Goal: Information Seeking & Learning: Learn about a topic

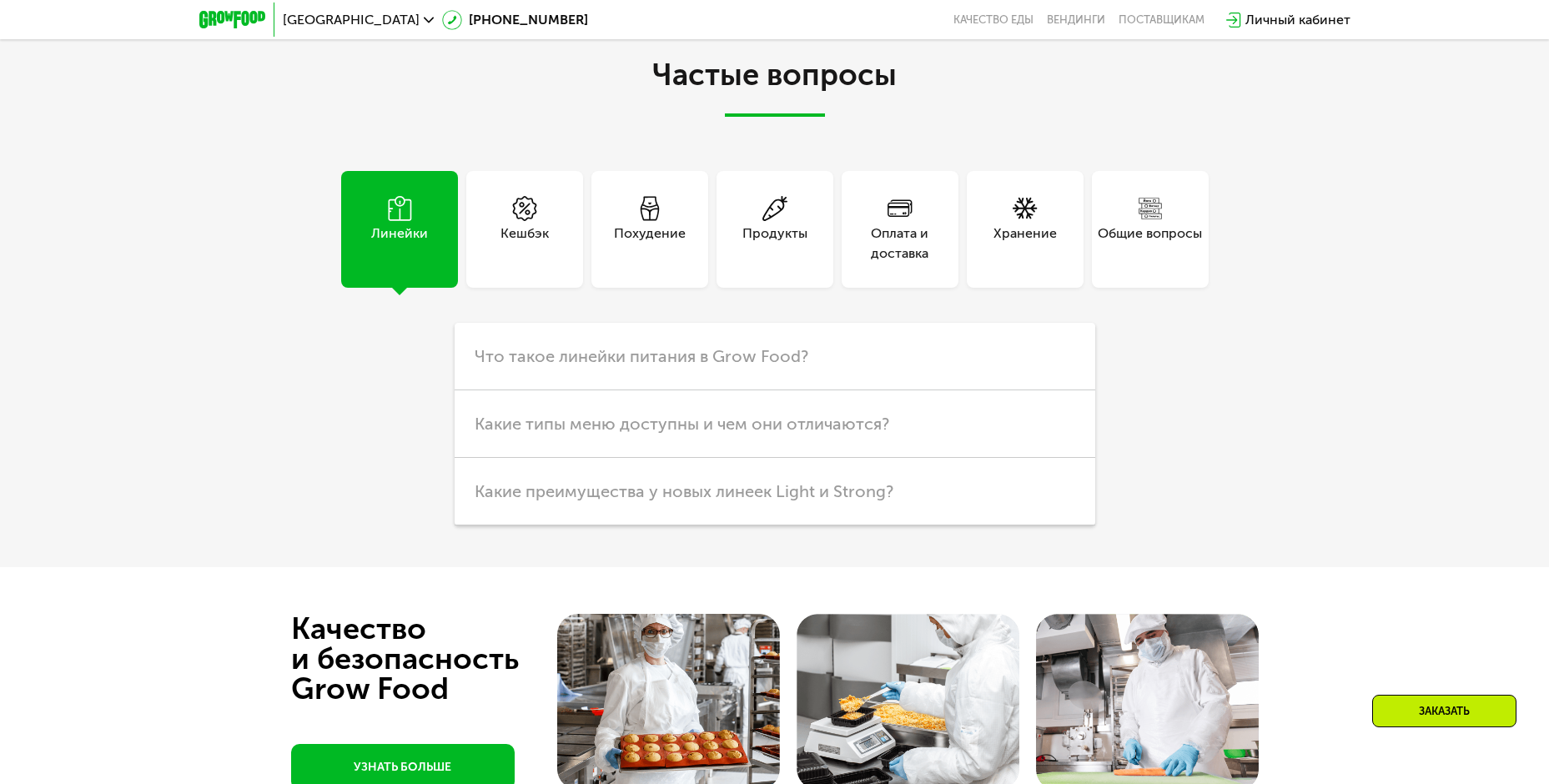
scroll to position [4692, 0]
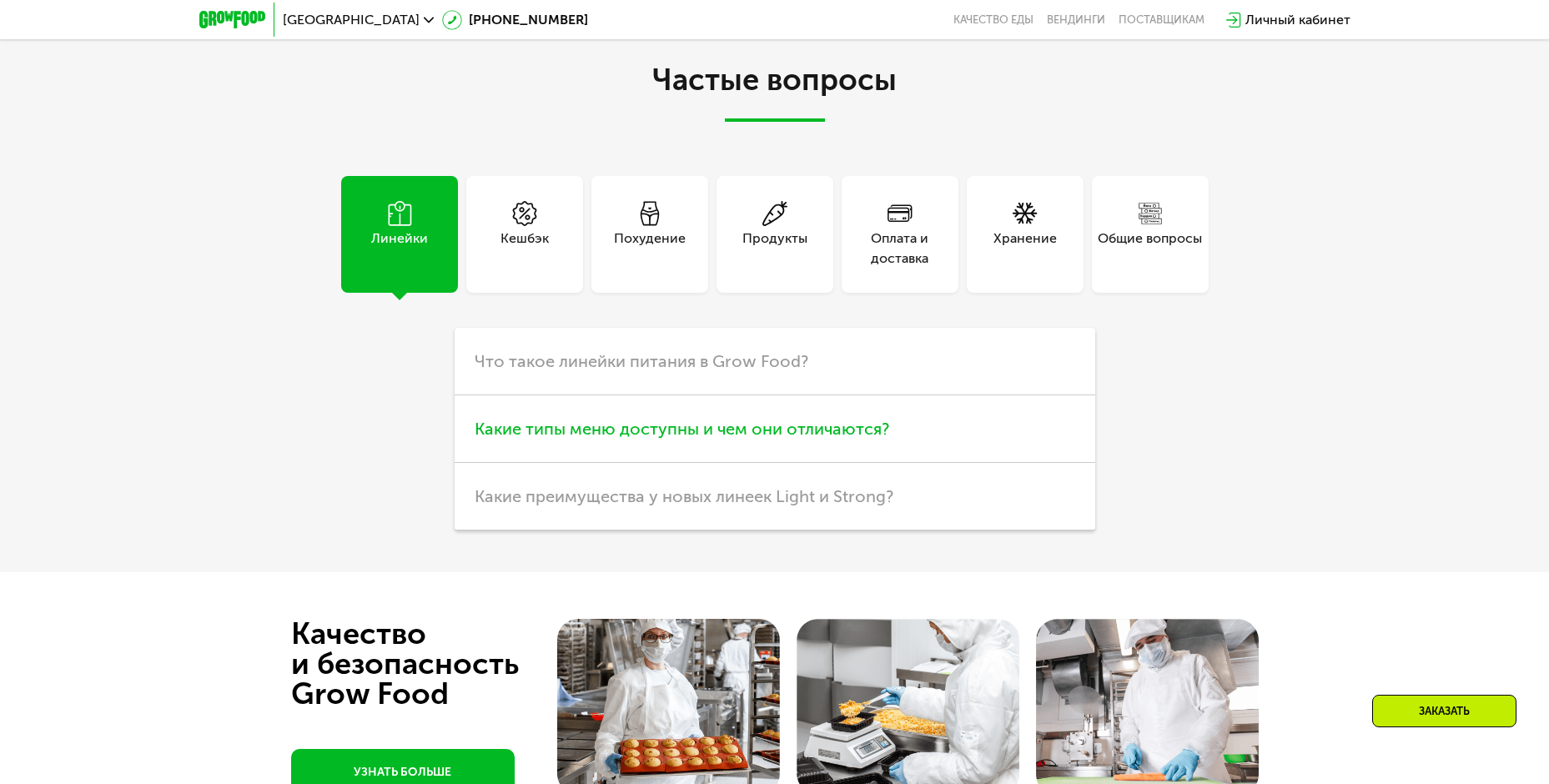
click at [569, 439] on span "Какие типы меню доступны и чем они отличаются?" at bounding box center [682, 428] width 414 height 20
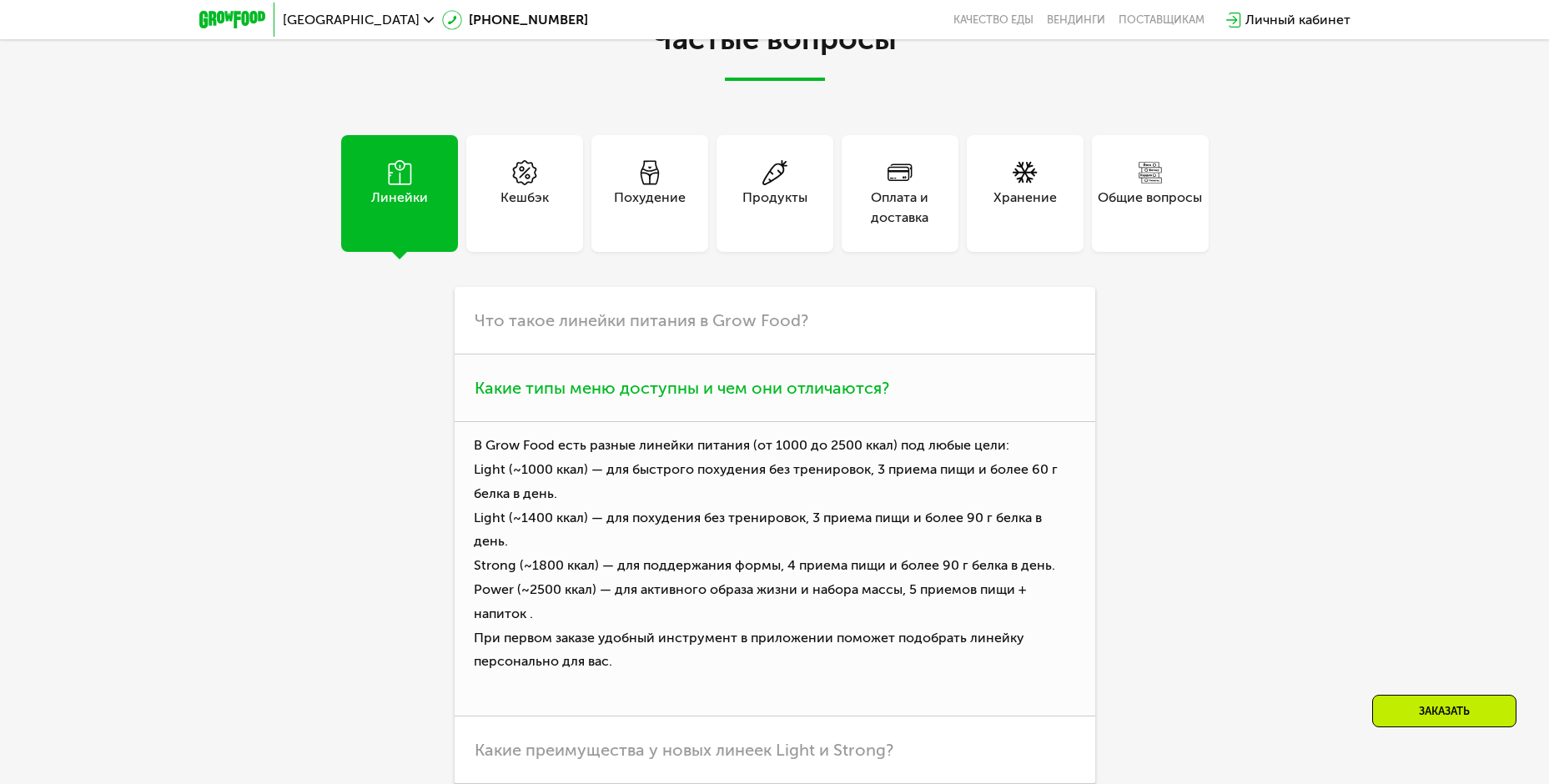
scroll to position [4941, 0]
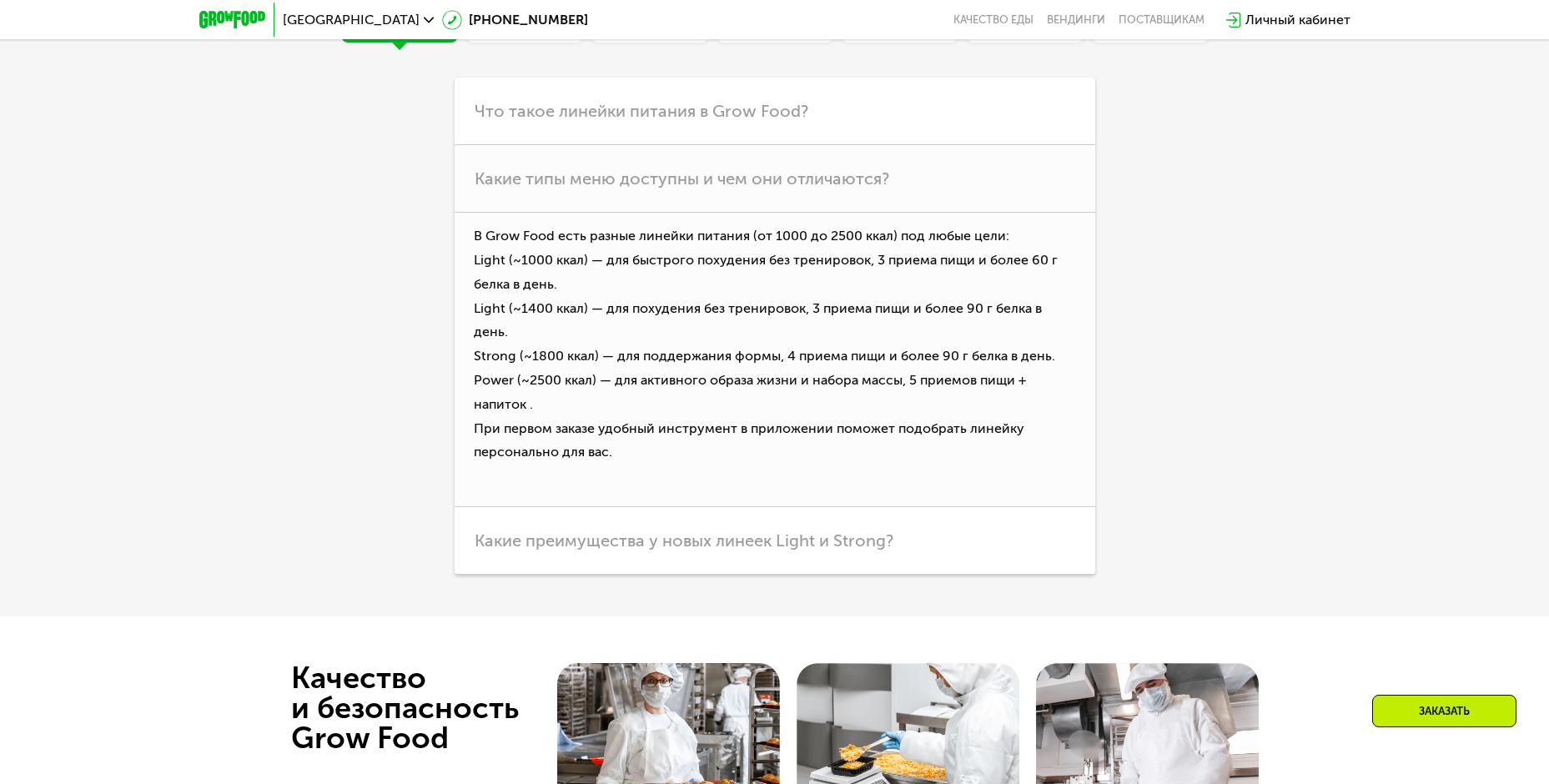
click at [771, 551] on span "Какие преимущества у новых линеек Light и Strong?" at bounding box center [684, 539] width 419 height 20
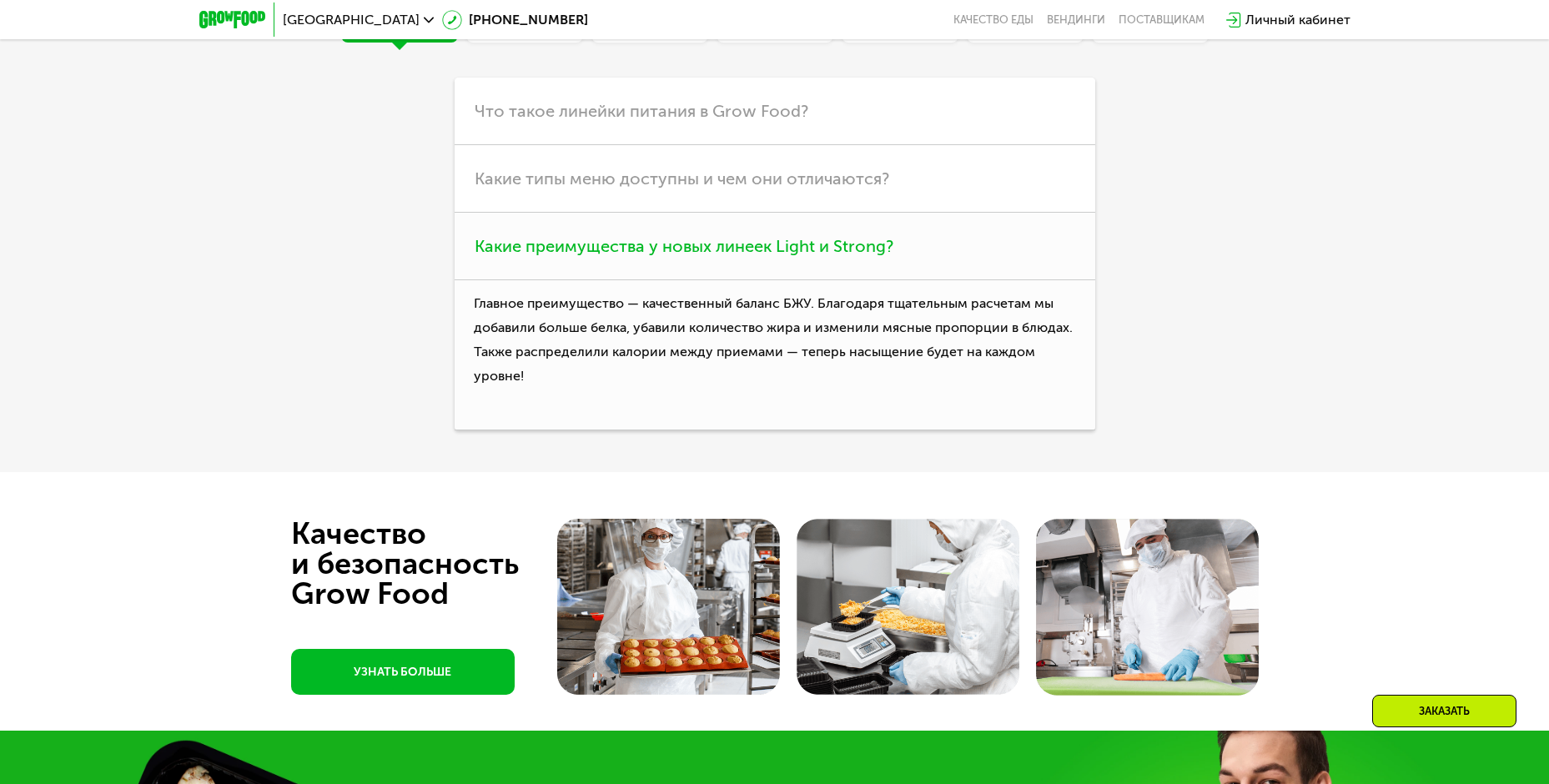
click at [656, 256] on span "Какие преимущества у новых линеек Light и Strong?" at bounding box center [684, 246] width 419 height 20
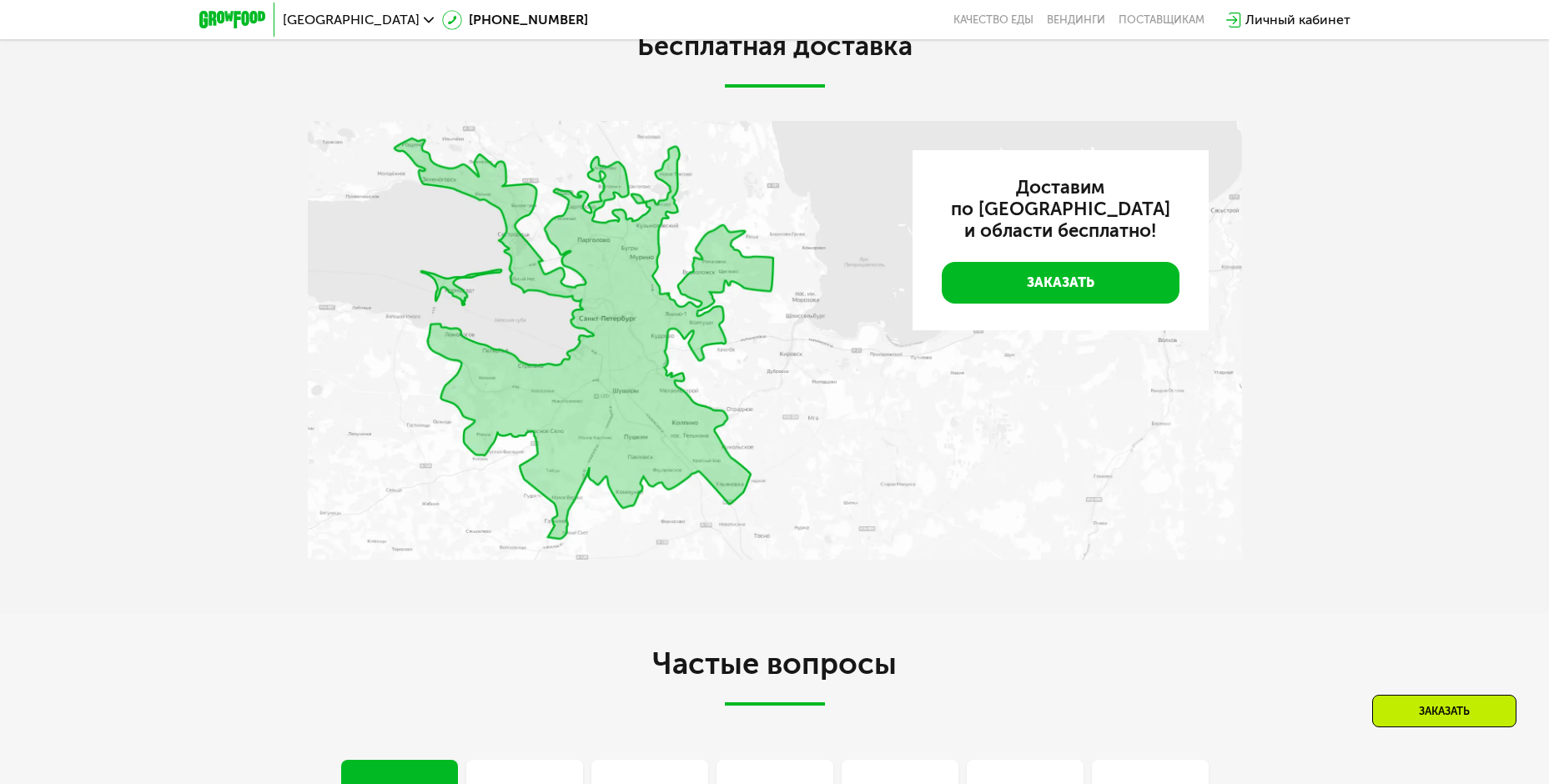
scroll to position [4775, 0]
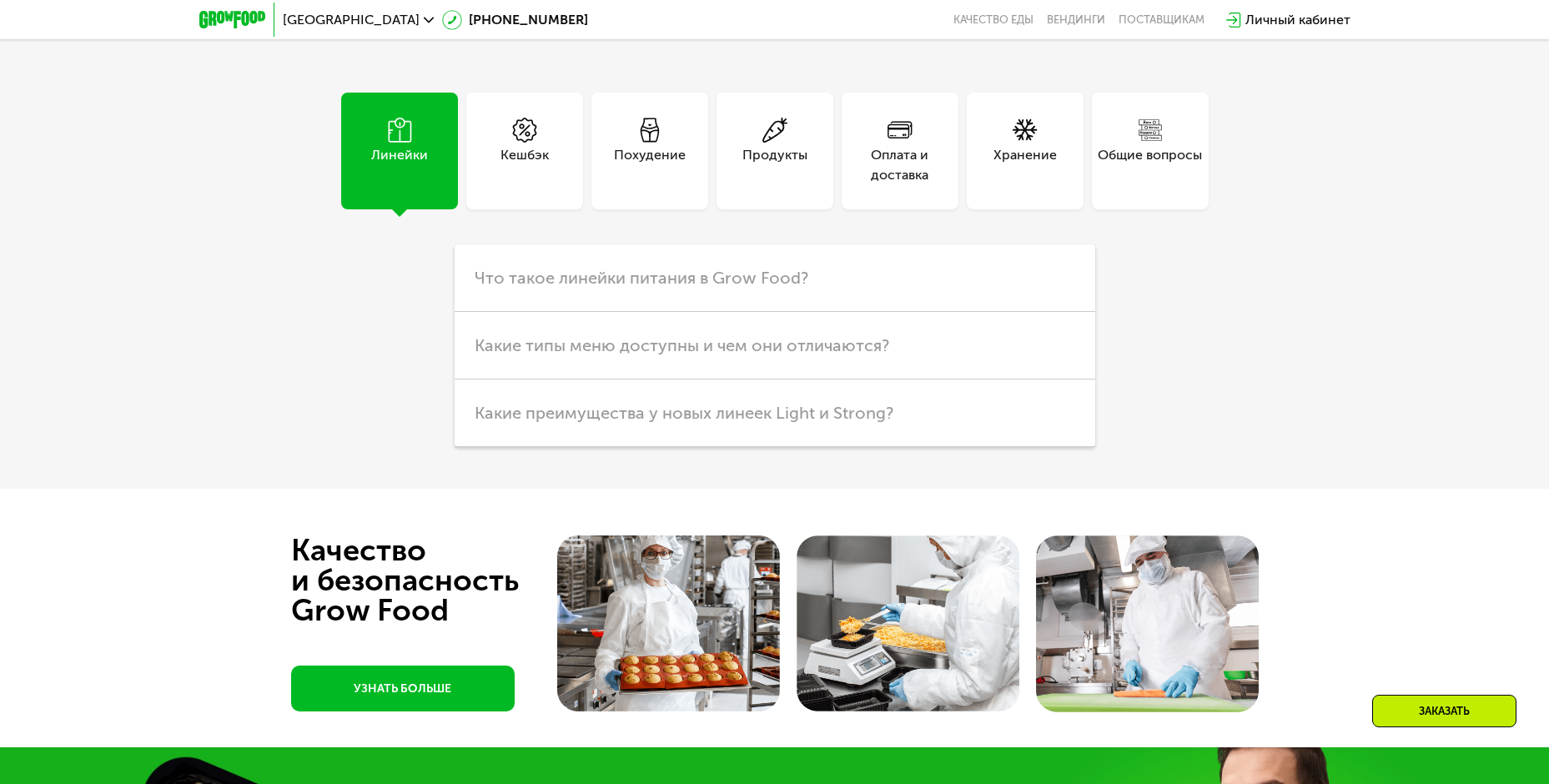
click at [1111, 209] on div "Общие вопросы" at bounding box center [1150, 151] width 117 height 117
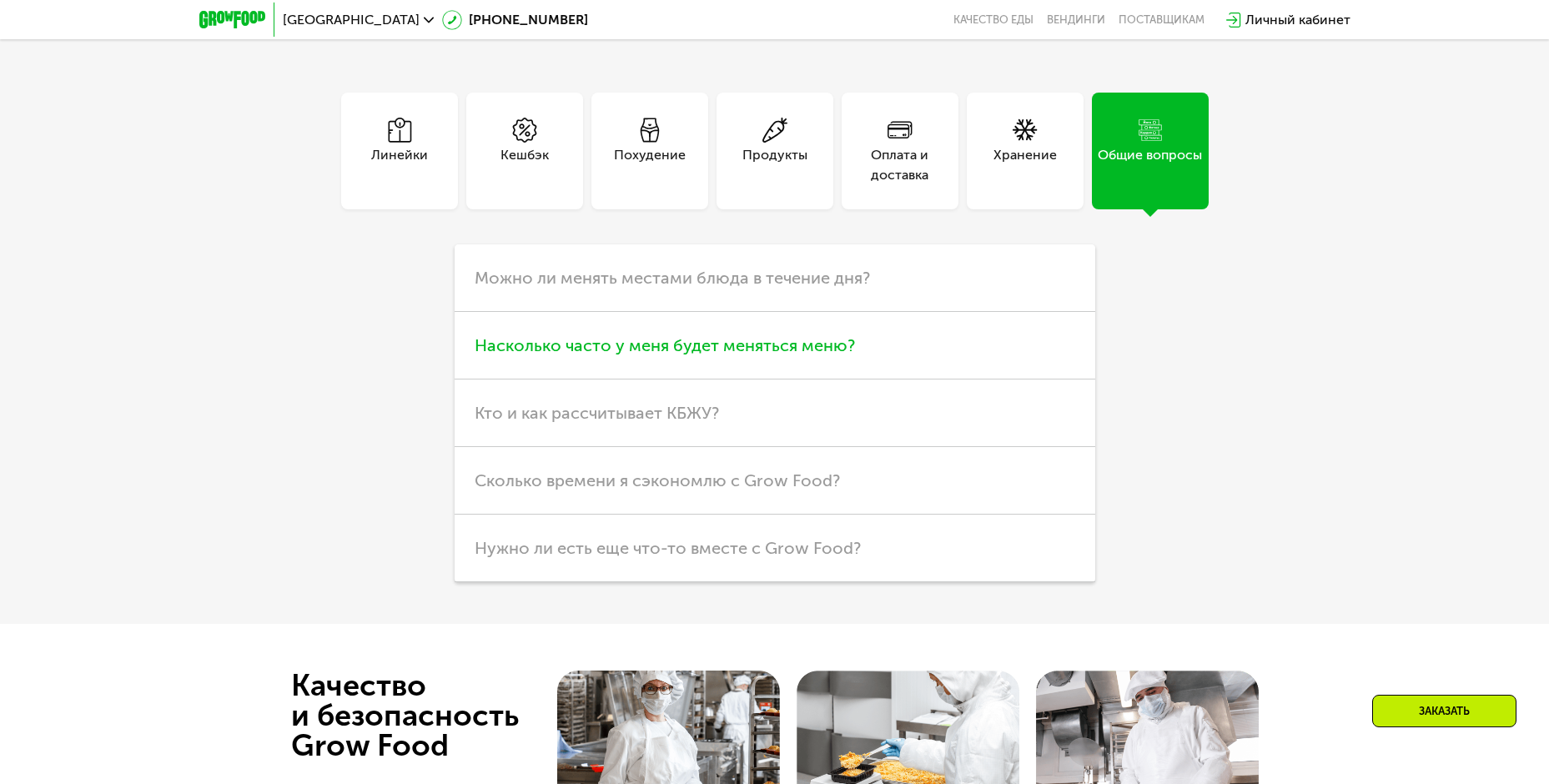
click at [759, 355] on span "Насколько часто у меня будет меняться меню?" at bounding box center [665, 344] width 380 height 20
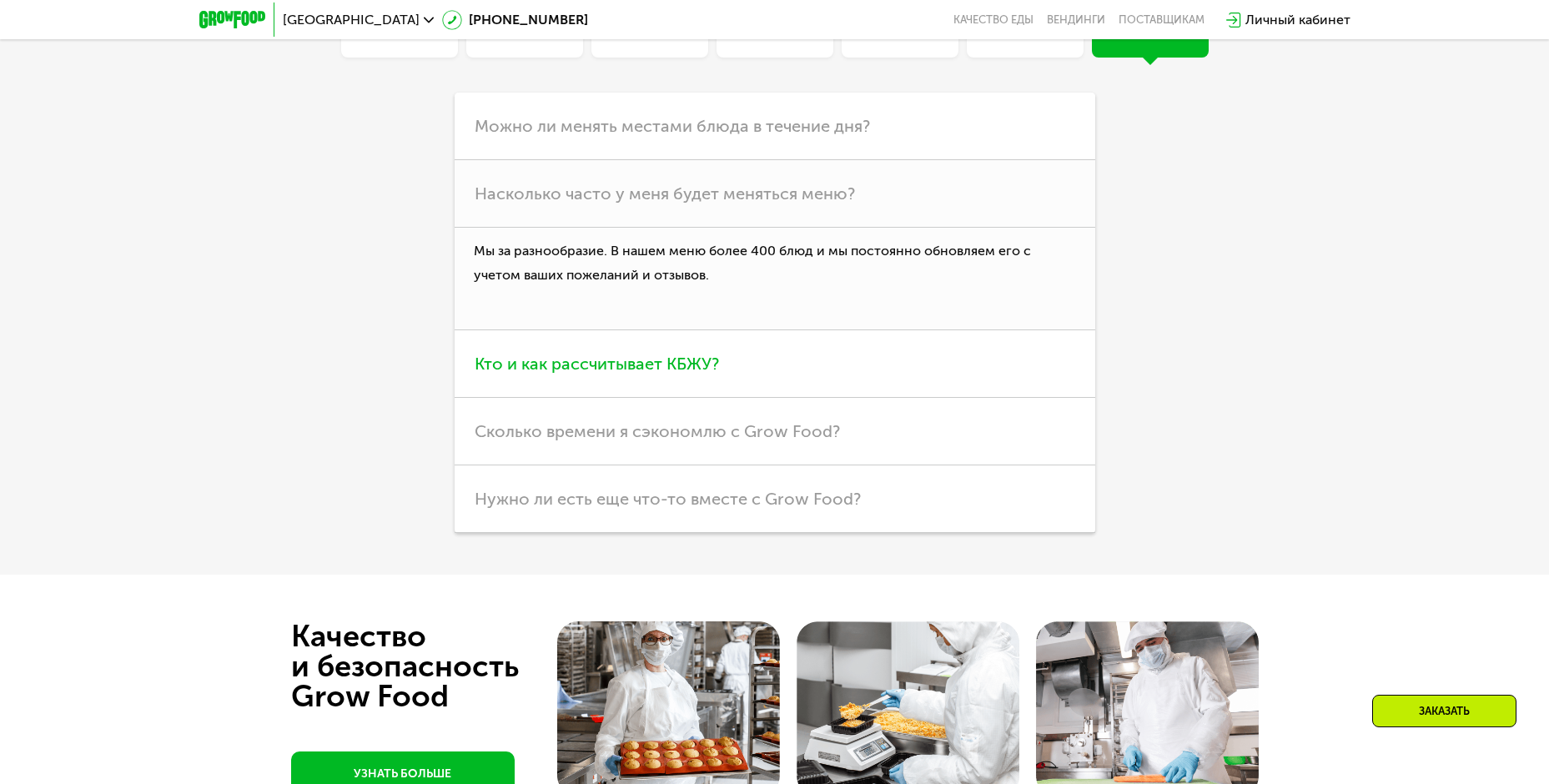
scroll to position [4941, 0]
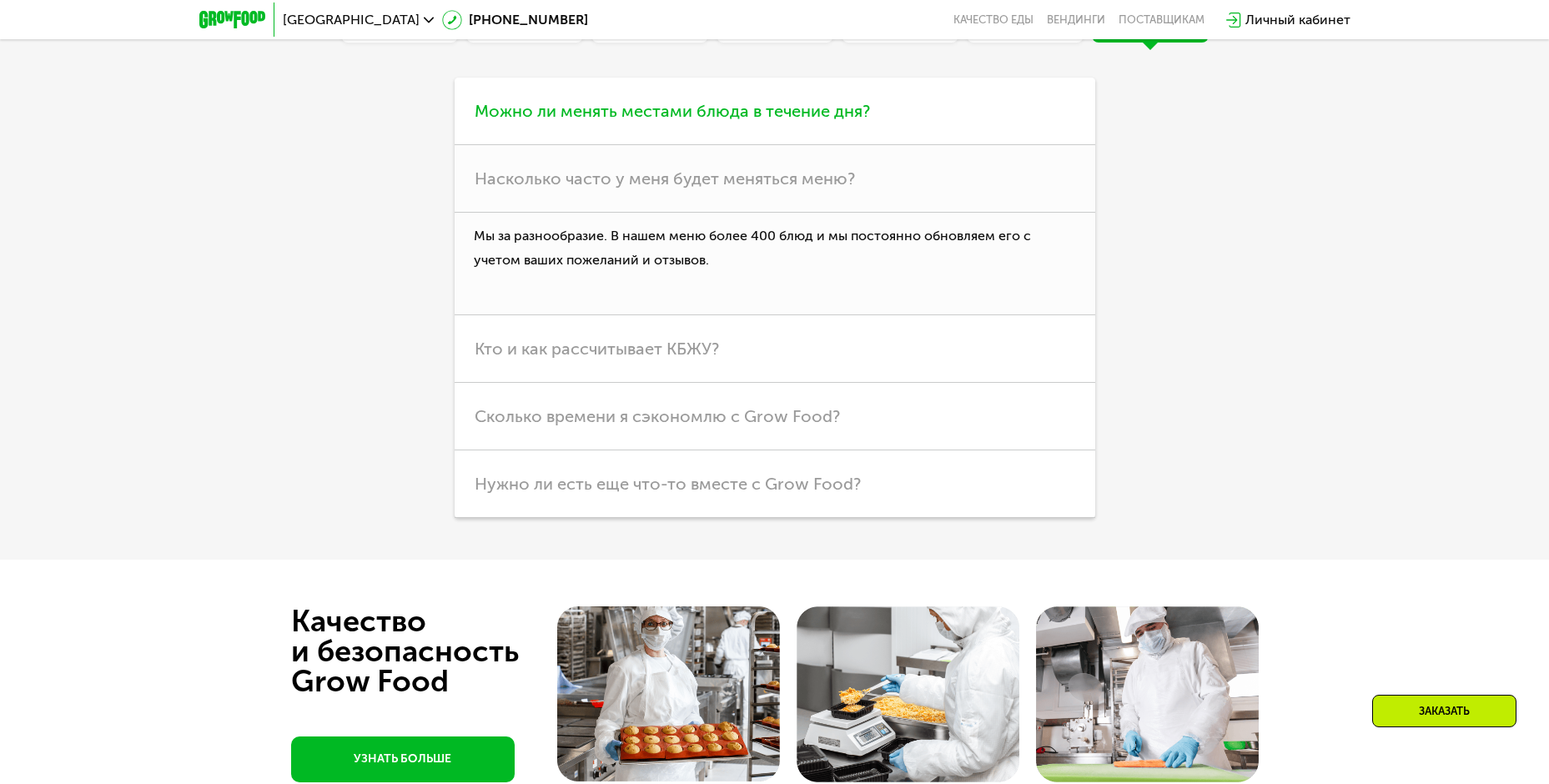
click at [625, 120] on span "Можно ли менять местами блюда в течение дня?" at bounding box center [672, 110] width 395 height 20
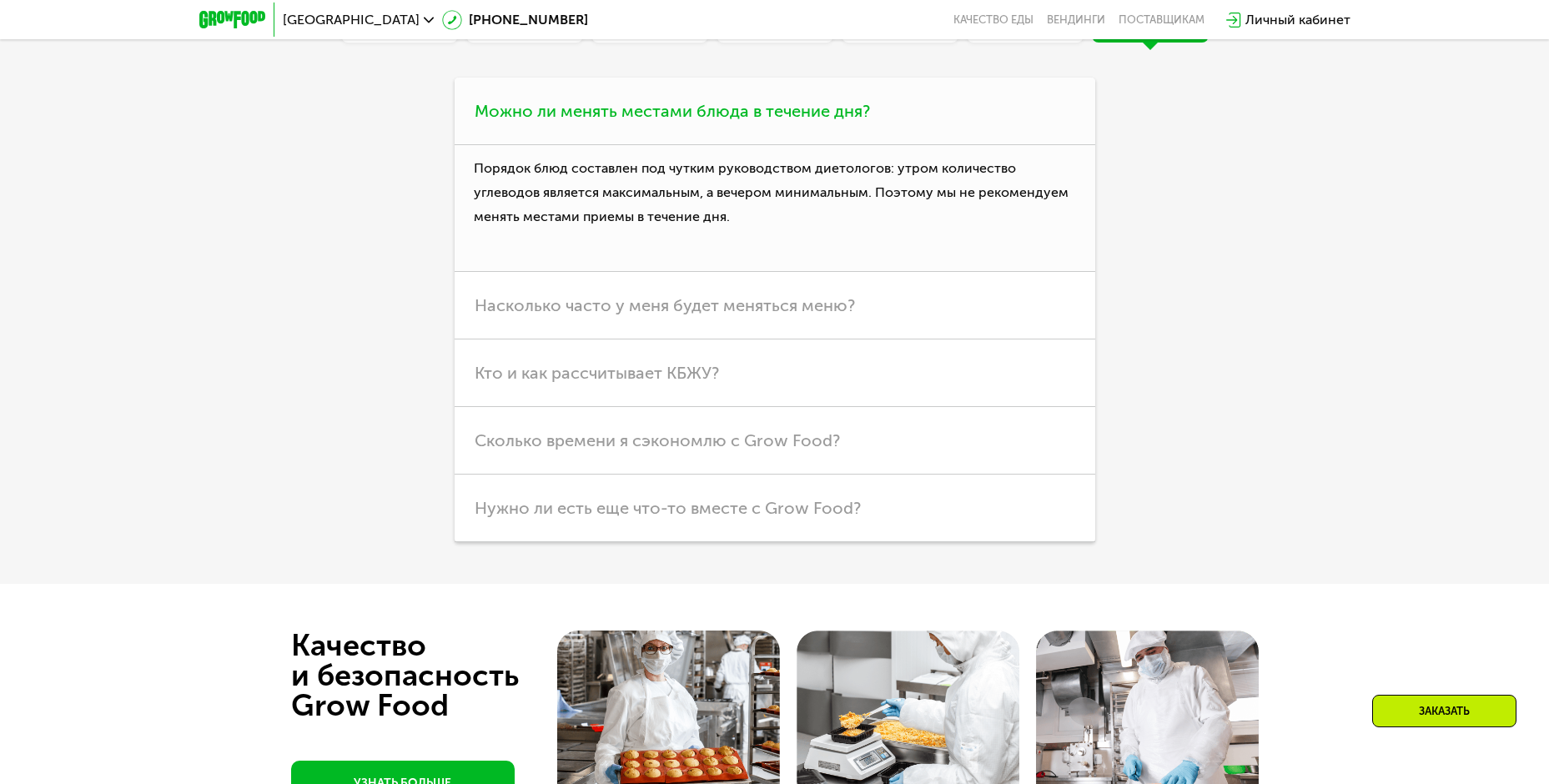
click at [625, 120] on span "Можно ли менять местами блюда в течение дня?" at bounding box center [672, 110] width 395 height 20
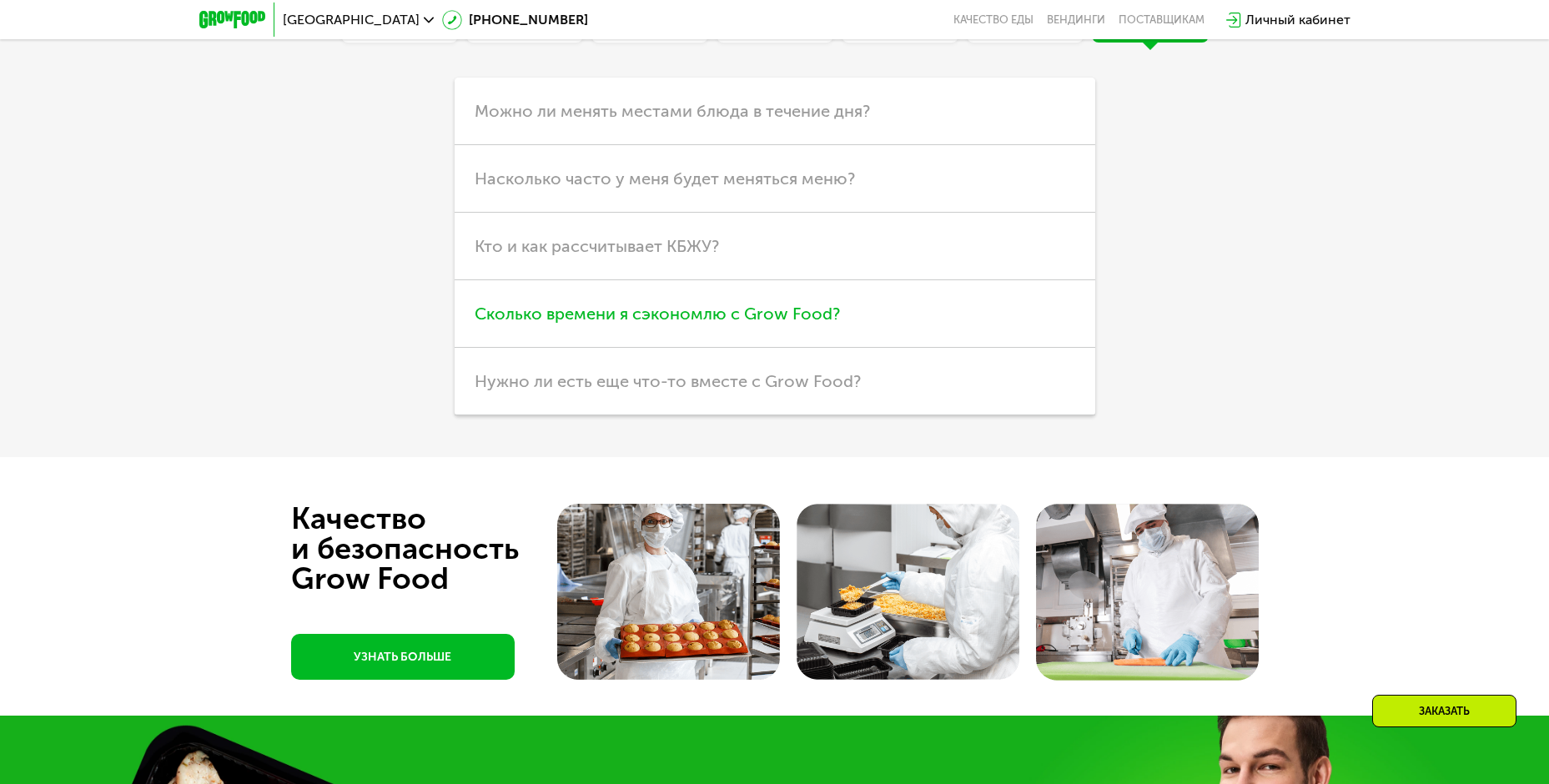
click at [670, 347] on h3 "Сколько времени я сэкономлю с Grow Food?" at bounding box center [775, 314] width 640 height 68
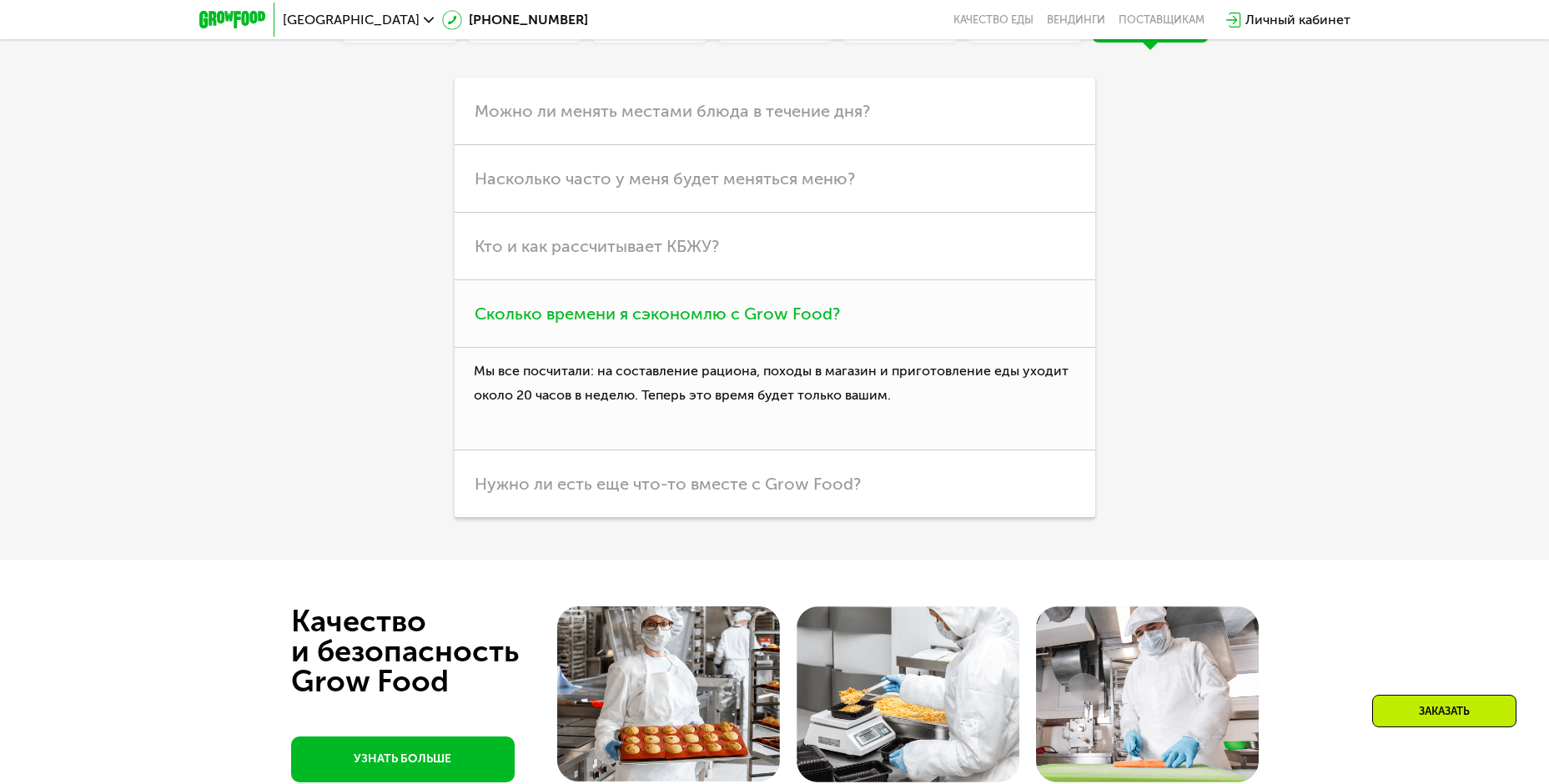
click at [670, 347] on h3 "Сколько времени я сэкономлю с Grow Food?" at bounding box center [775, 314] width 640 height 68
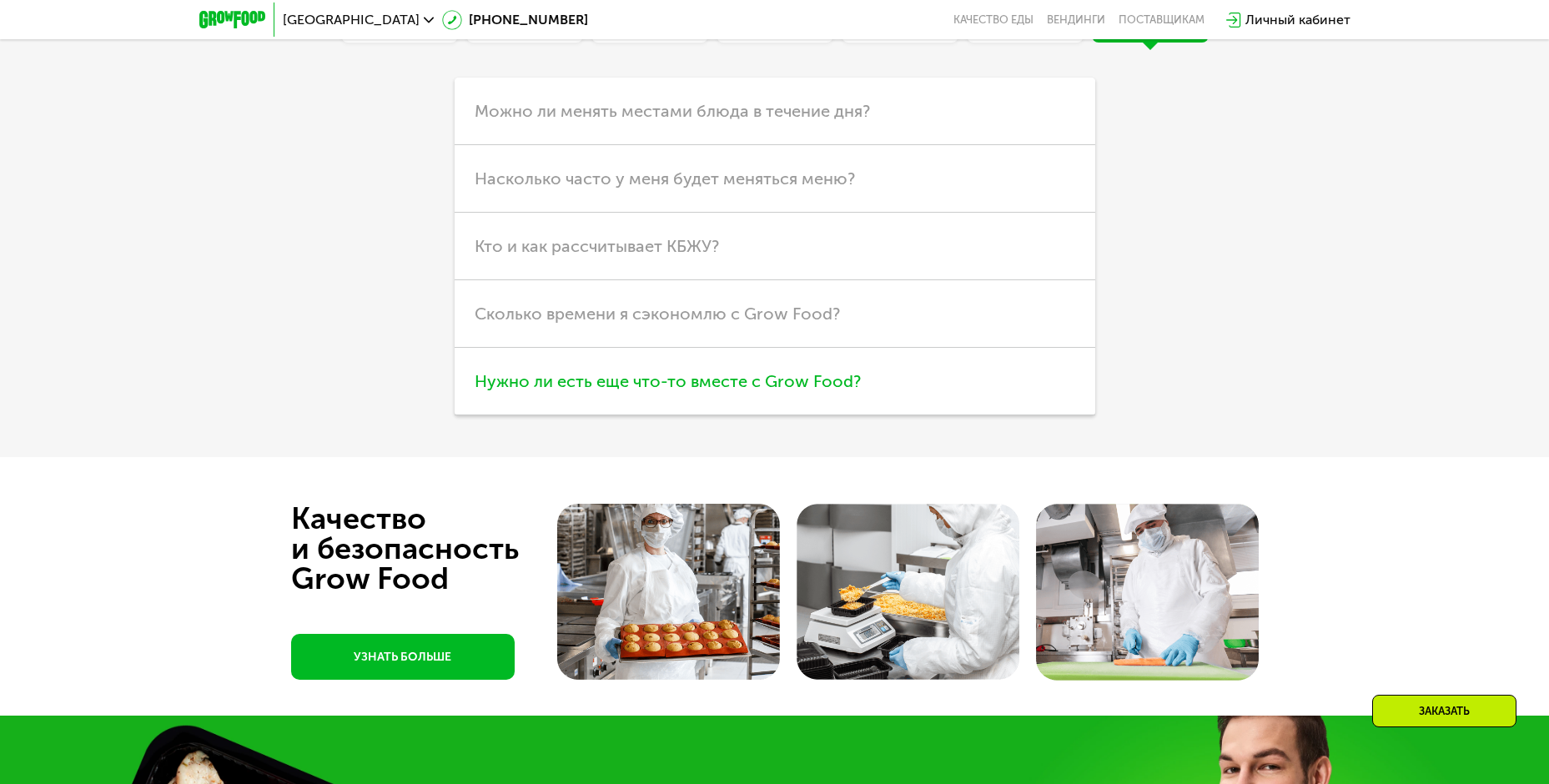
click at [670, 415] on h3 "Нужно ли есть еще что-то вместе с Grow Food?" at bounding box center [775, 381] width 640 height 68
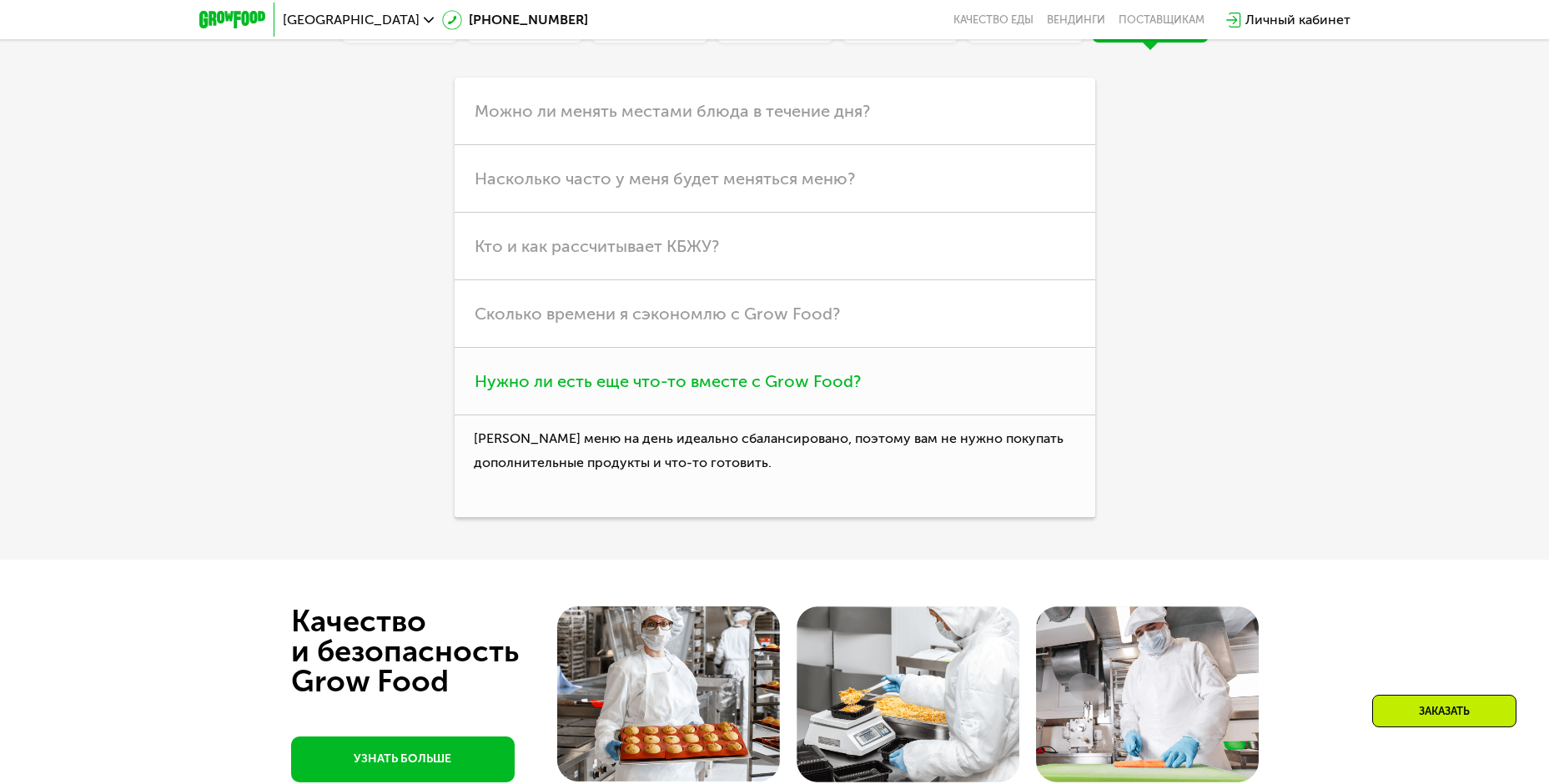
click at [693, 415] on h3 "Нужно ли есть еще что-то вместе с Grow Food?" at bounding box center [775, 381] width 640 height 68
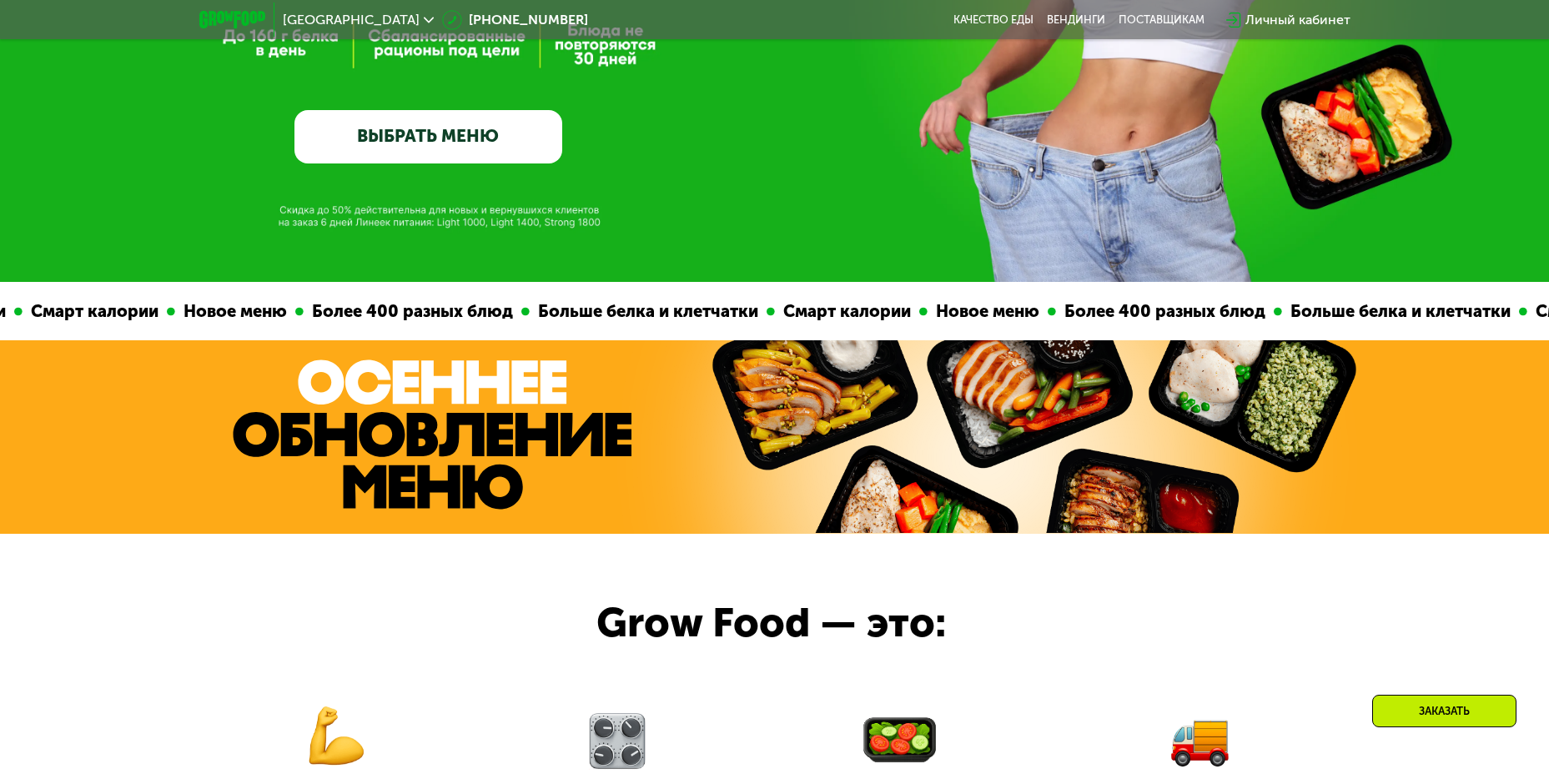
scroll to position [834, 0]
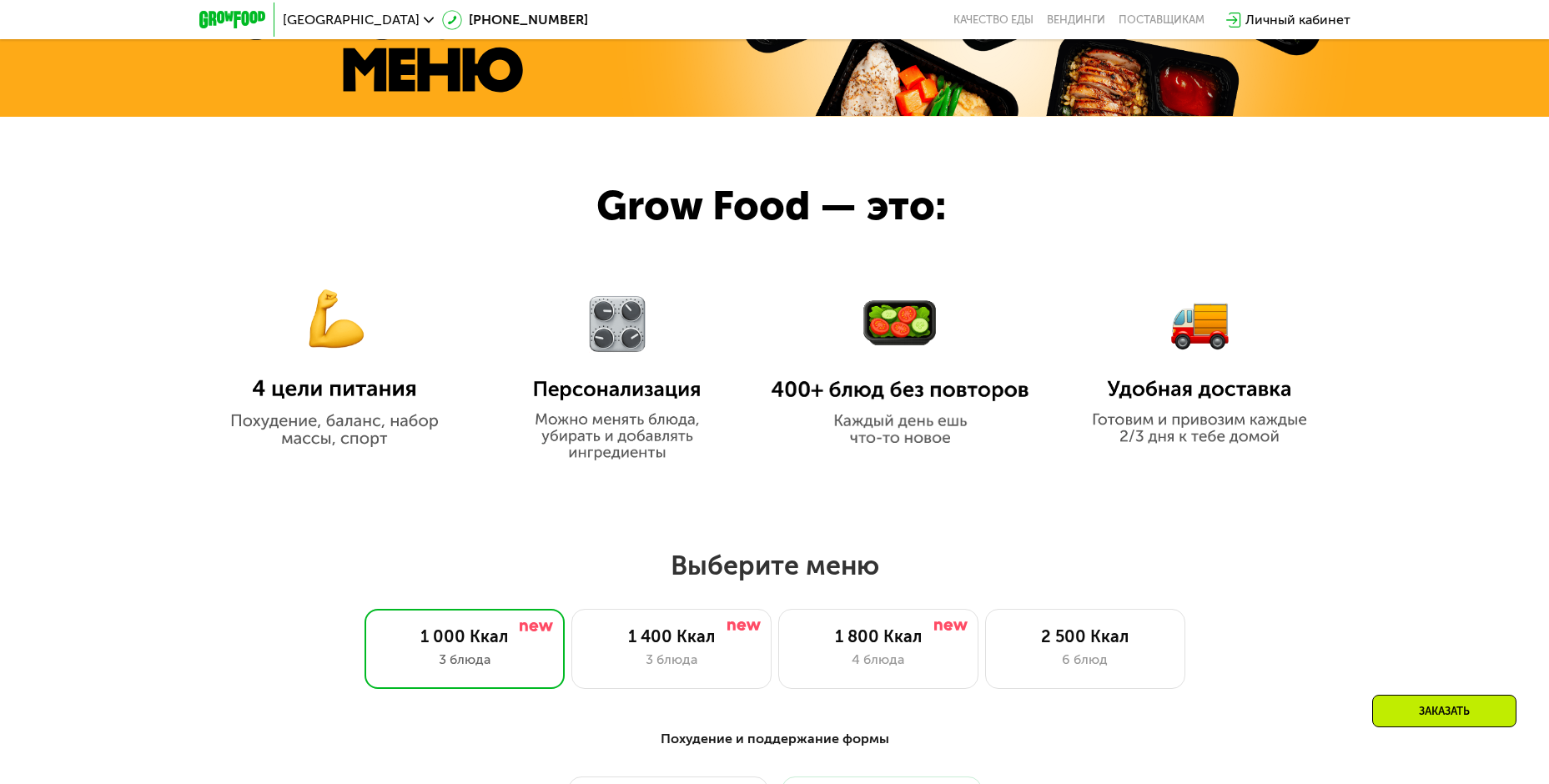
click at [1248, 359] on img at bounding box center [1200, 356] width 235 height 179
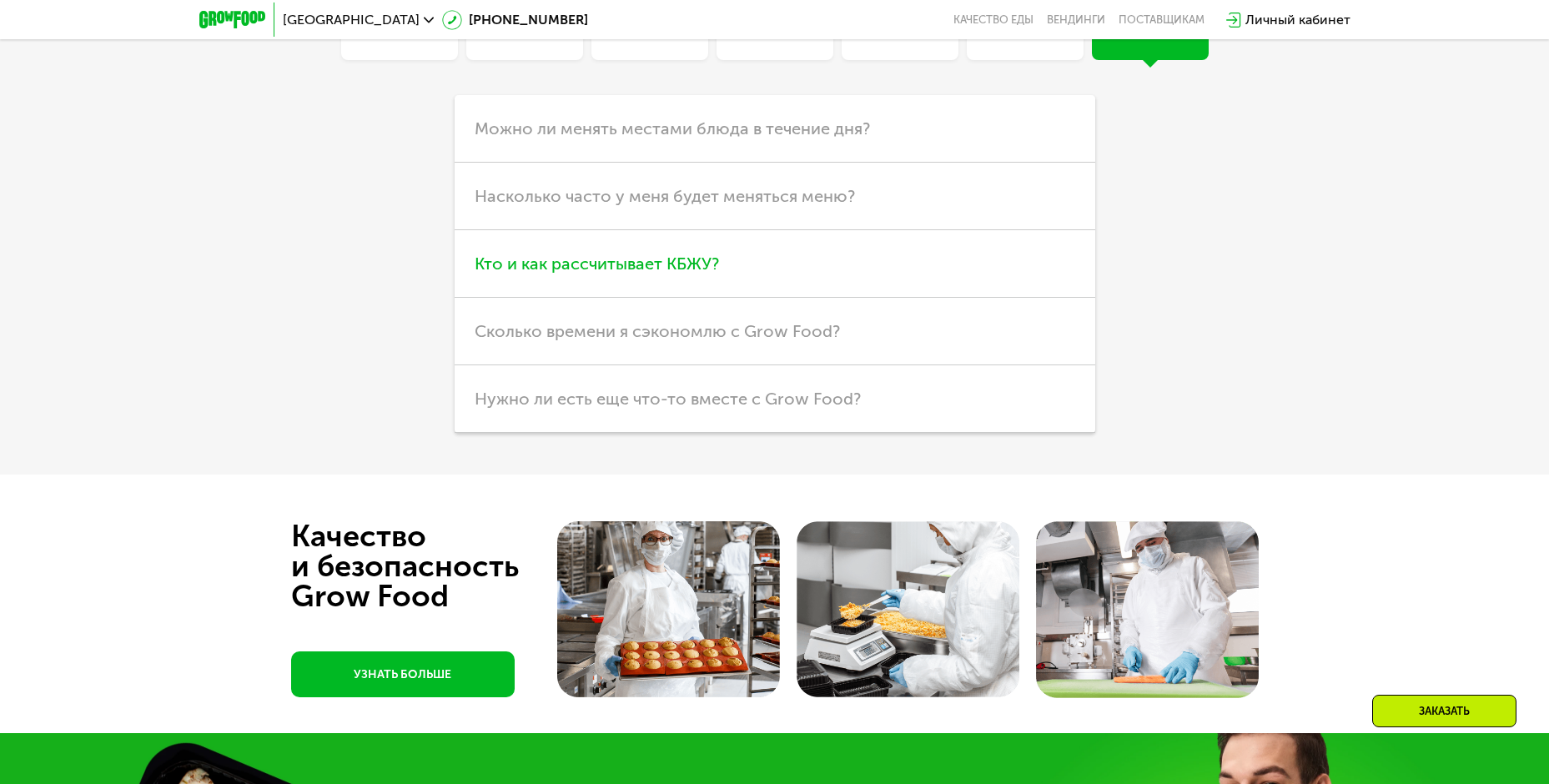
scroll to position [4918, 0]
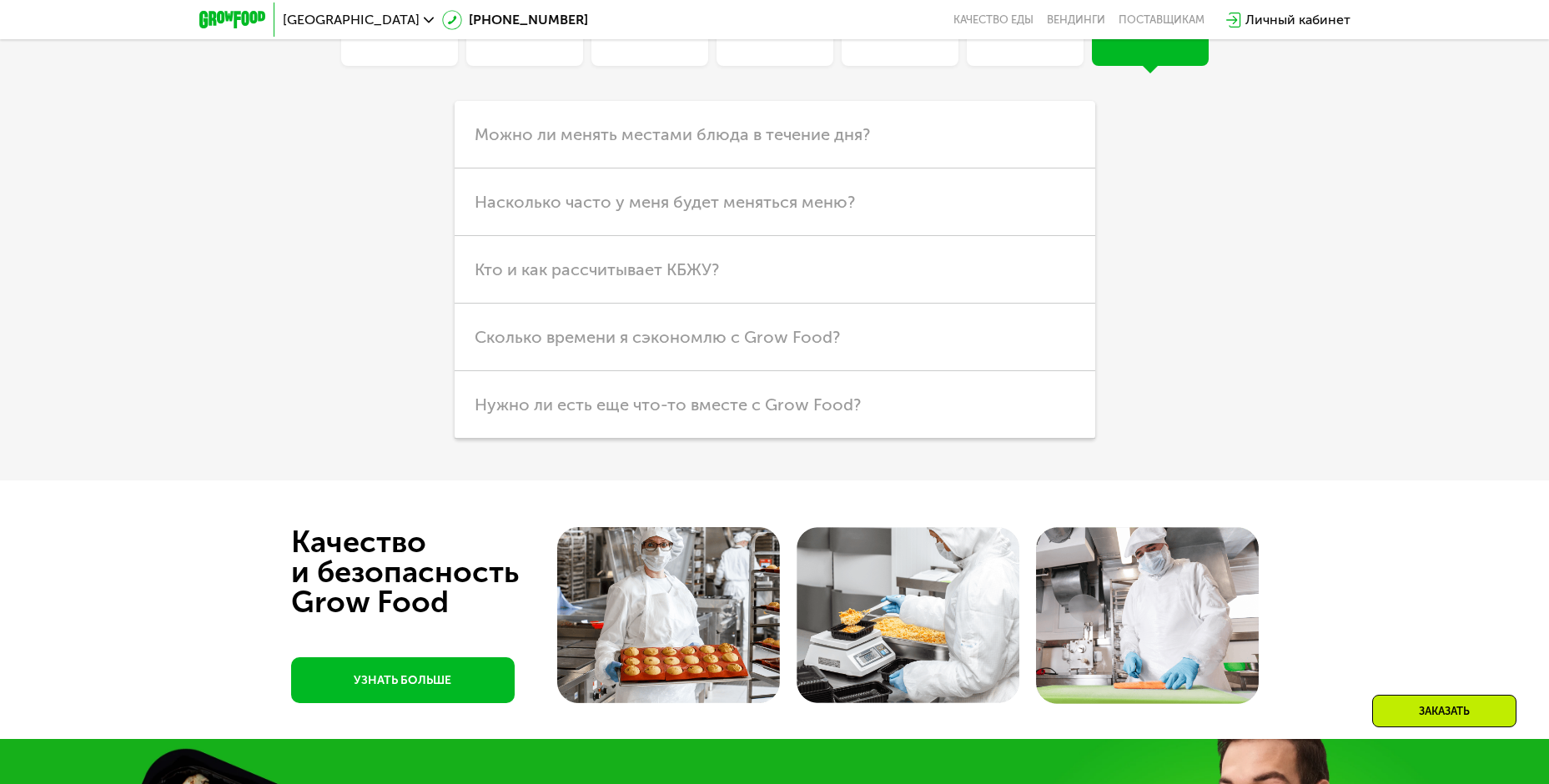
click at [806, 66] on div "Продукты" at bounding box center [775, 8] width 117 height 117
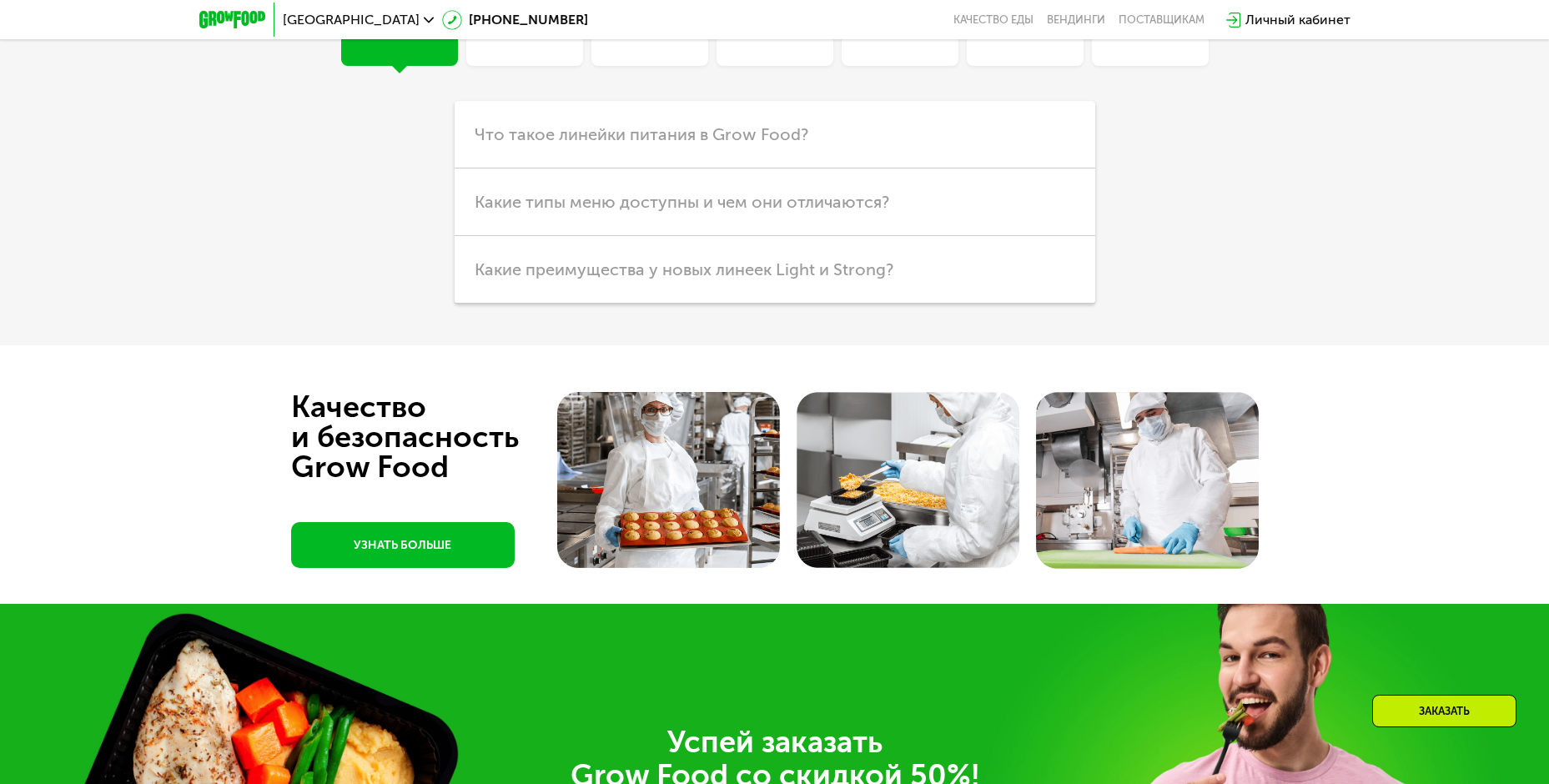
click at [487, 66] on div "Кешбэк" at bounding box center [524, 8] width 117 height 117
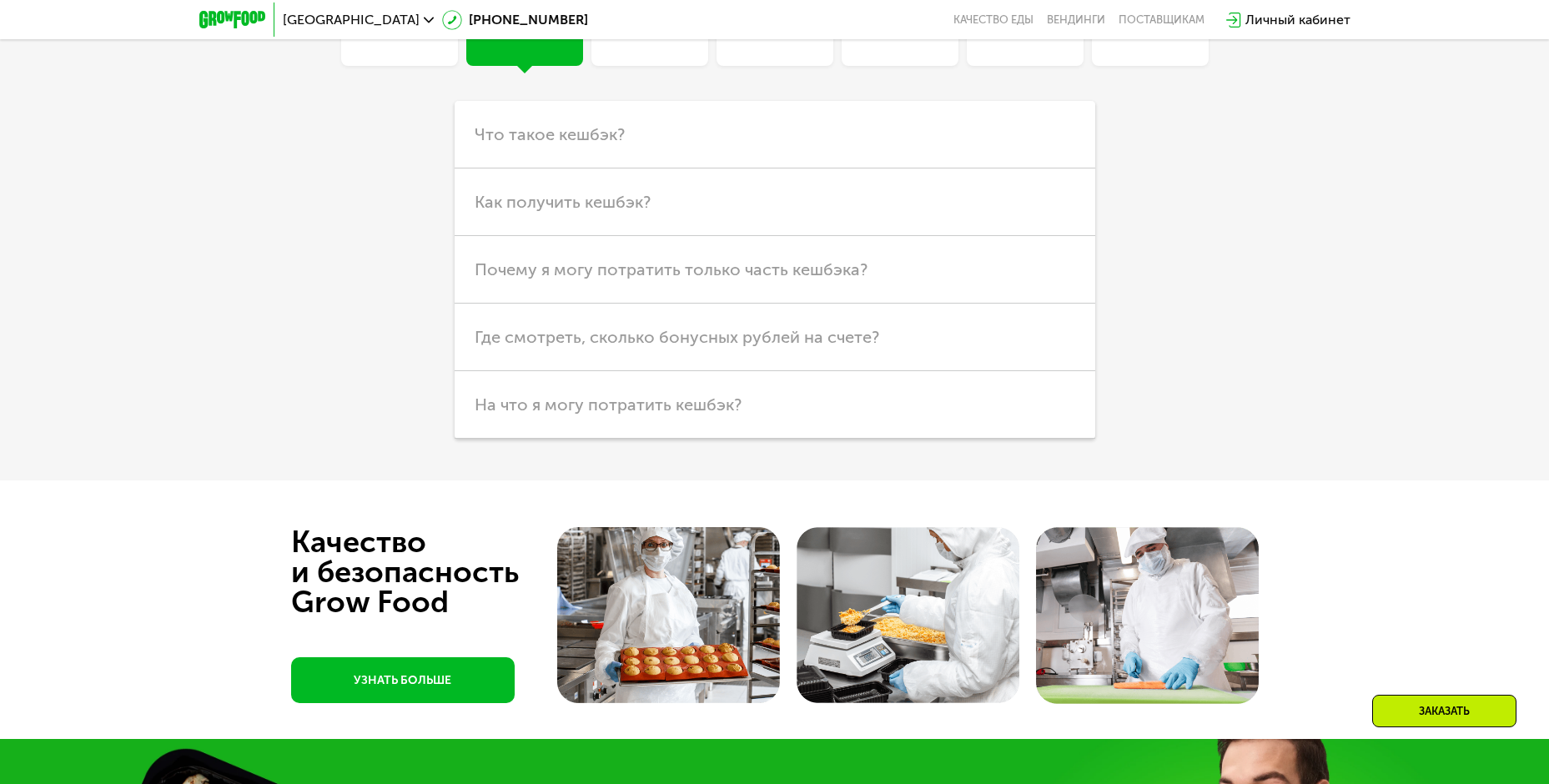
click at [918, 41] on div "Оплата и доставка" at bounding box center [900, 22] width 117 height 40
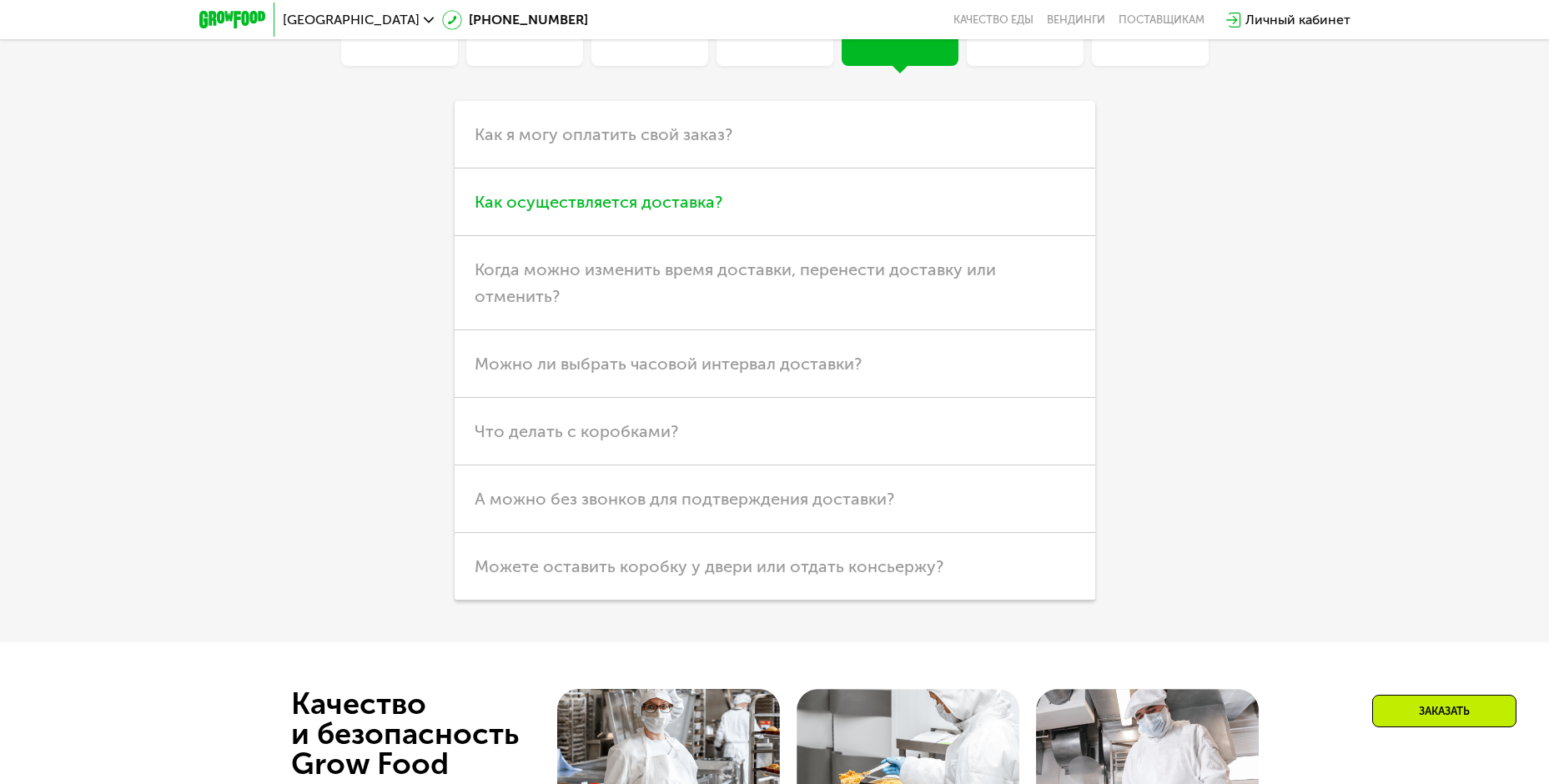
click at [641, 236] on h3 "Как осуществляется доставка?" at bounding box center [775, 202] width 640 height 68
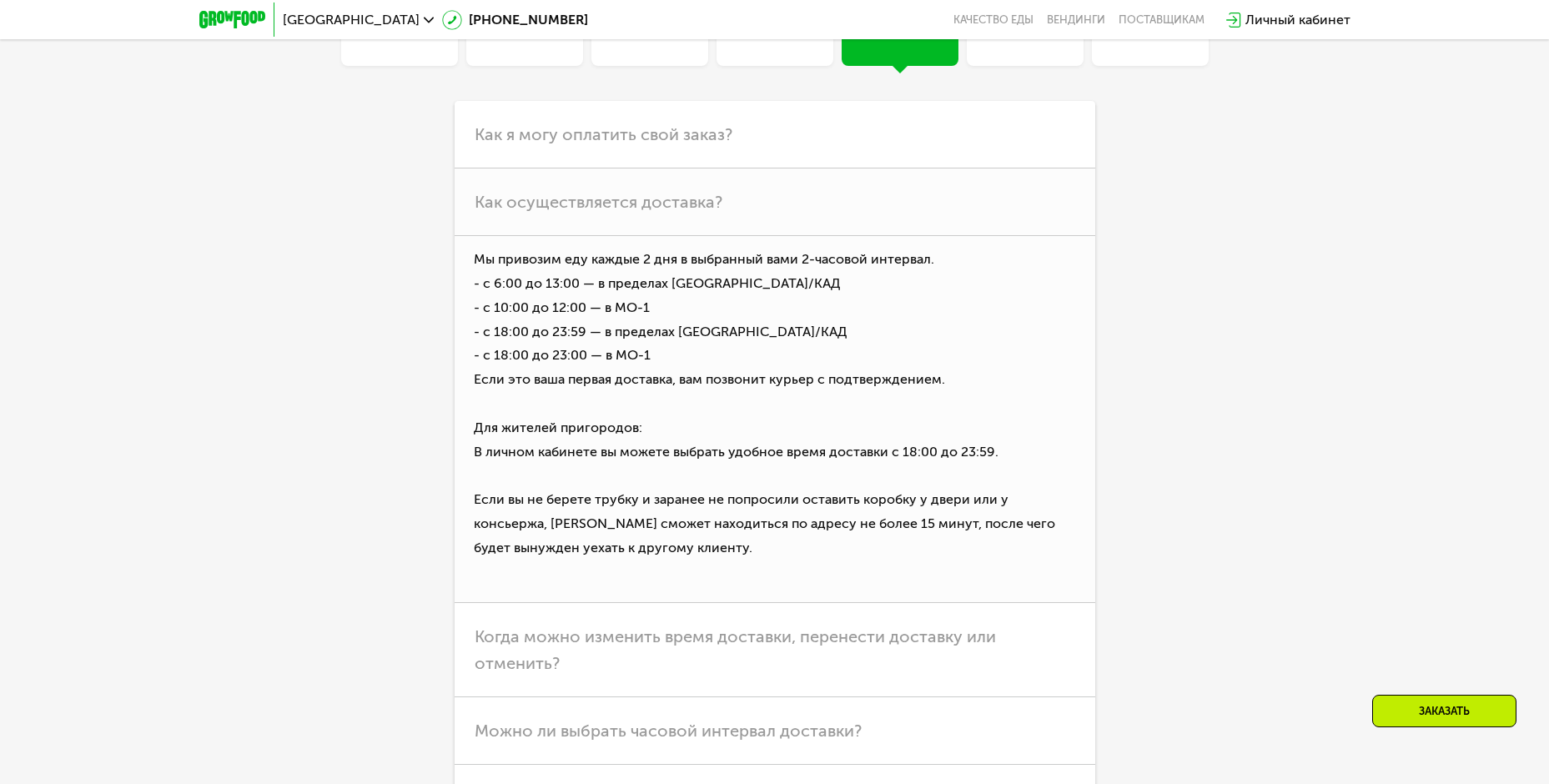
click at [734, 66] on div "Продукты" at bounding box center [775, 8] width 117 height 117
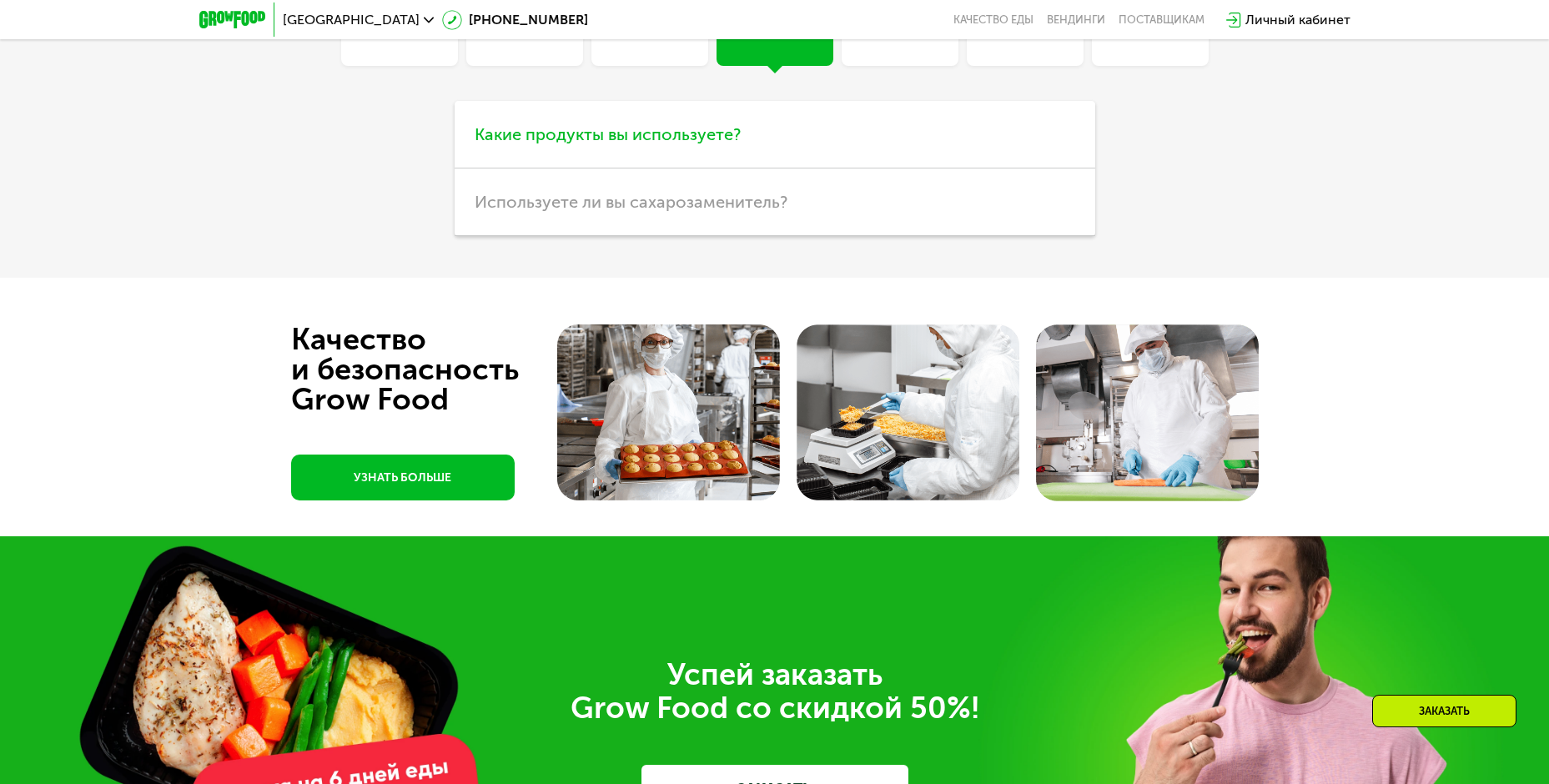
click at [670, 144] on span "Какие продукты вы используете?" at bounding box center [607, 134] width 266 height 20
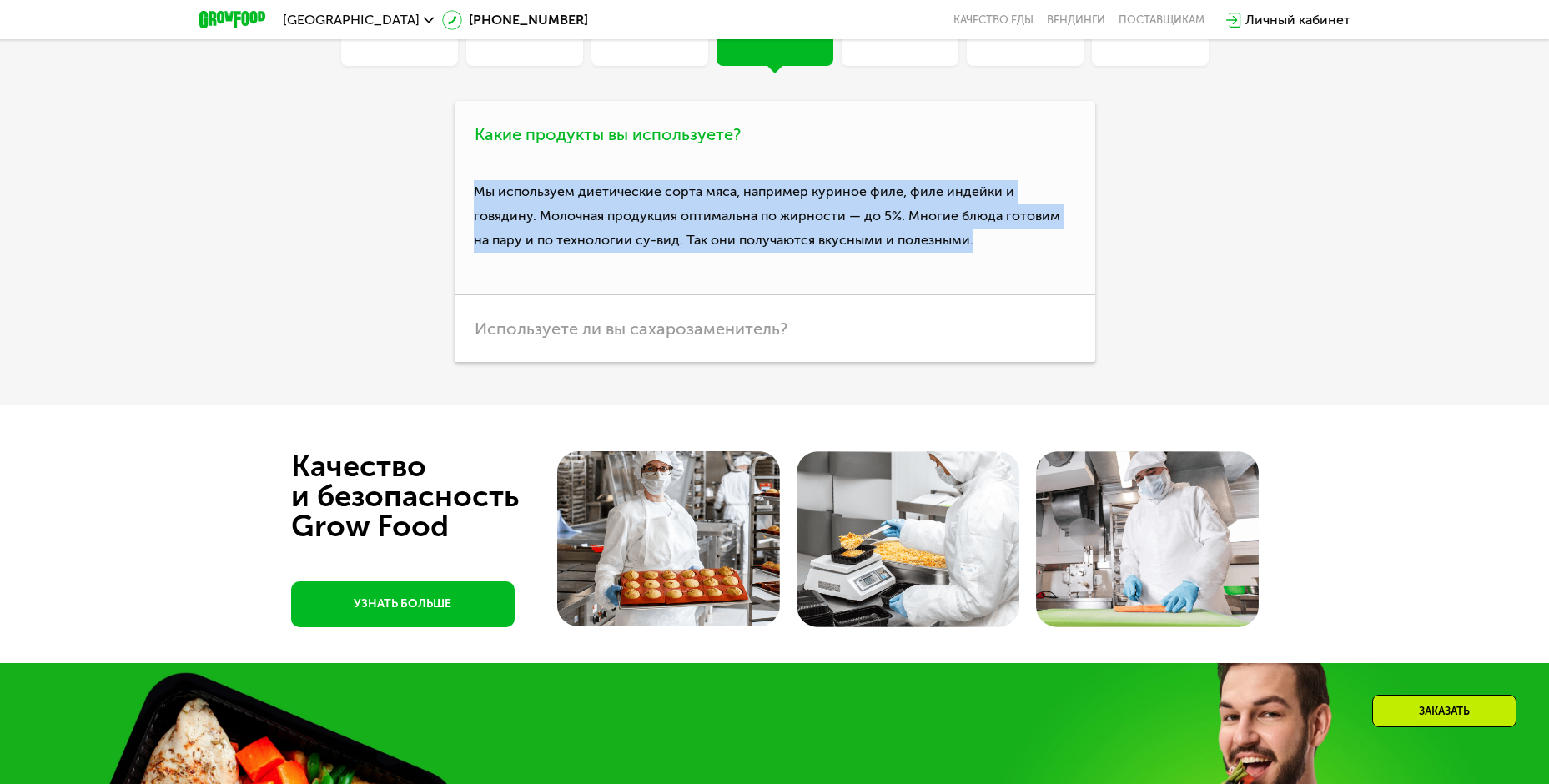
drag, startPoint x: 894, startPoint y: 395, endPoint x: 467, endPoint y: 339, distance: 430.7
click at [467, 295] on p "Мы используем диетические сорта мяса, например куриное филе, филе индейки и гов…" at bounding box center [775, 232] width 640 height 126
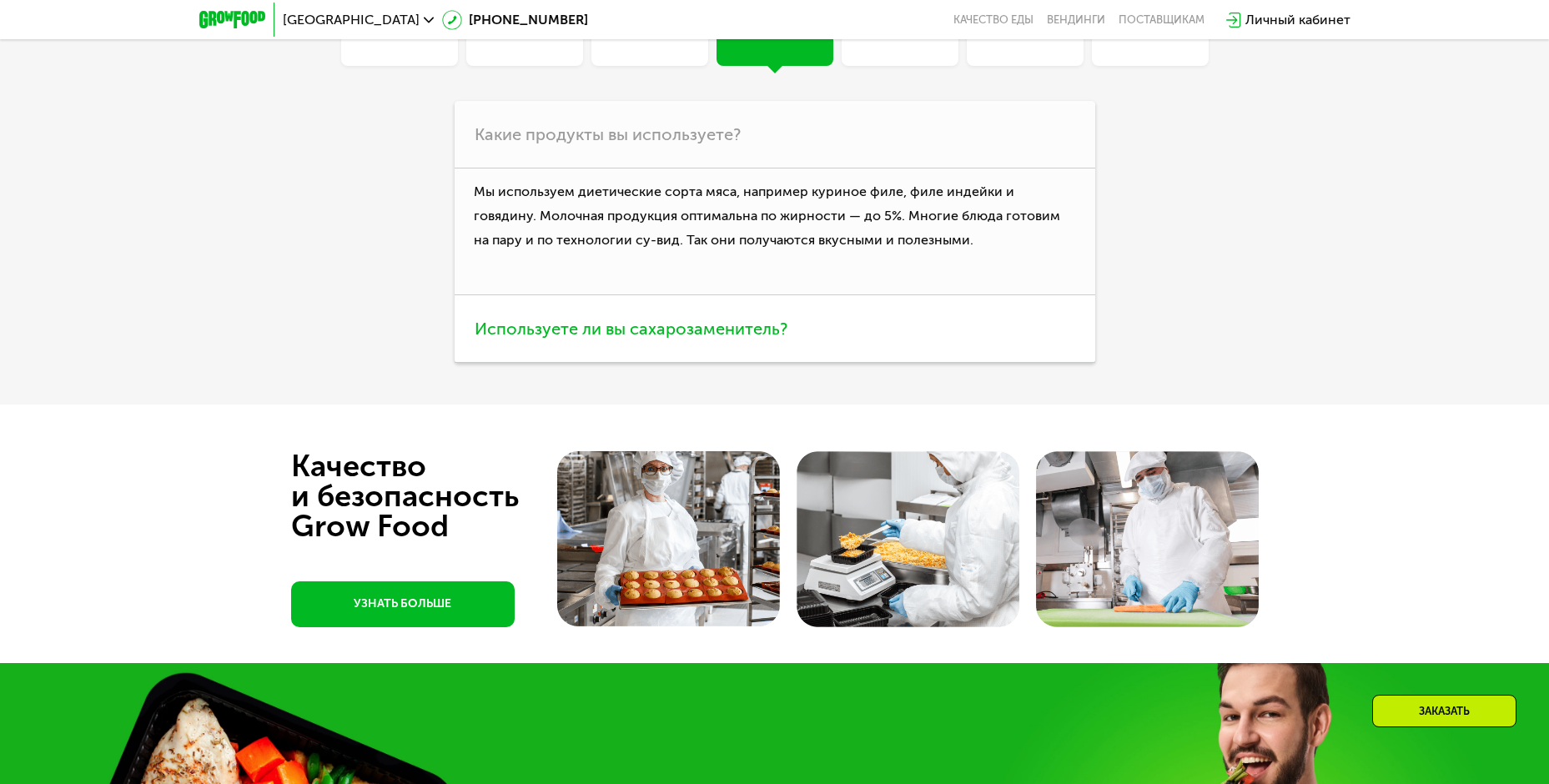
click at [652, 362] on h3 "Используете ли вы сахарозаменитель?" at bounding box center [775, 329] width 640 height 68
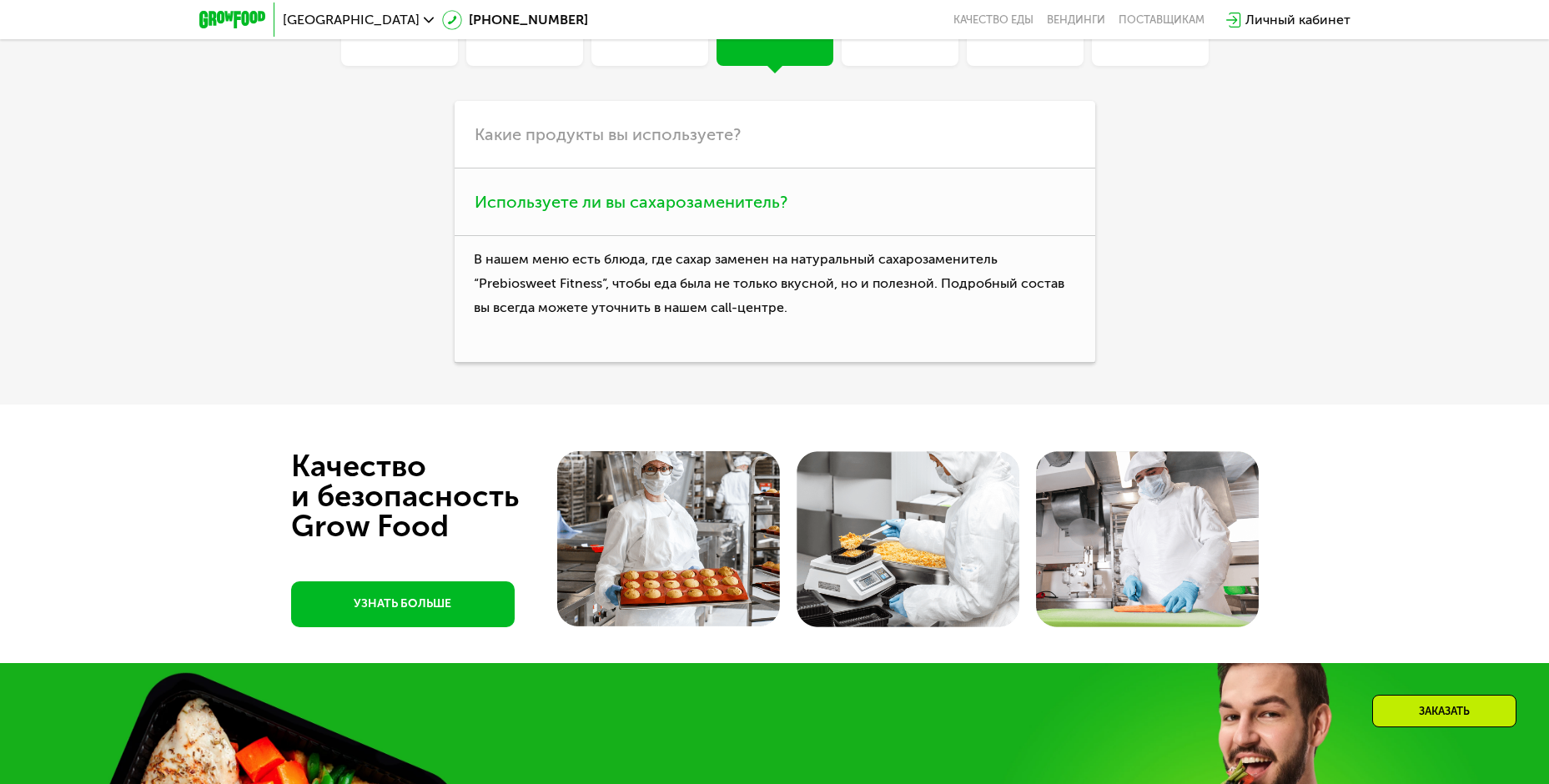
click at [654, 236] on h3 "Используете ли вы сахарозаменитель?" at bounding box center [775, 202] width 640 height 68
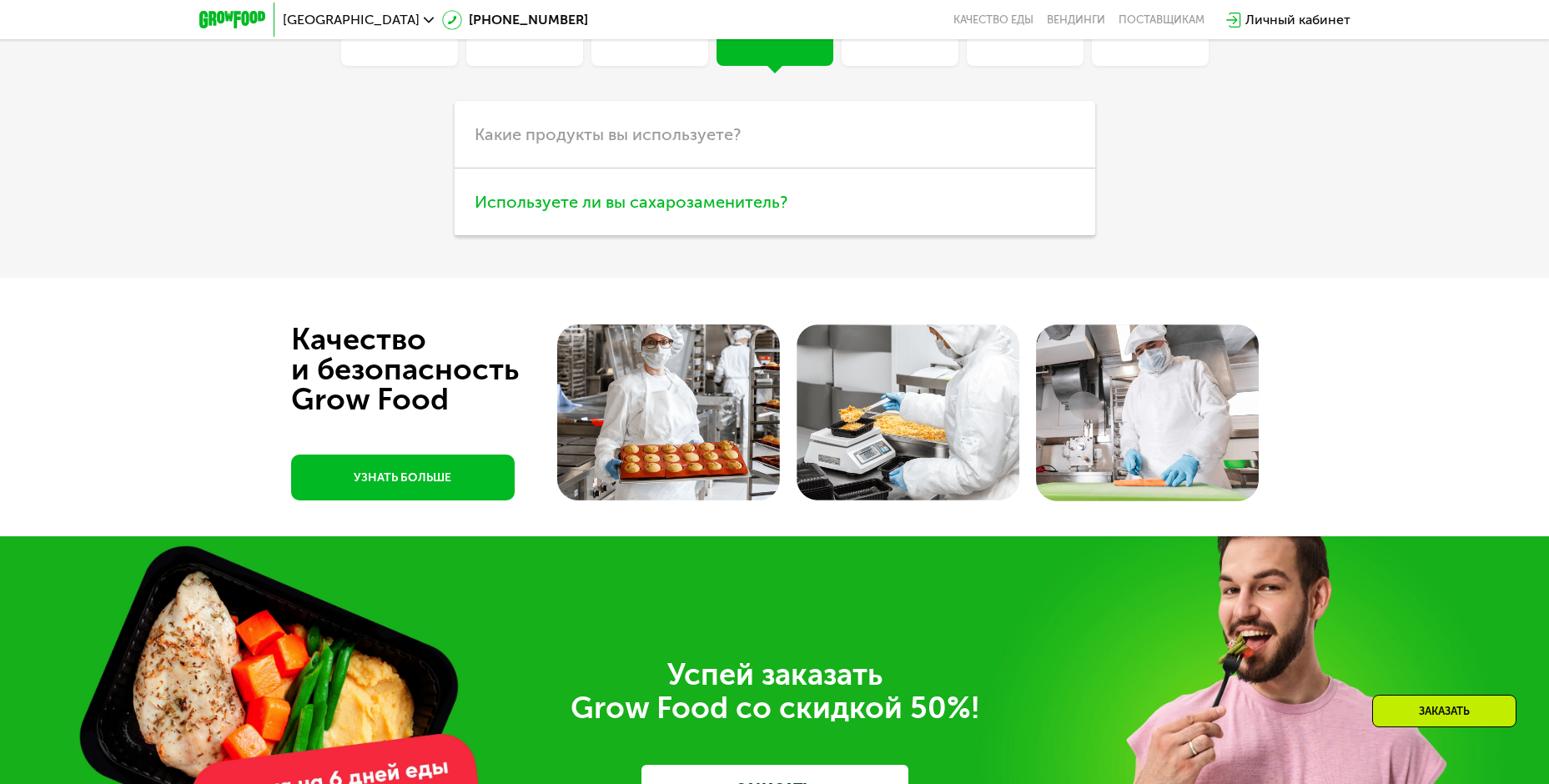
click at [654, 236] on h3 "Используете ли вы сахарозаменитель?" at bounding box center [775, 202] width 640 height 68
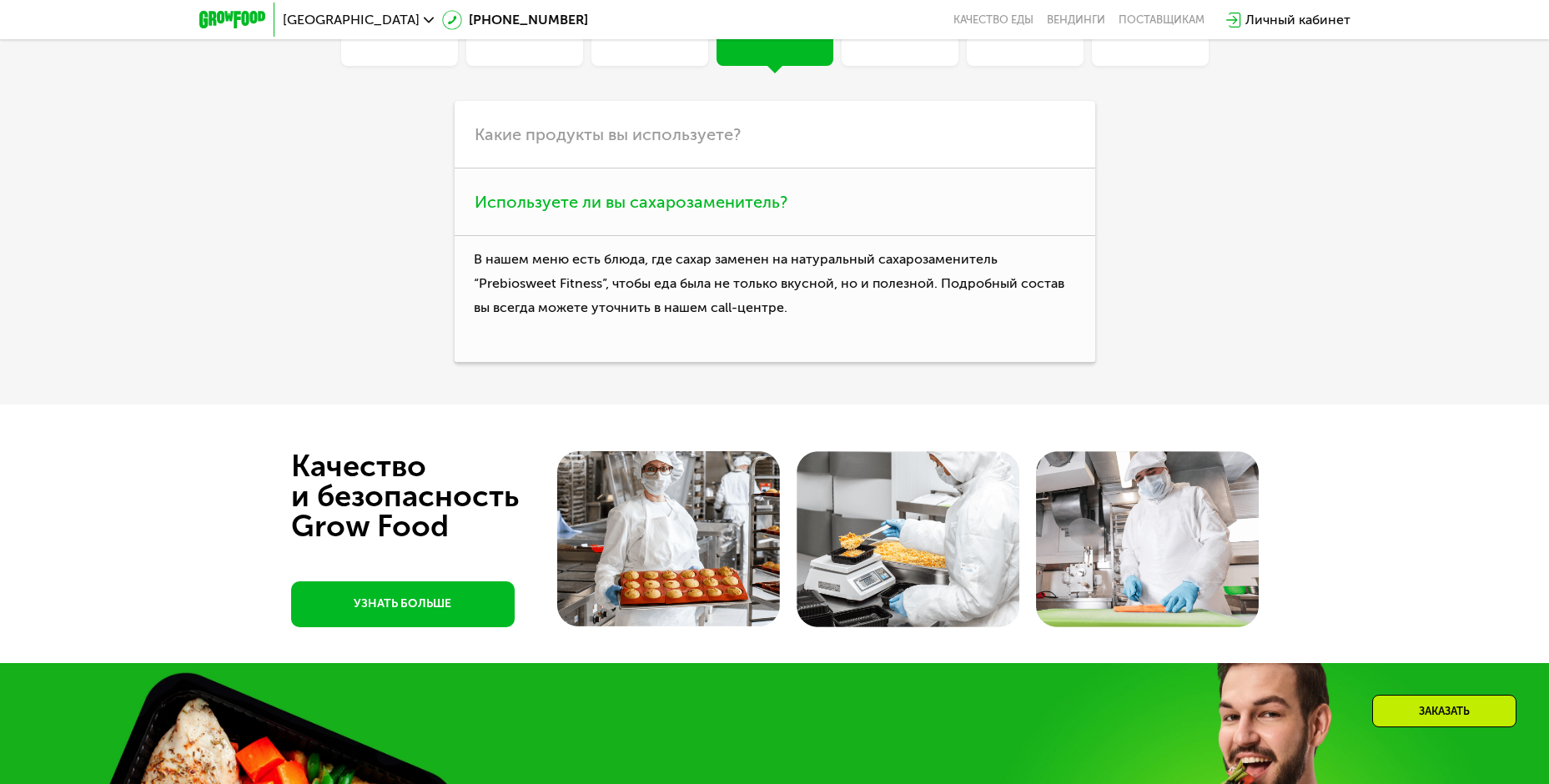
click at [658, 236] on h3 "Используете ли вы сахарозаменитель?" at bounding box center [775, 202] width 640 height 68
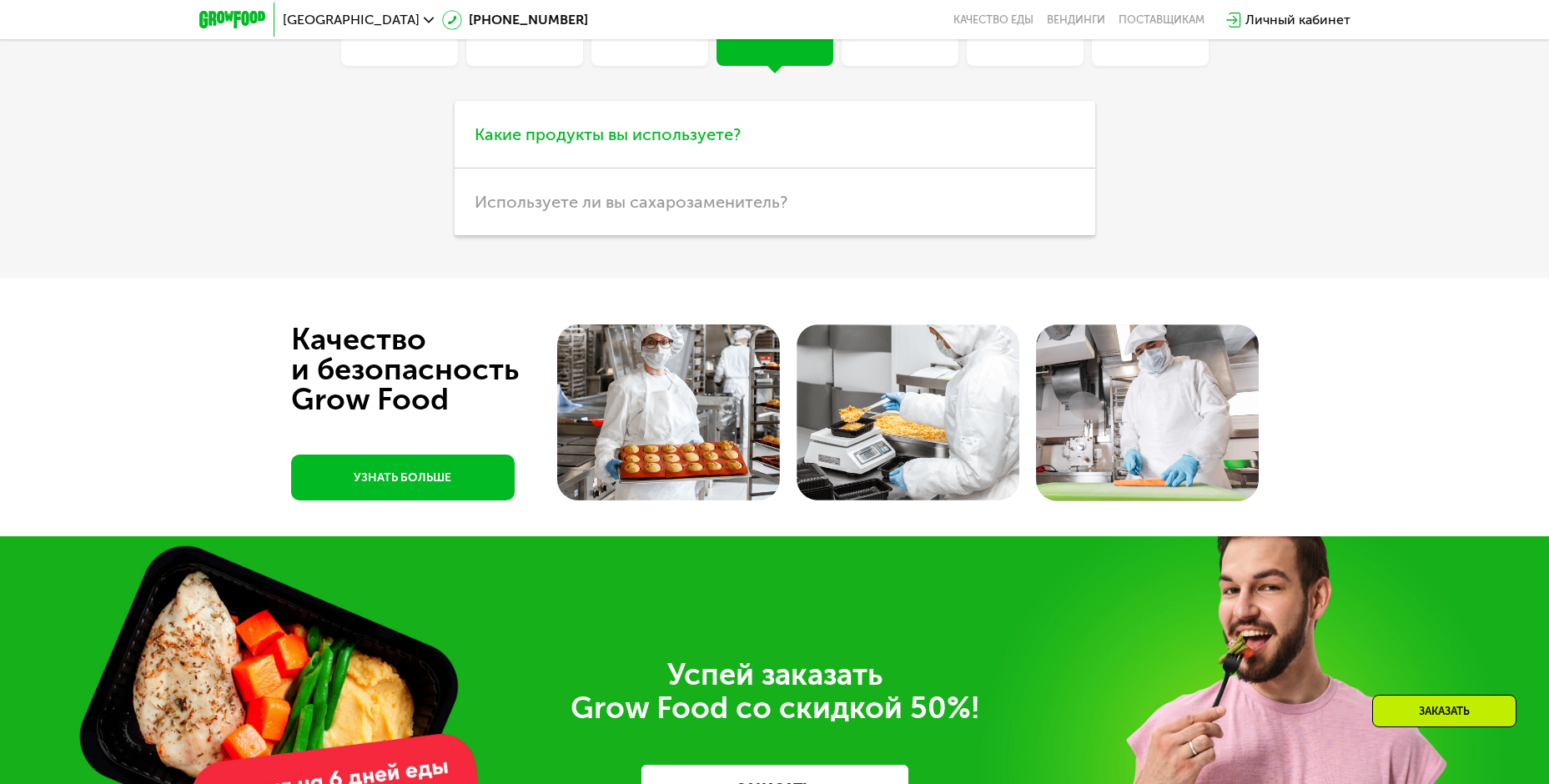
click at [656, 168] on h3 "Какие продукты вы используете?" at bounding box center [775, 135] width 640 height 68
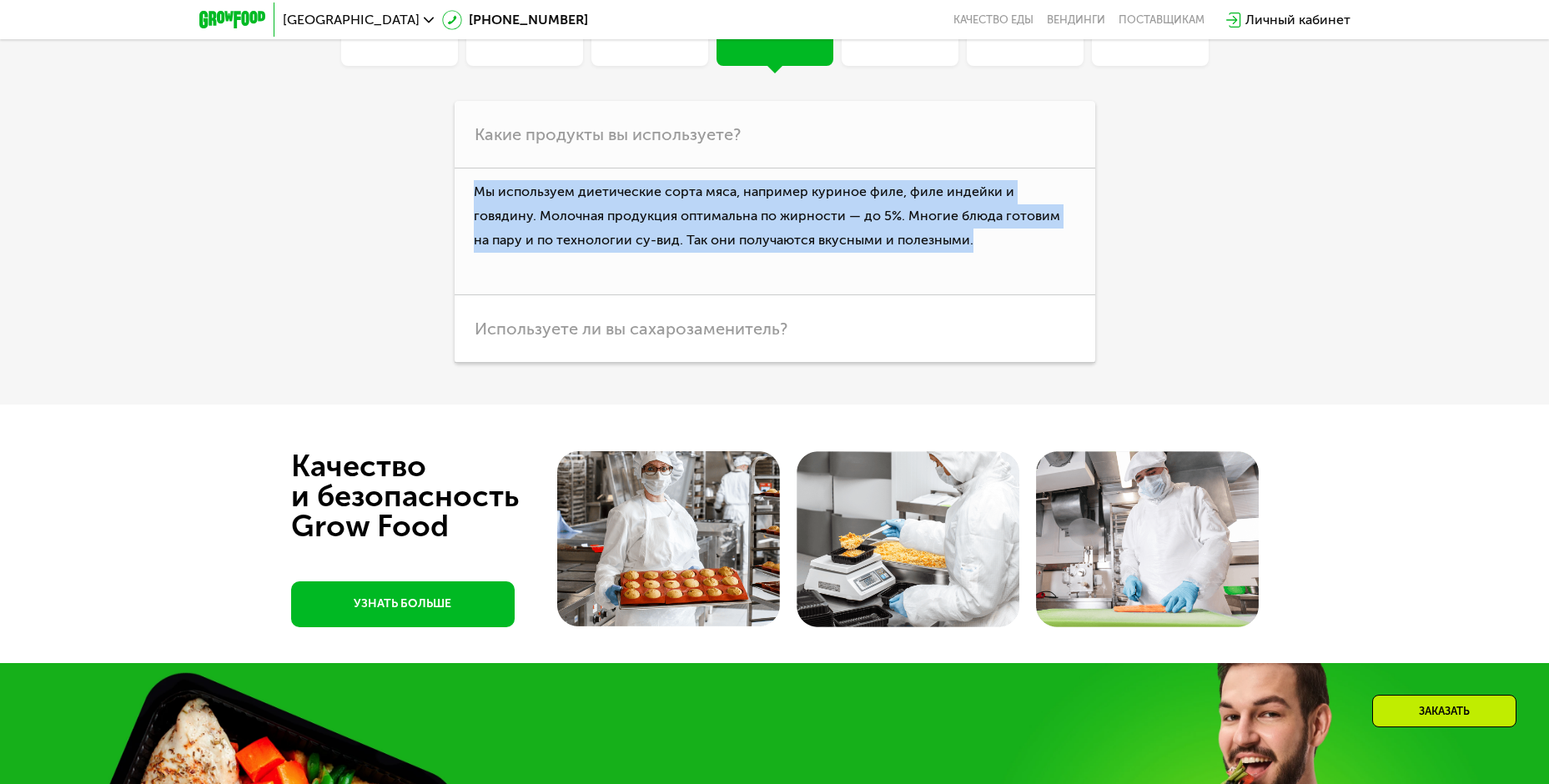
drag, startPoint x: 899, startPoint y: 394, endPoint x: 434, endPoint y: 338, distance: 468.4
click at [434, 338] on div "Линейки Кешбэк Похудение Продукты Оплата и доставка Хранение Общие вопросы Что …" at bounding box center [775, 155] width 934 height 412
copy p "Мы используем диетические сорта мяса, например куриное филе, филе индейки и гов…"
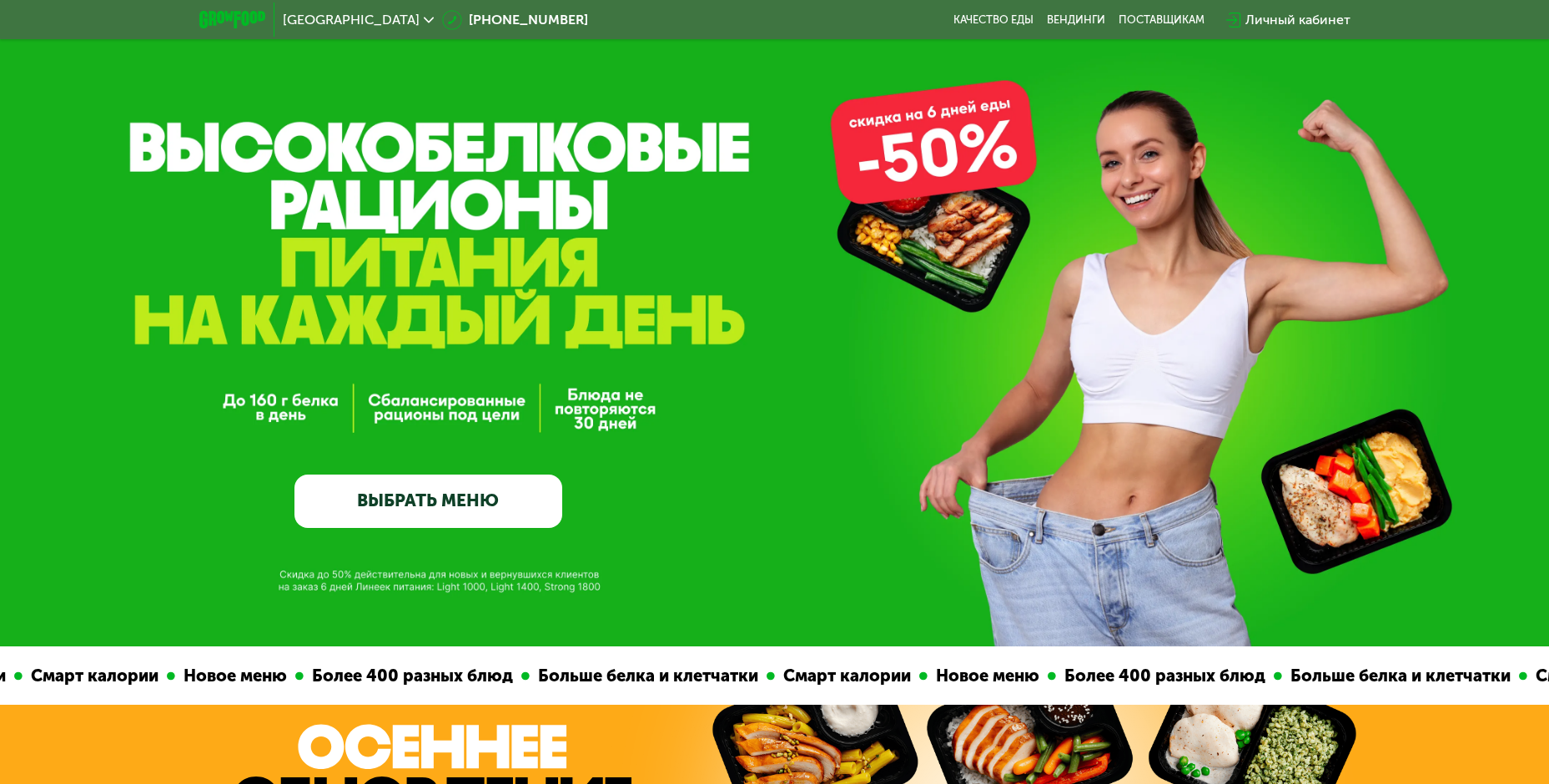
scroll to position [0, 0]
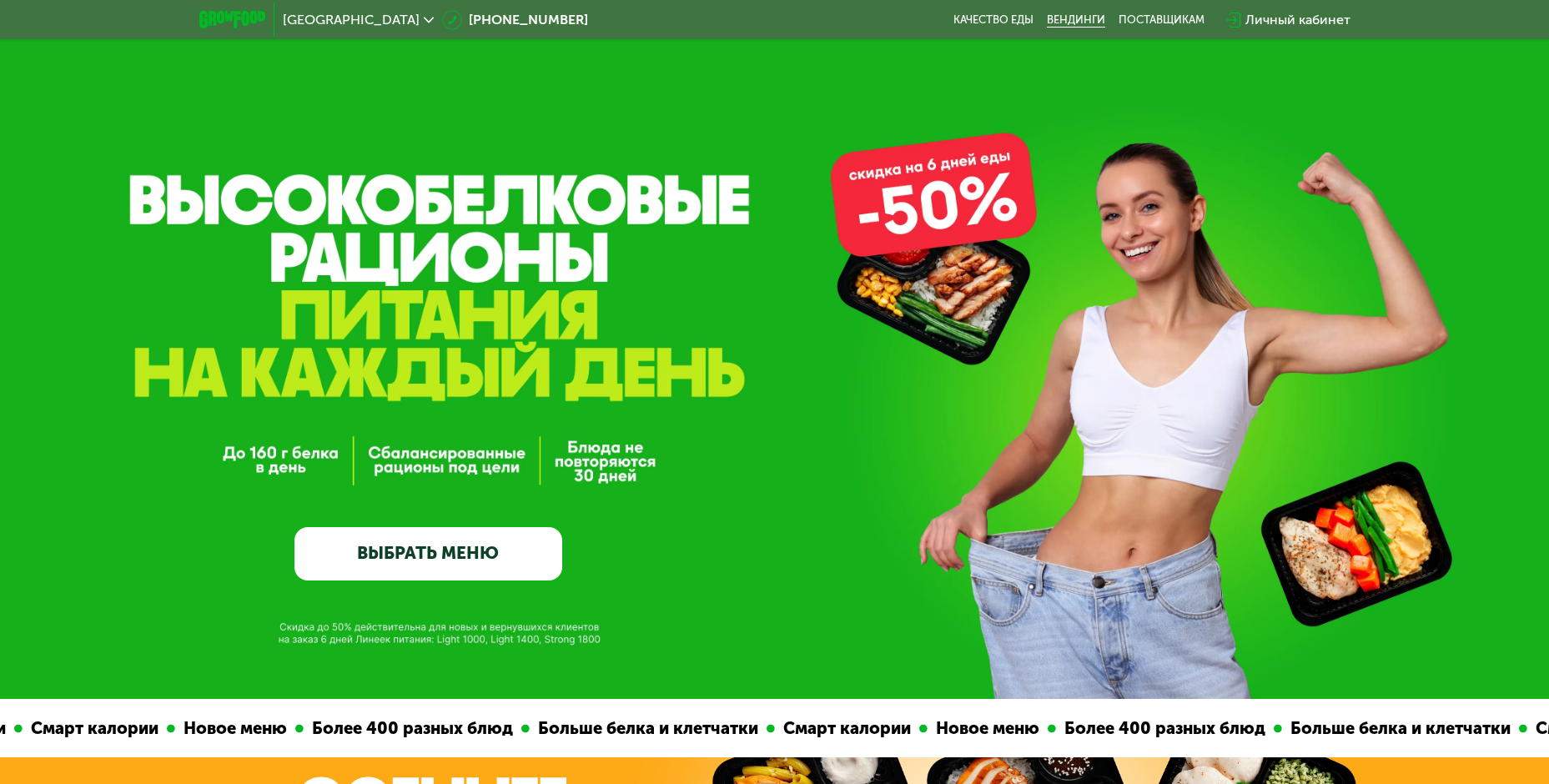
click at [1101, 21] on link "Вендинги" at bounding box center [1076, 20] width 58 height 13
click at [1010, 25] on link "Качество еды" at bounding box center [992, 20] width 80 height 13
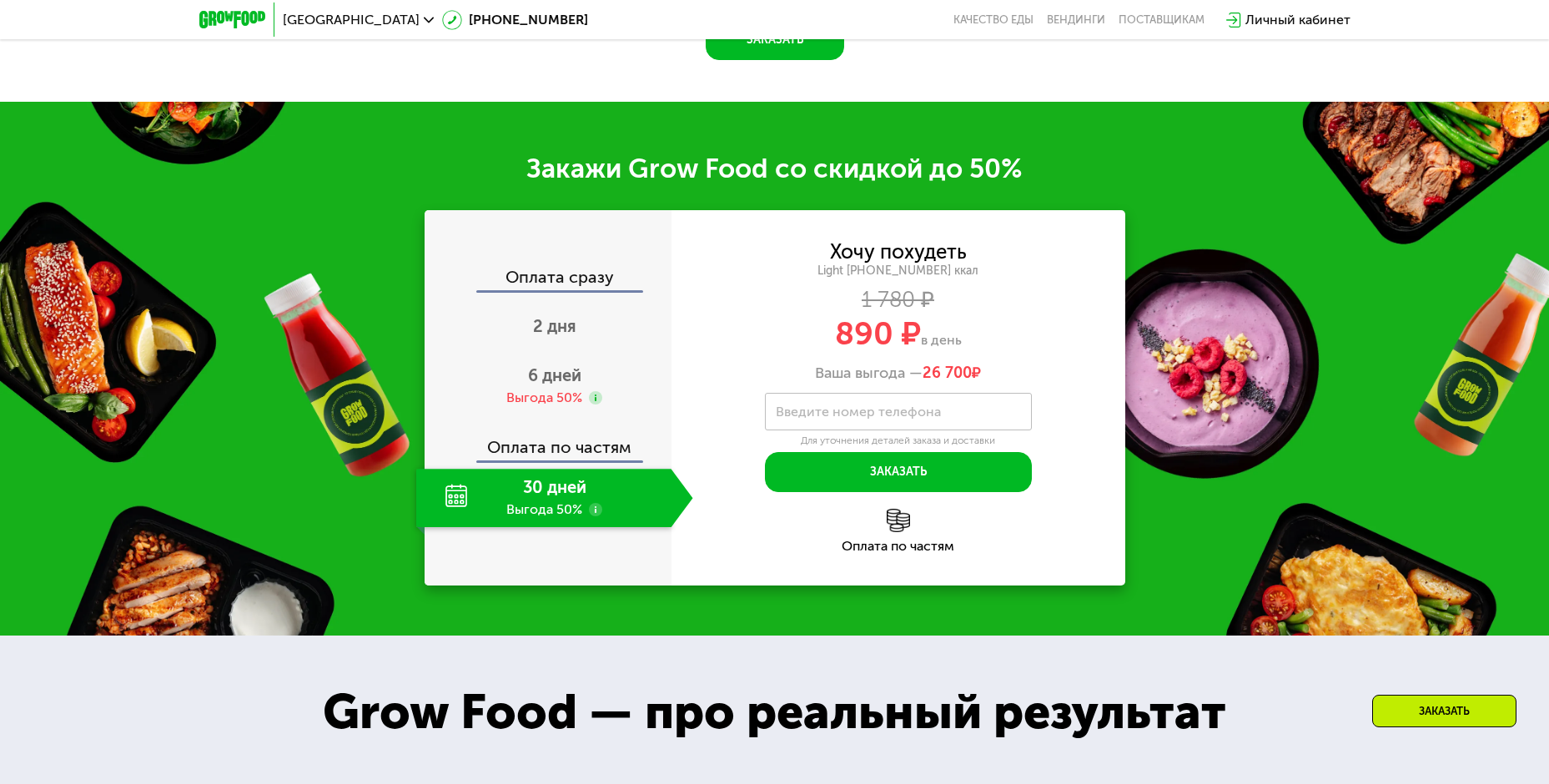
scroll to position [2084, 0]
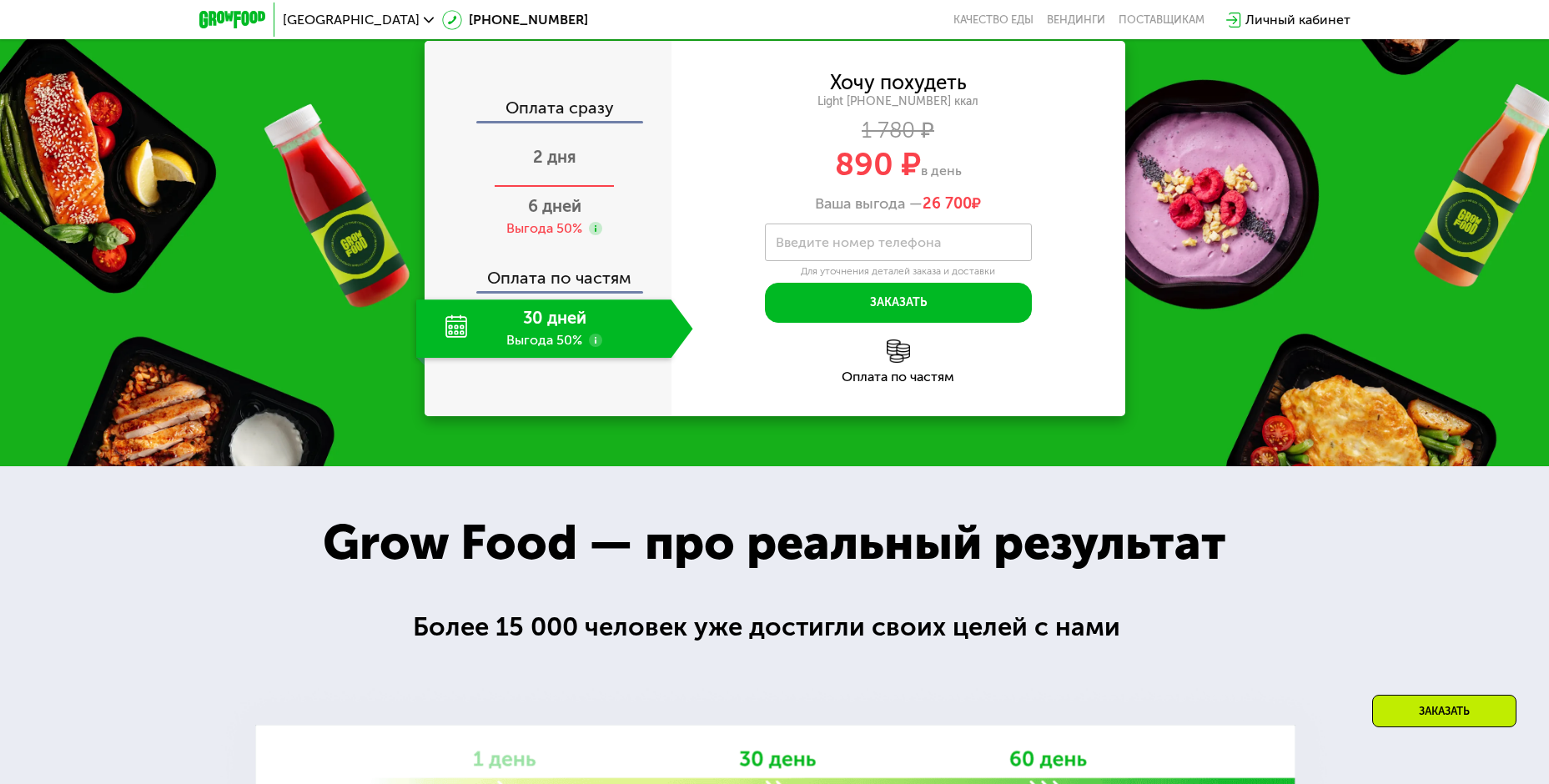
click at [500, 187] on div "2 дня" at bounding box center [555, 158] width 277 height 58
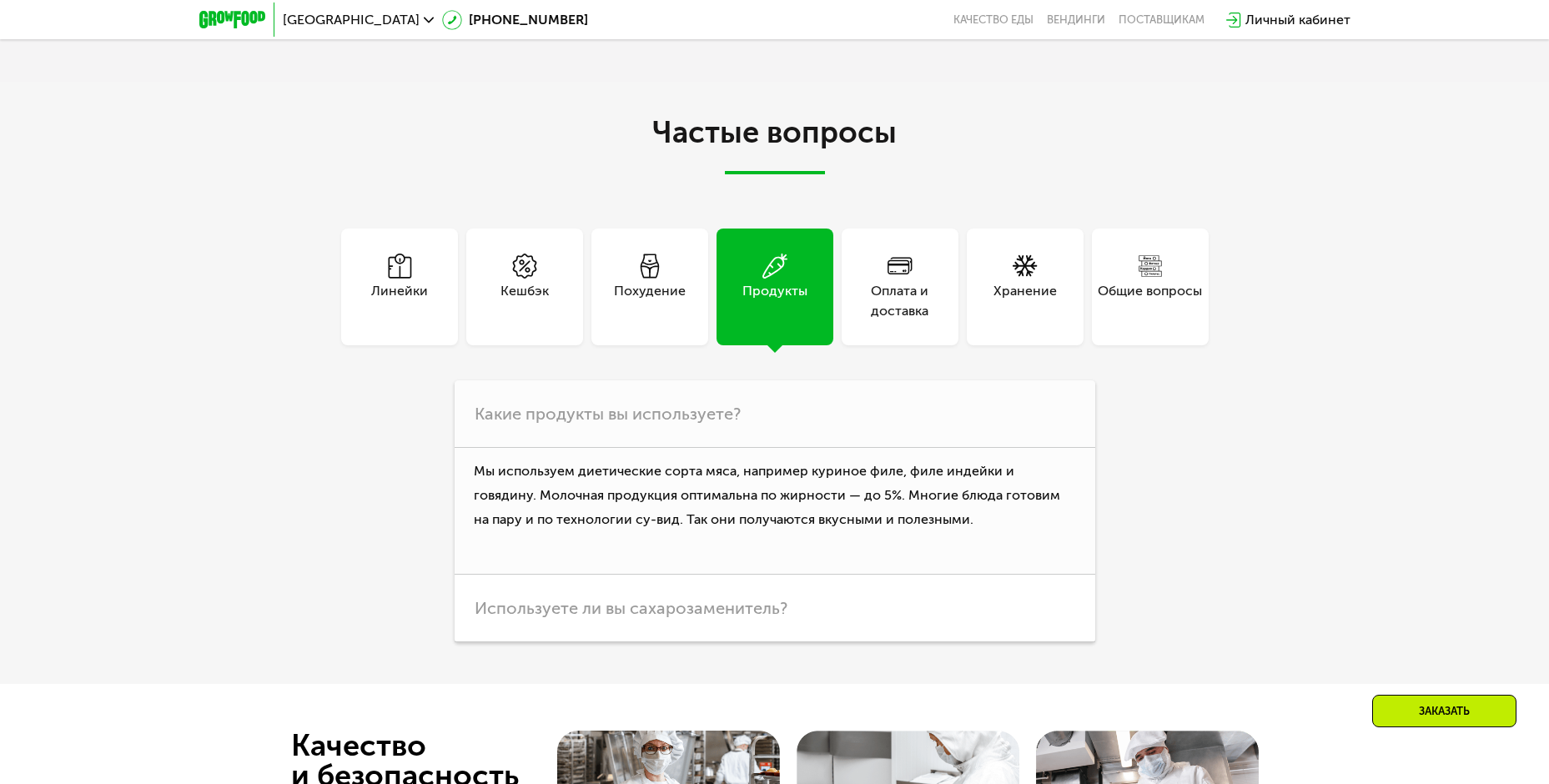
scroll to position [4710, 0]
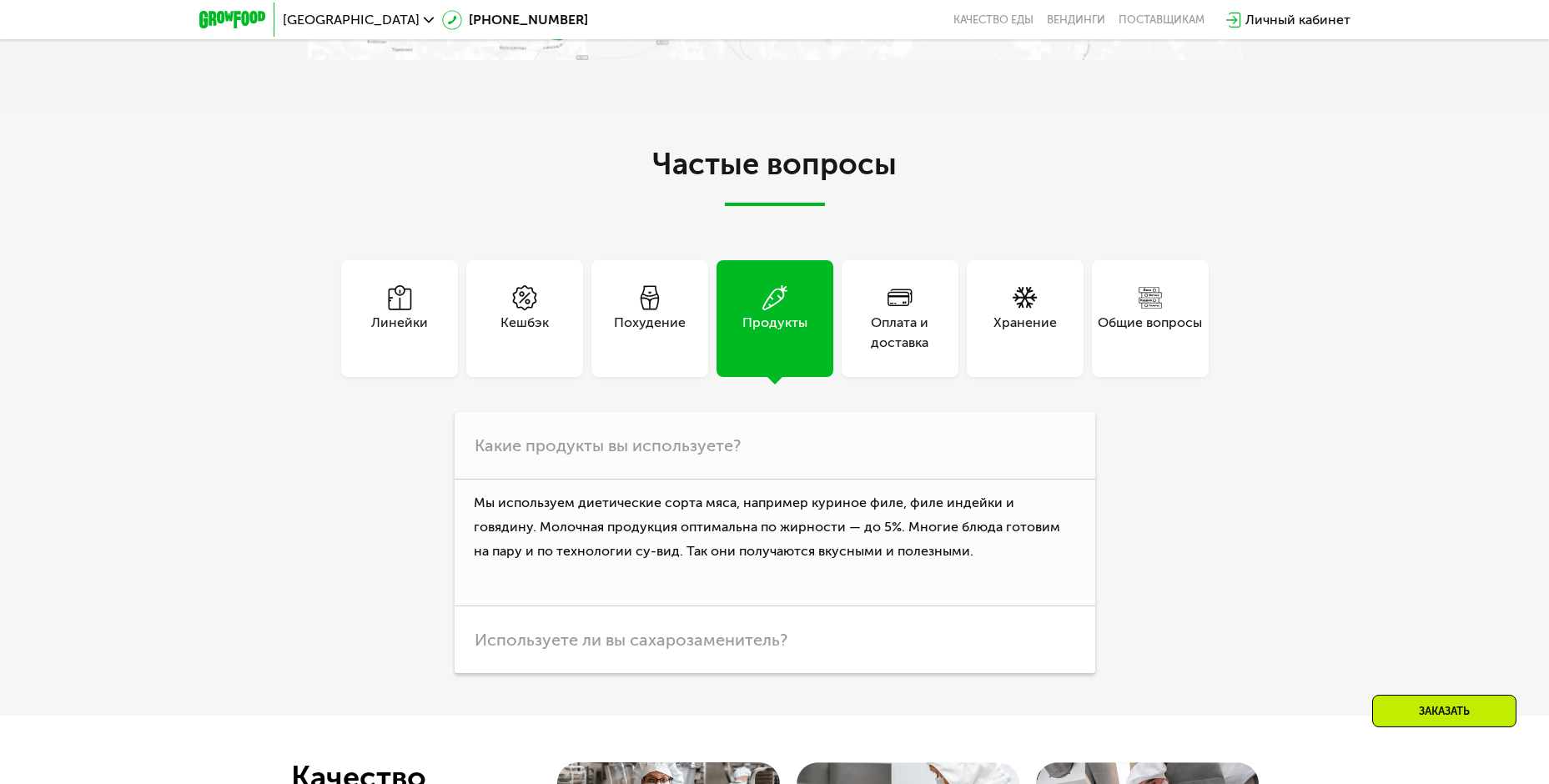
click at [545, 371] on div "Кешбэк" at bounding box center [524, 318] width 117 height 117
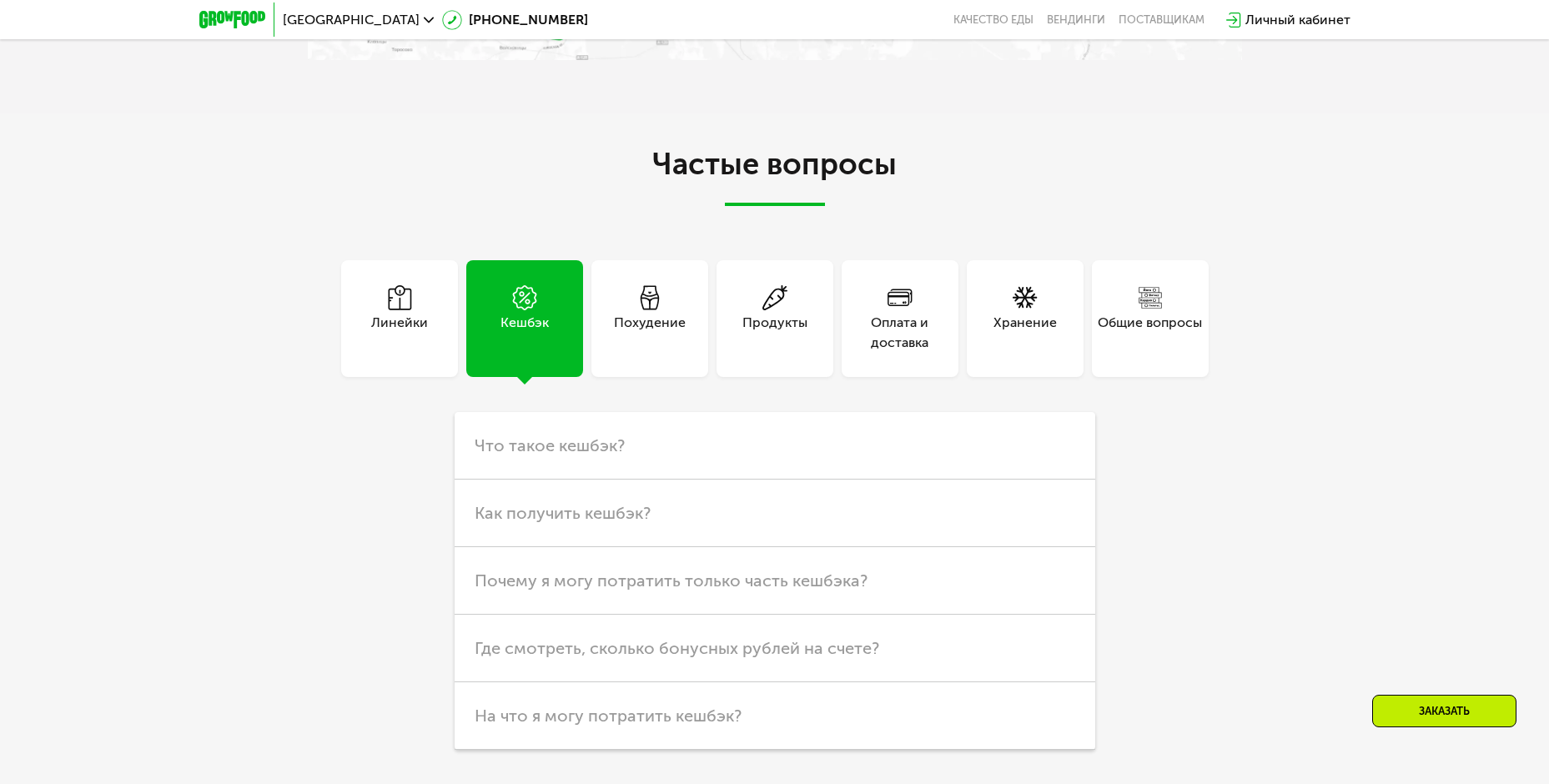
click at [649, 356] on div "Похудение" at bounding box center [650, 318] width 117 height 117
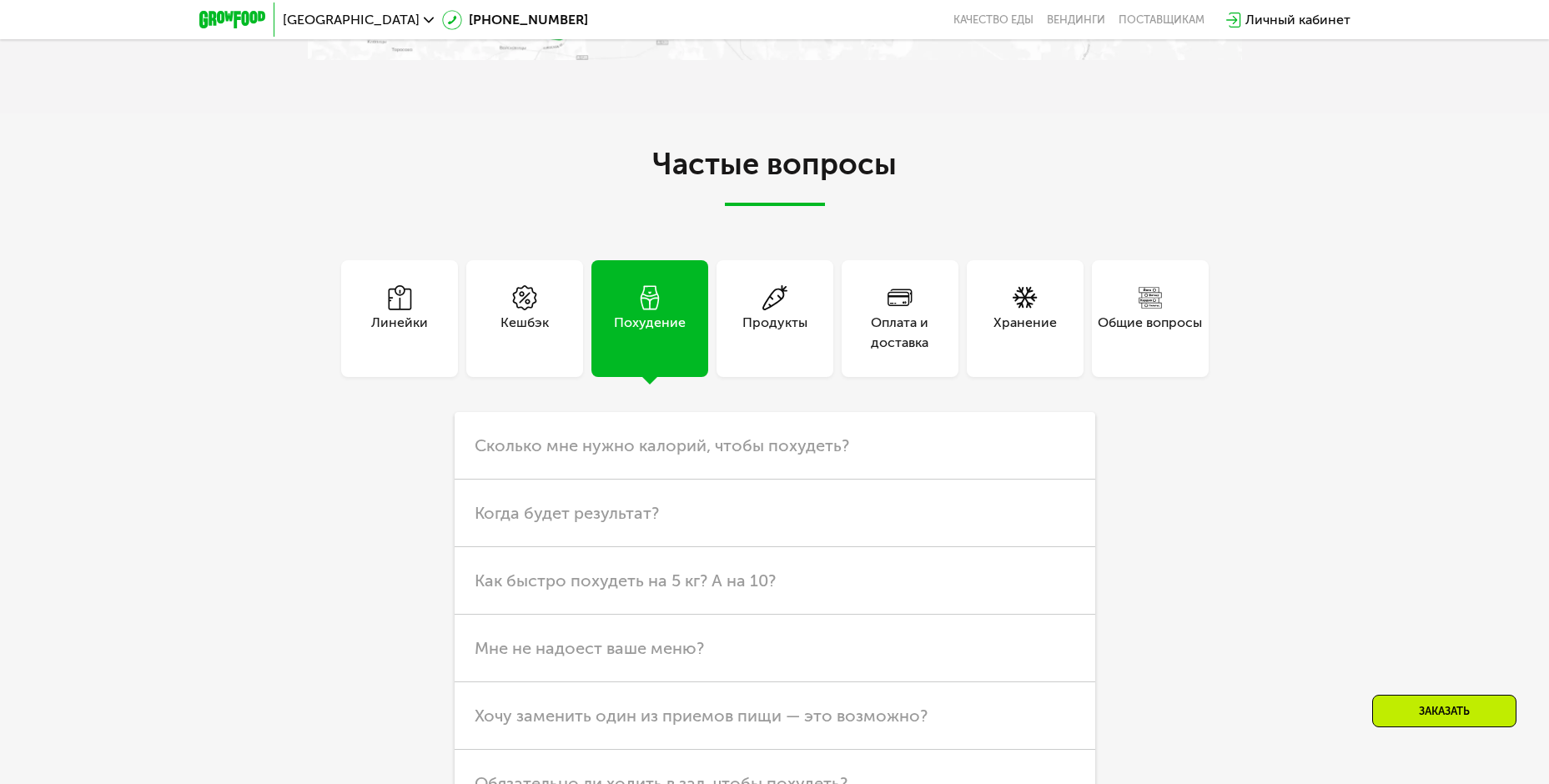
click at [347, 288] on div "Линейки" at bounding box center [399, 318] width 117 height 117
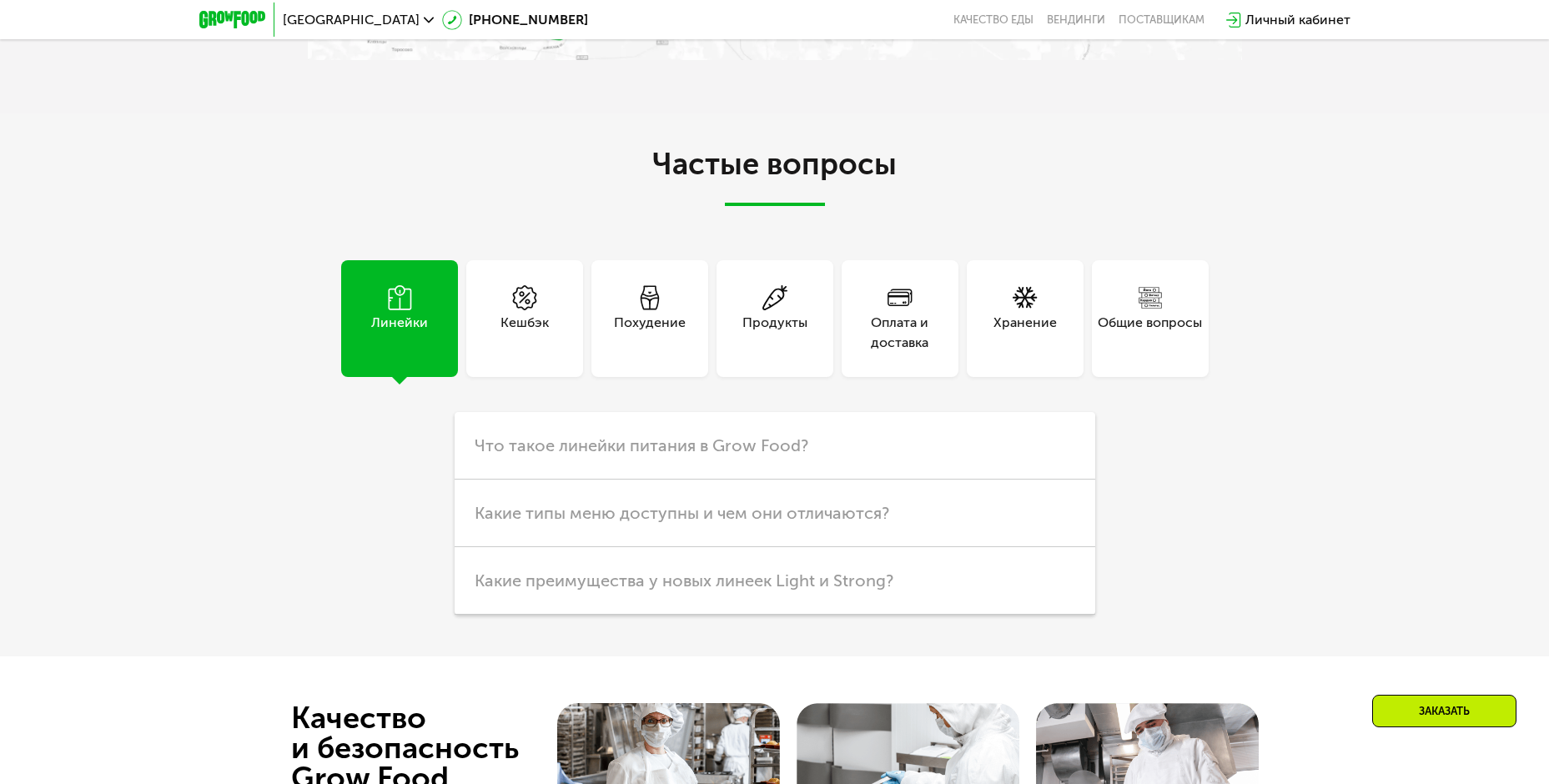
click at [793, 309] on div "Продукты" at bounding box center [775, 318] width 117 height 117
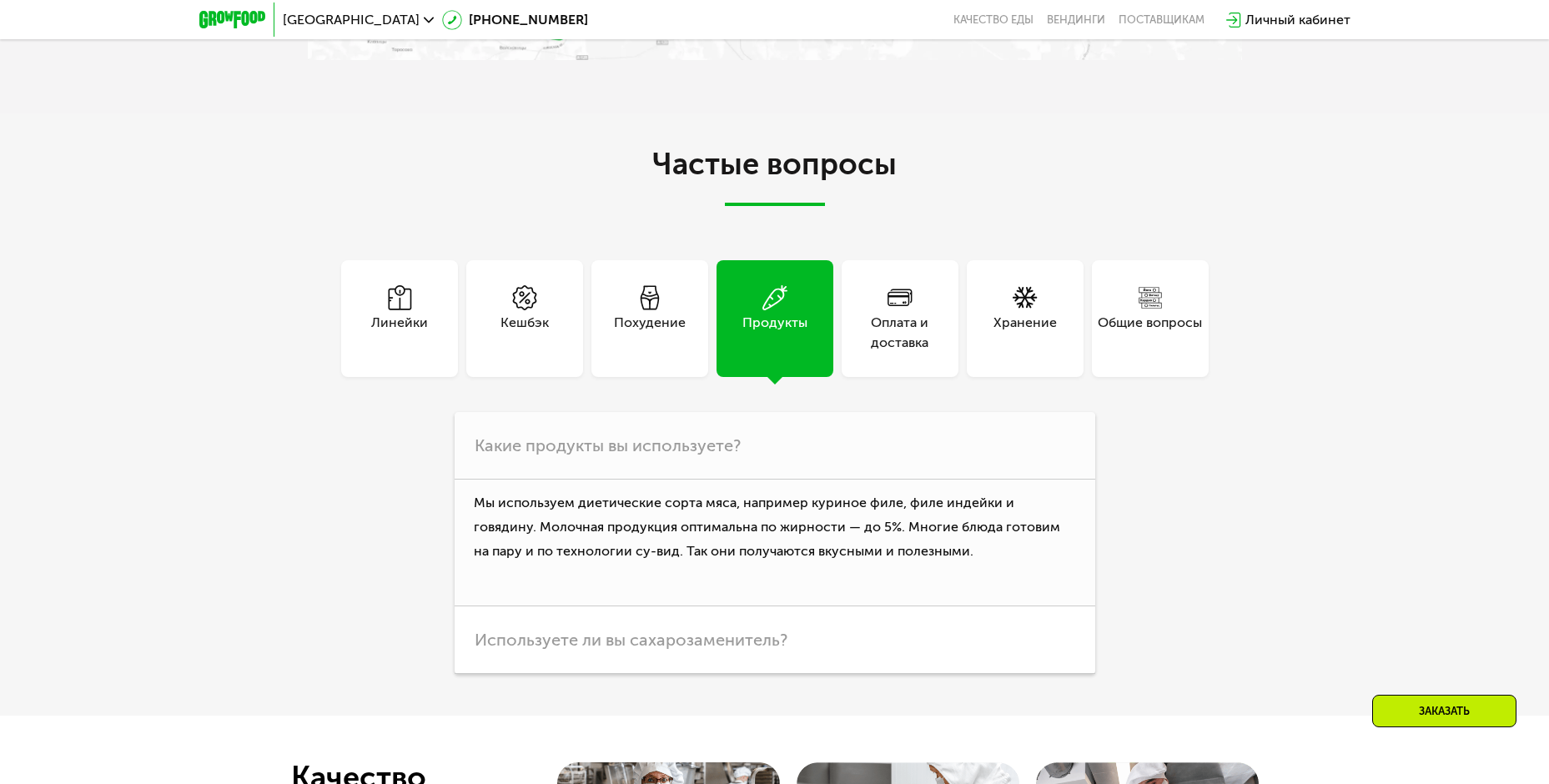
click at [896, 309] on icon at bounding box center [899, 297] width 25 height 25
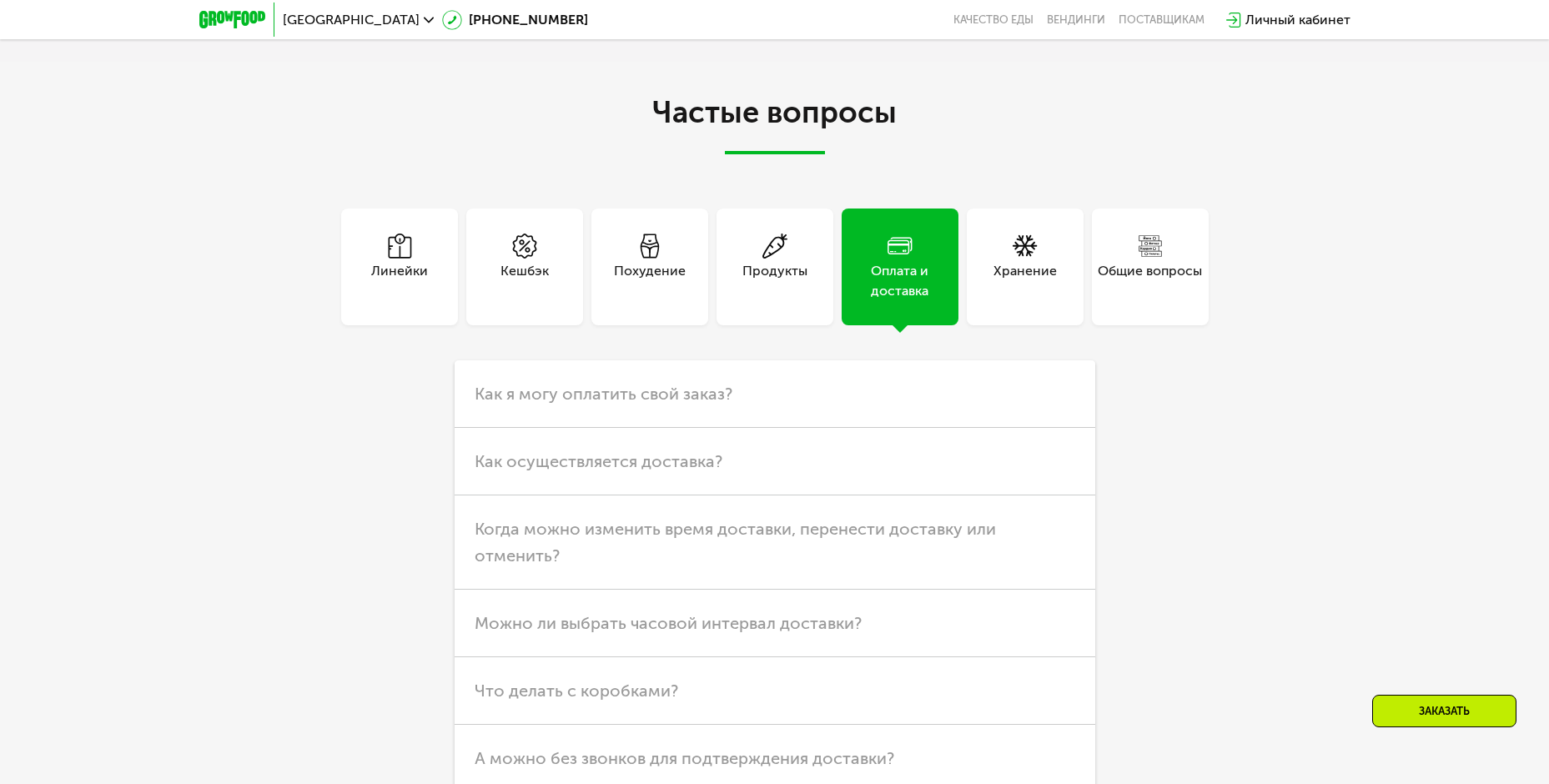
scroll to position [4626, 0]
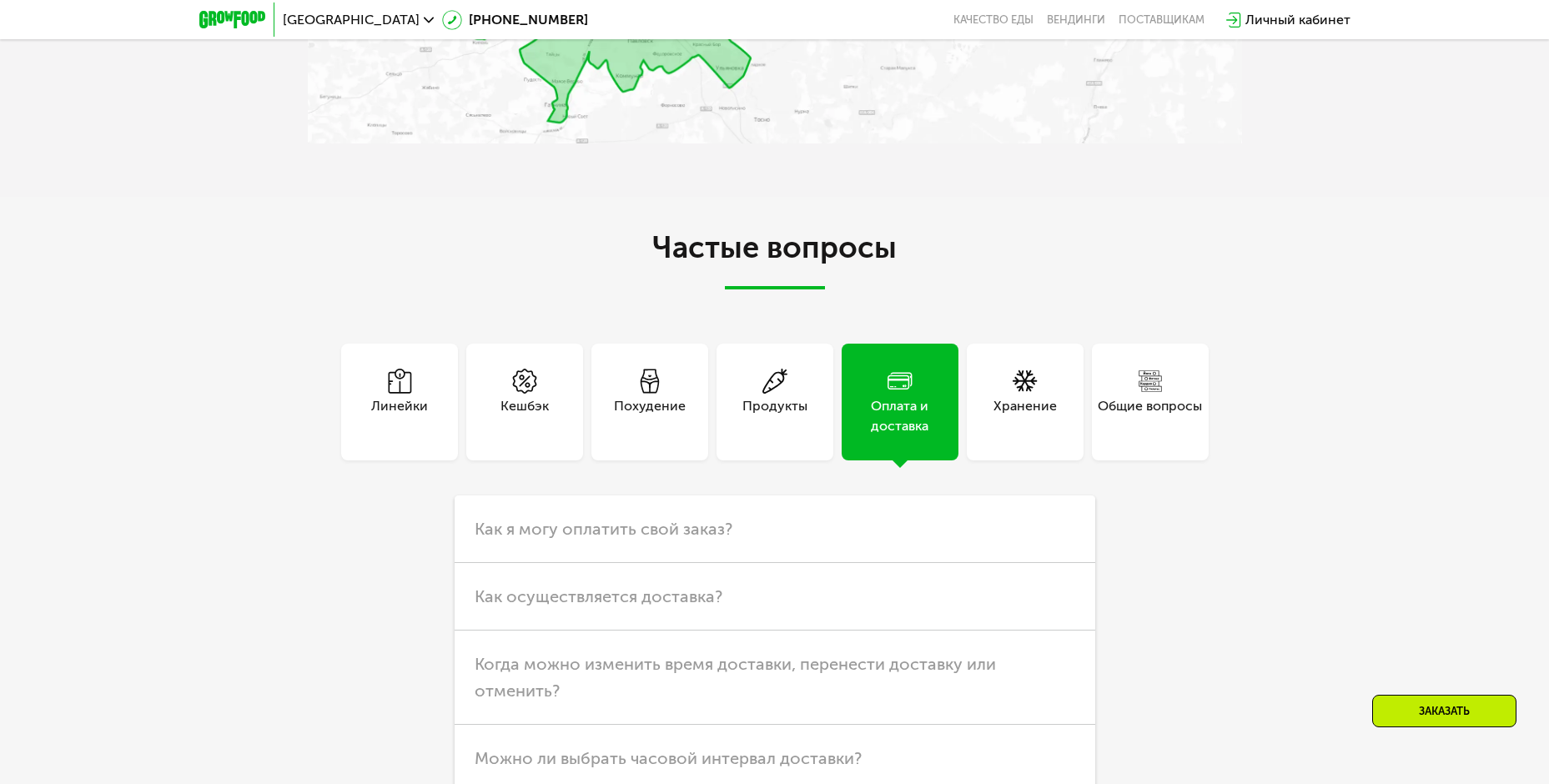
drag, startPoint x: 1115, startPoint y: 354, endPoint x: 1149, endPoint y: 401, distance: 58.0
click at [1121, 370] on div "Общие вопросы" at bounding box center [1150, 402] width 117 height 117
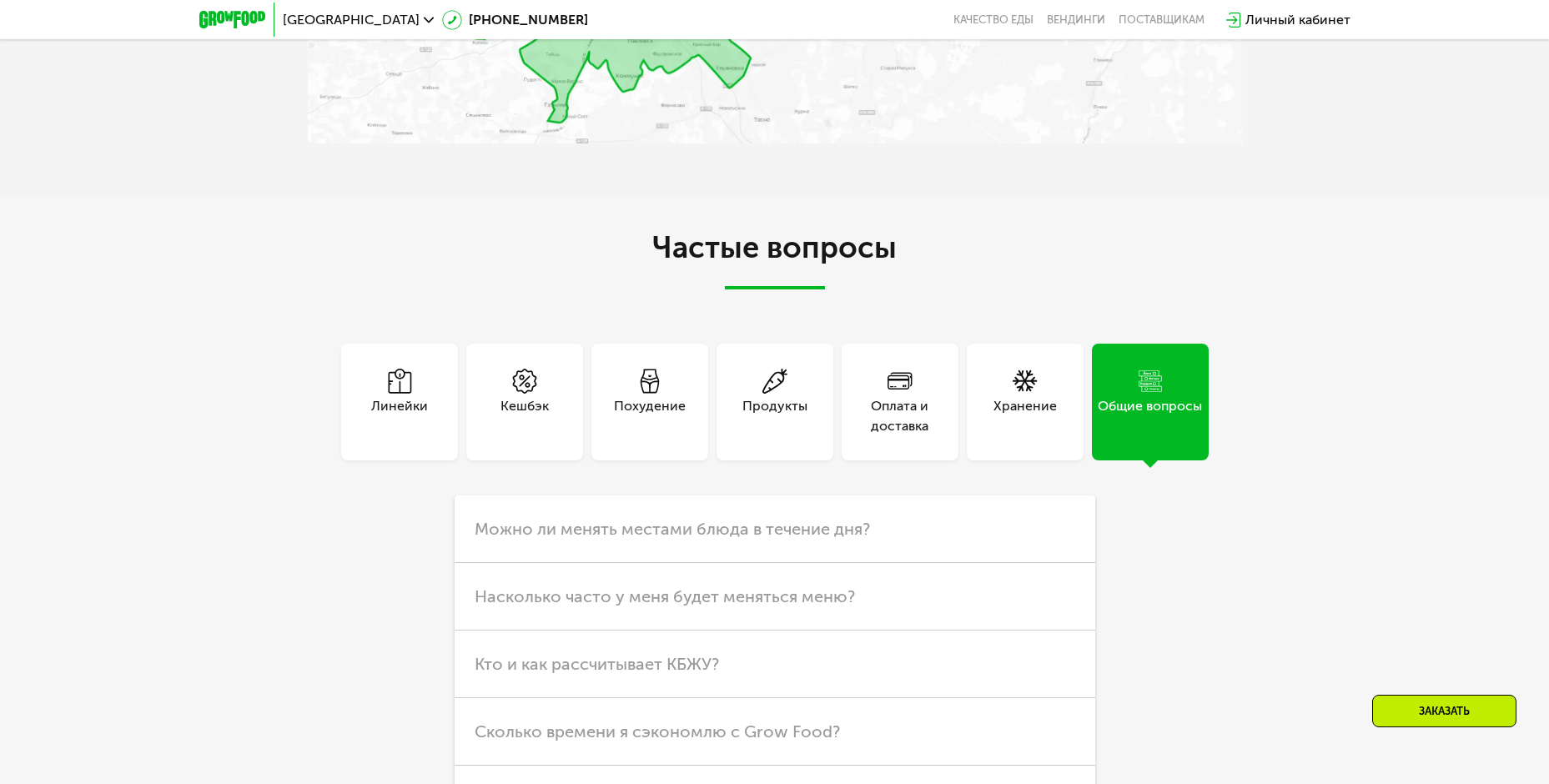
click at [1149, 402] on div "Общие вопросы" at bounding box center [1150, 416] width 105 height 40
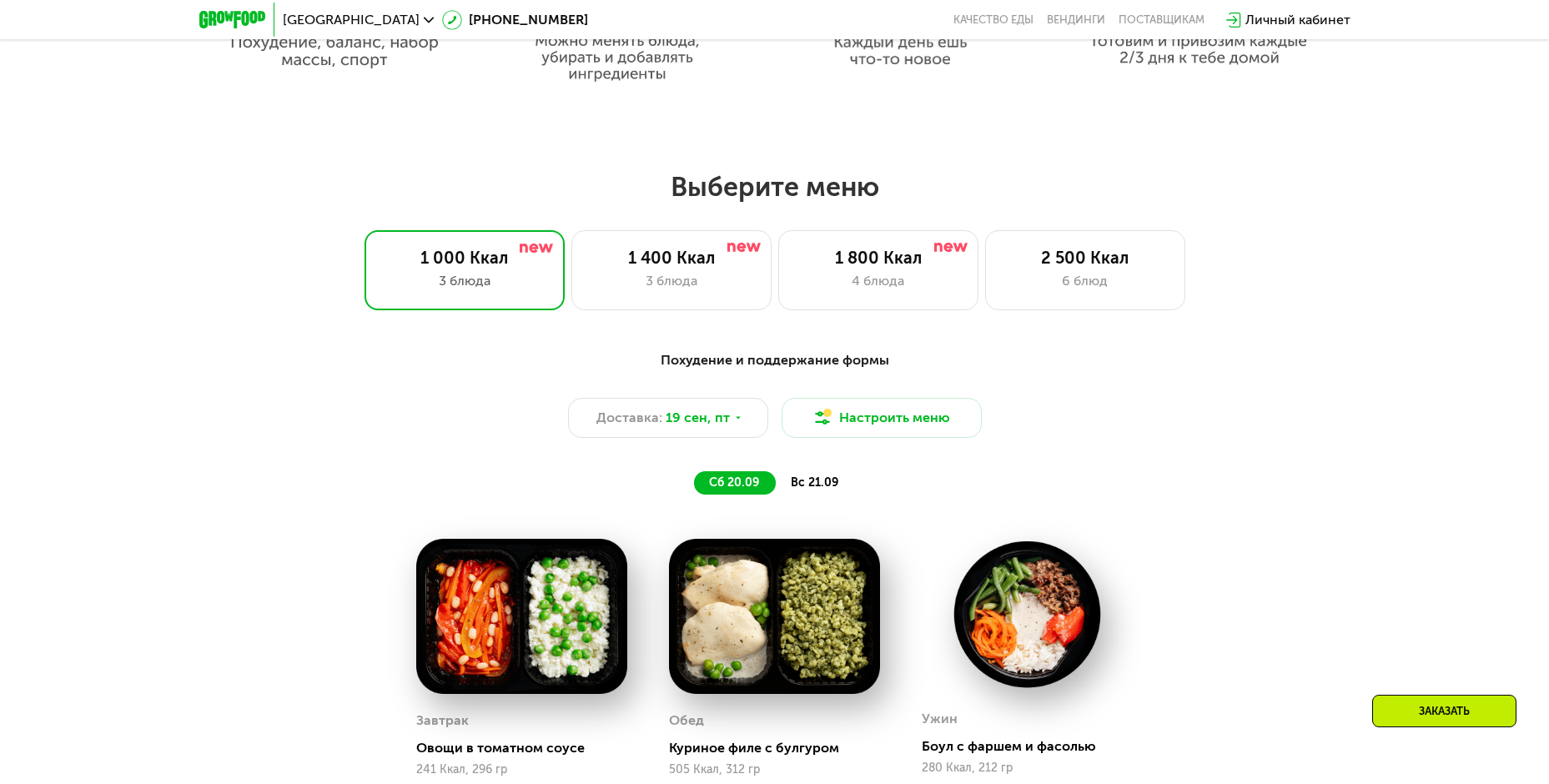
scroll to position [1334, 0]
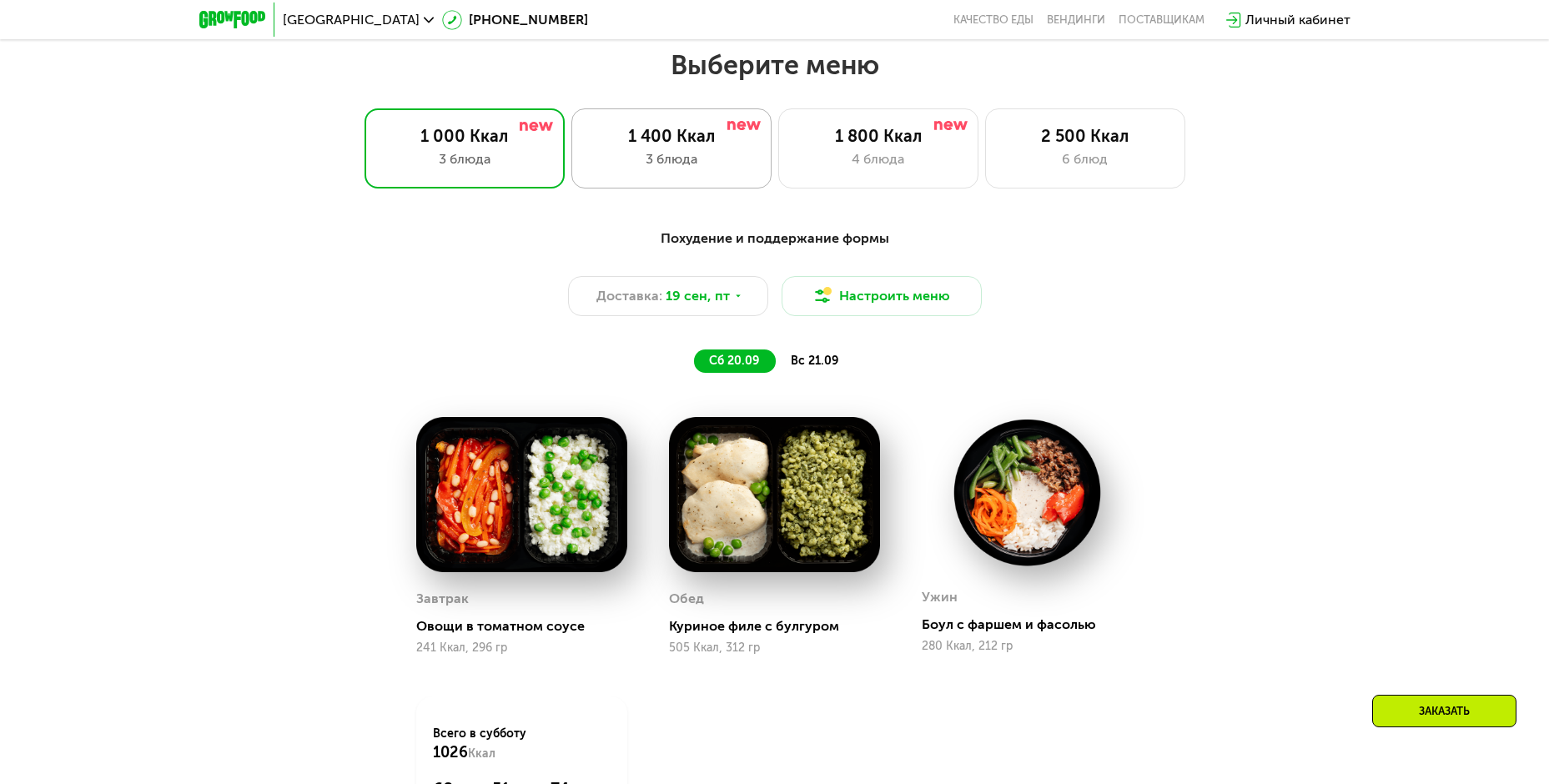
click at [707, 167] on div "3 блюда" at bounding box center [670, 159] width 165 height 20
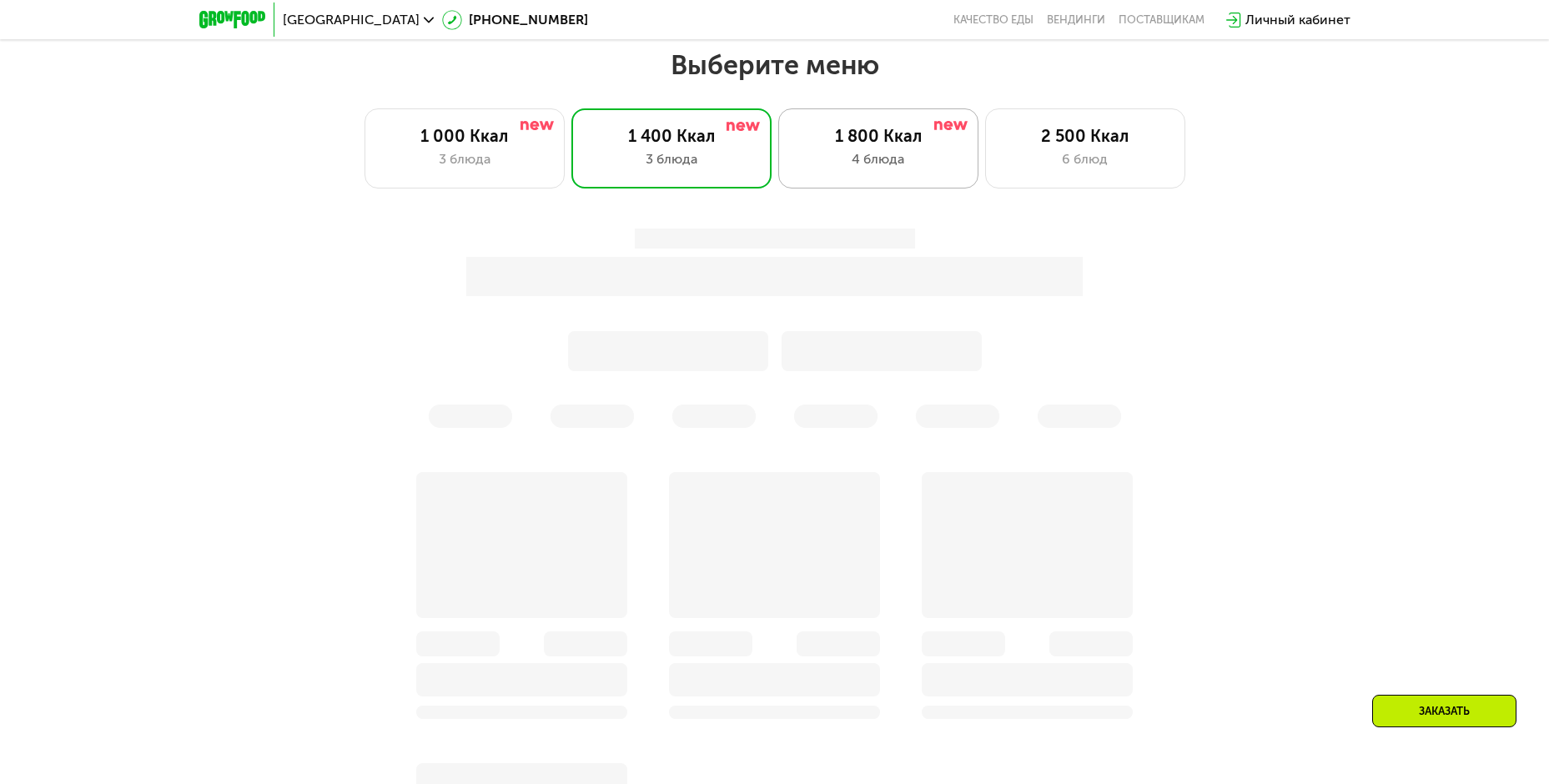
click at [864, 154] on div "4 блюда" at bounding box center [878, 159] width 165 height 20
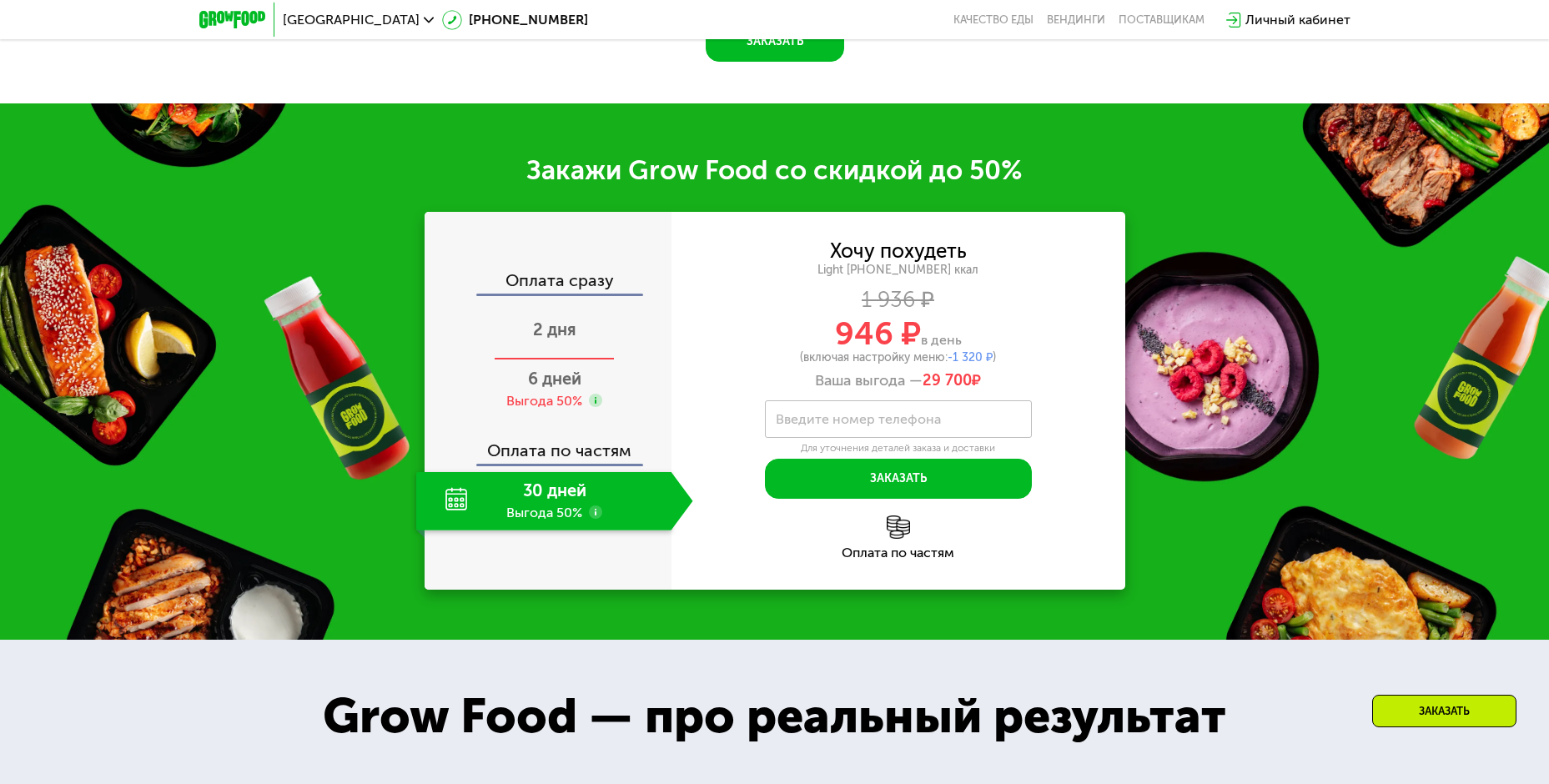
scroll to position [2352, 0]
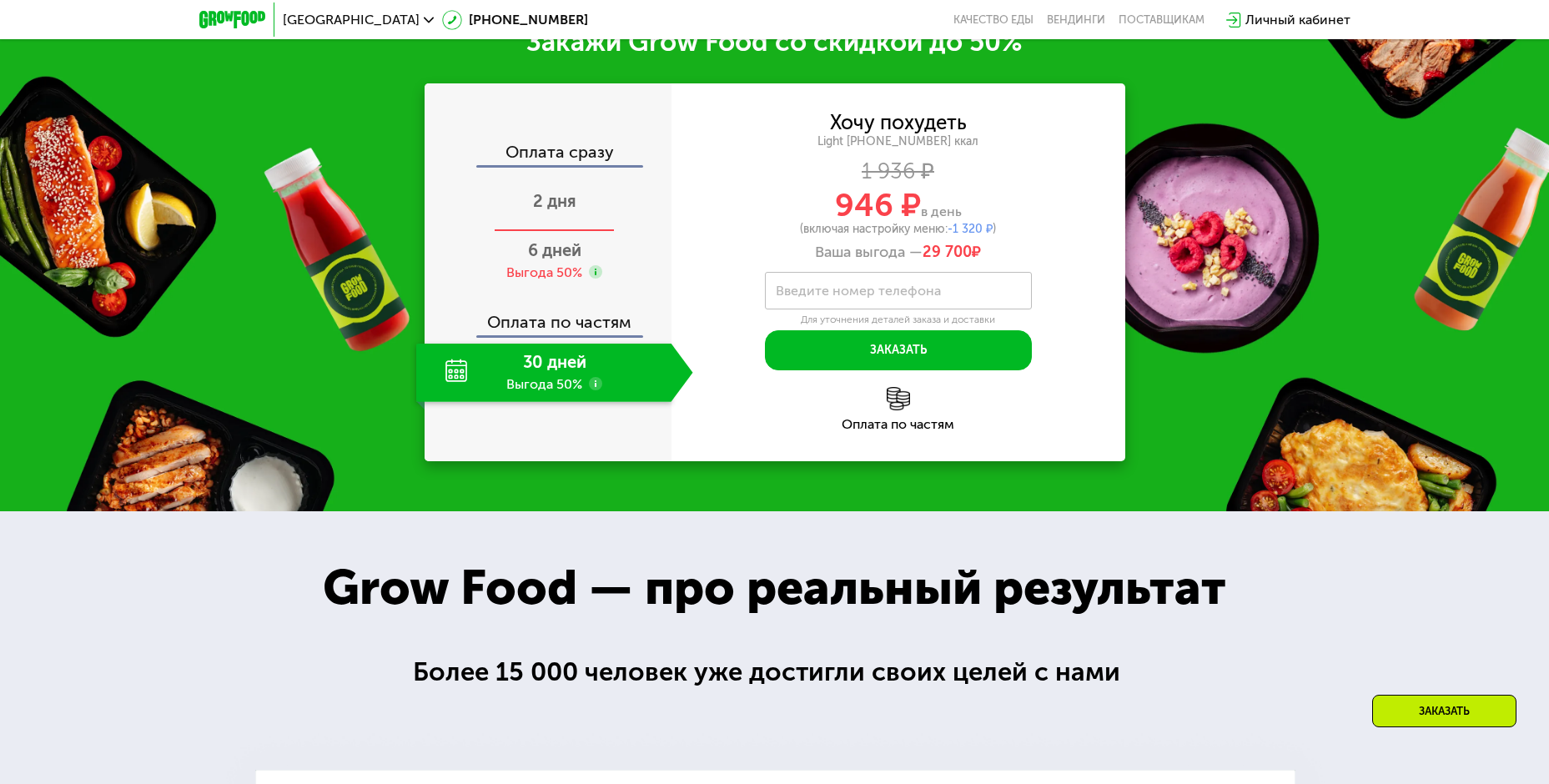
click at [577, 232] on div "2 дня" at bounding box center [555, 202] width 277 height 58
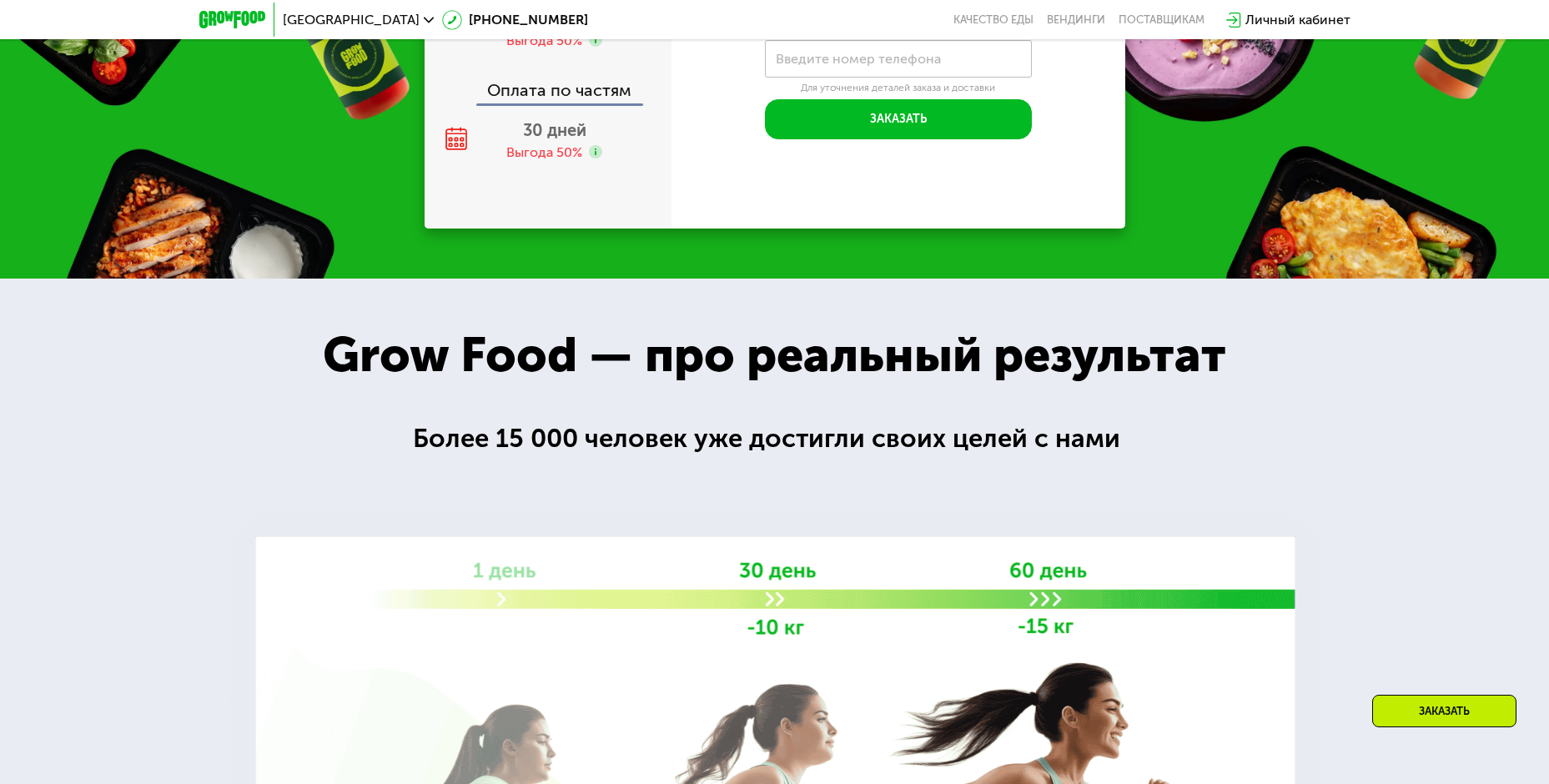
scroll to position [2441, 0]
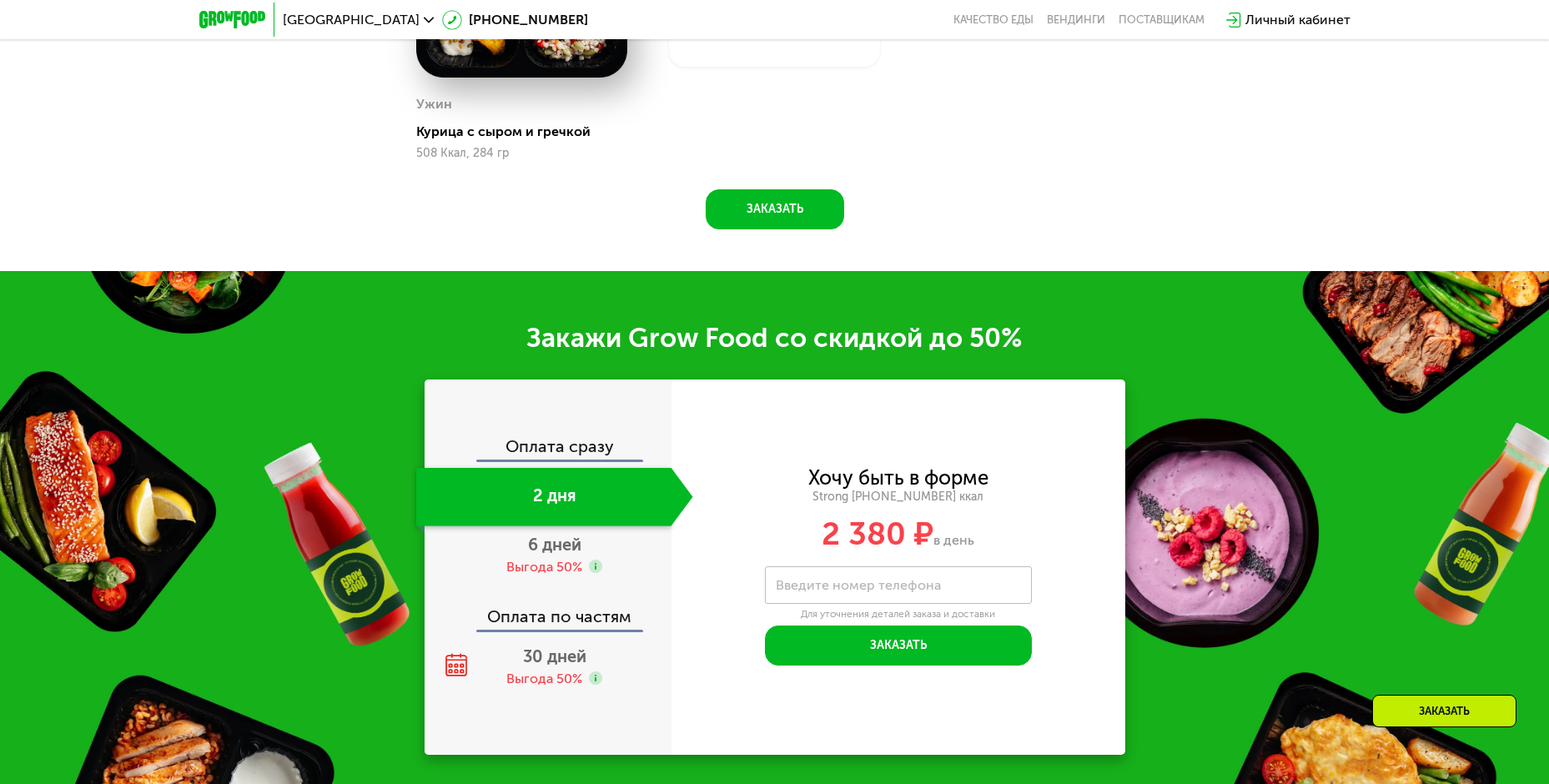
click at [490, 630] on div "Оплата по частям" at bounding box center [549, 610] width 245 height 39
click at [524, 575] on div "Выгода 50%" at bounding box center [544, 567] width 76 height 18
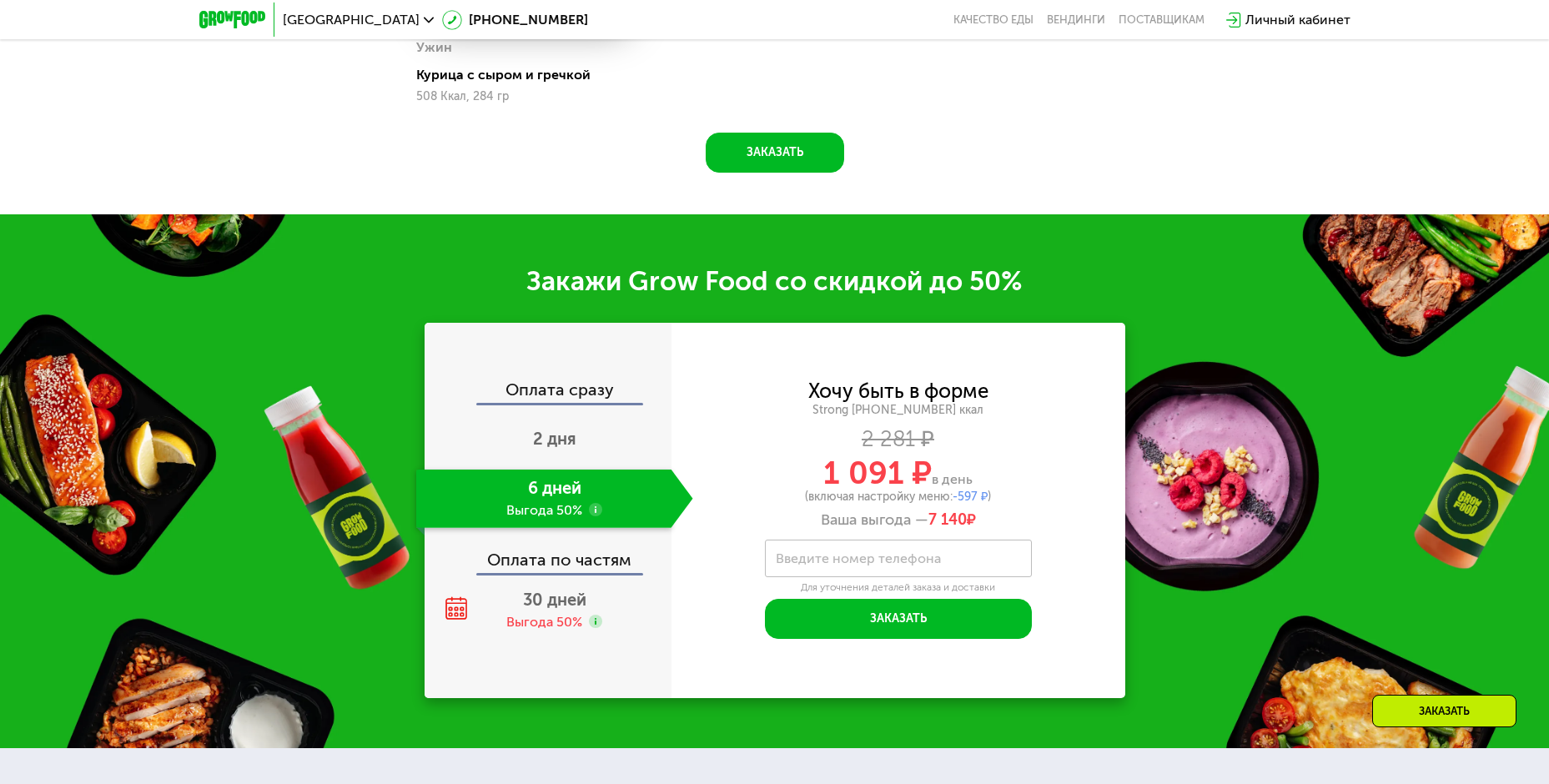
scroll to position [2400, 0]
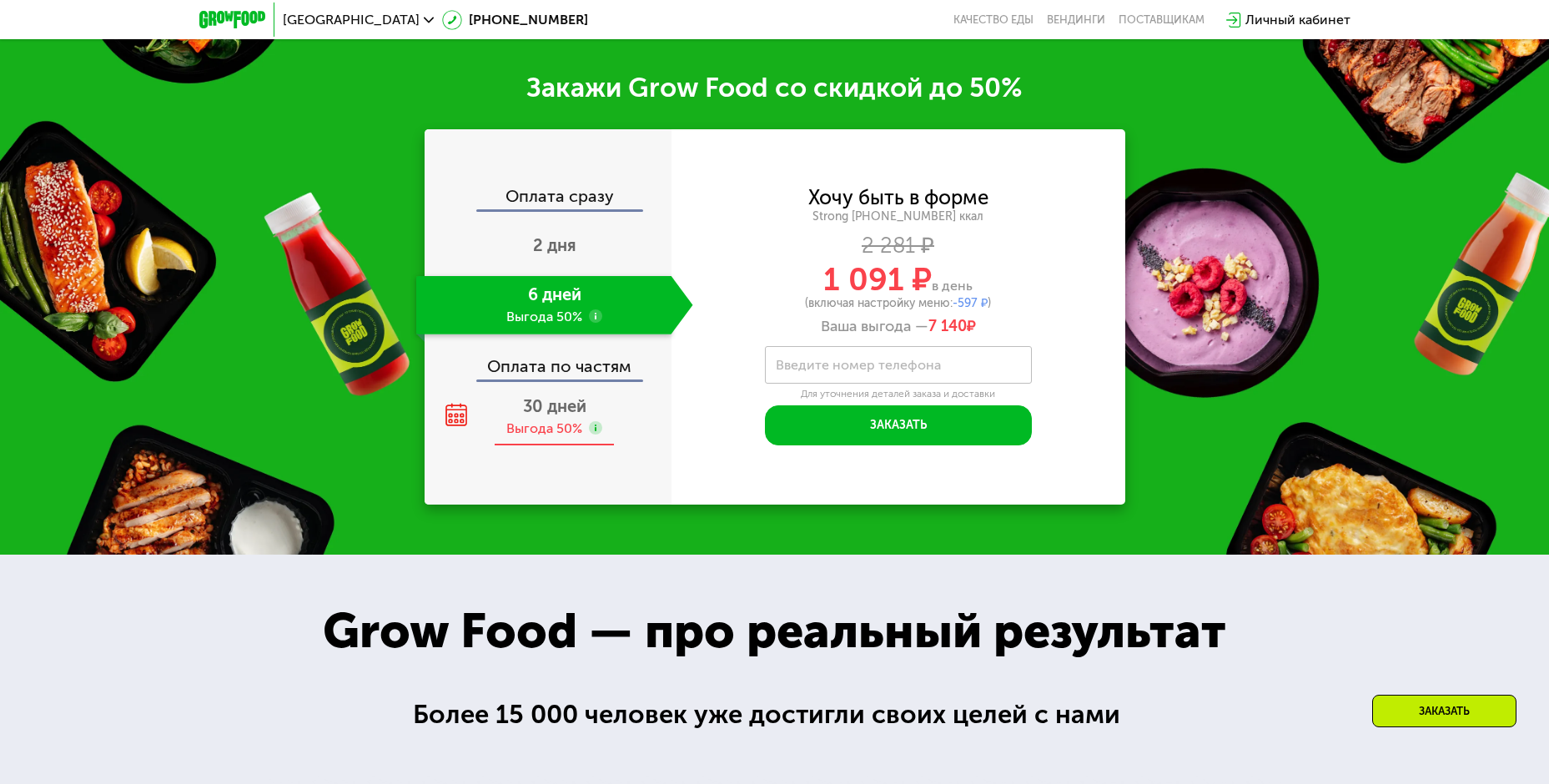
click at [503, 446] on div "30 дней Выгода 50%" at bounding box center [555, 417] width 277 height 58
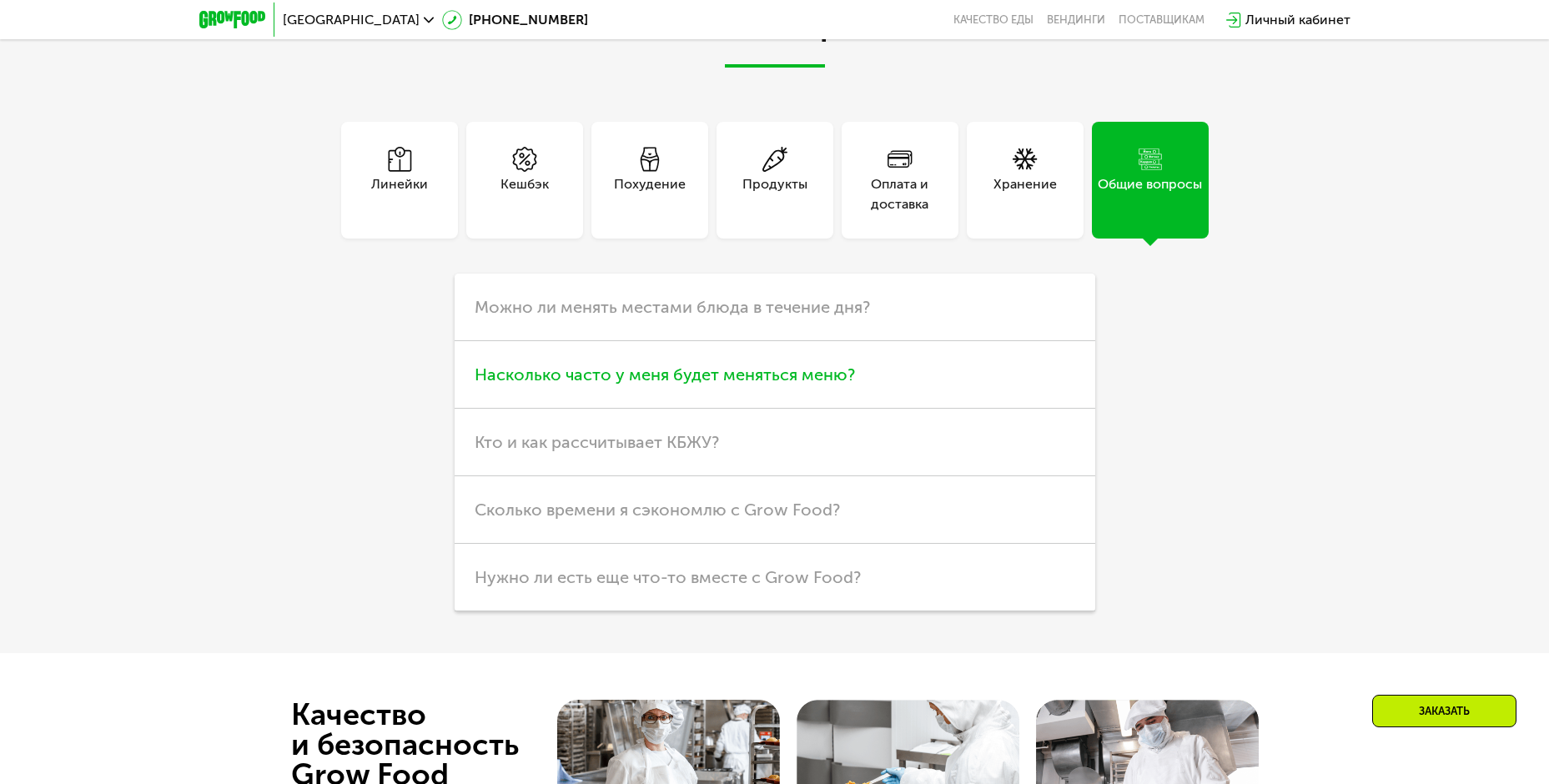
scroll to position [4984, 0]
click at [561, 200] on div "Кешбэк" at bounding box center [524, 181] width 117 height 117
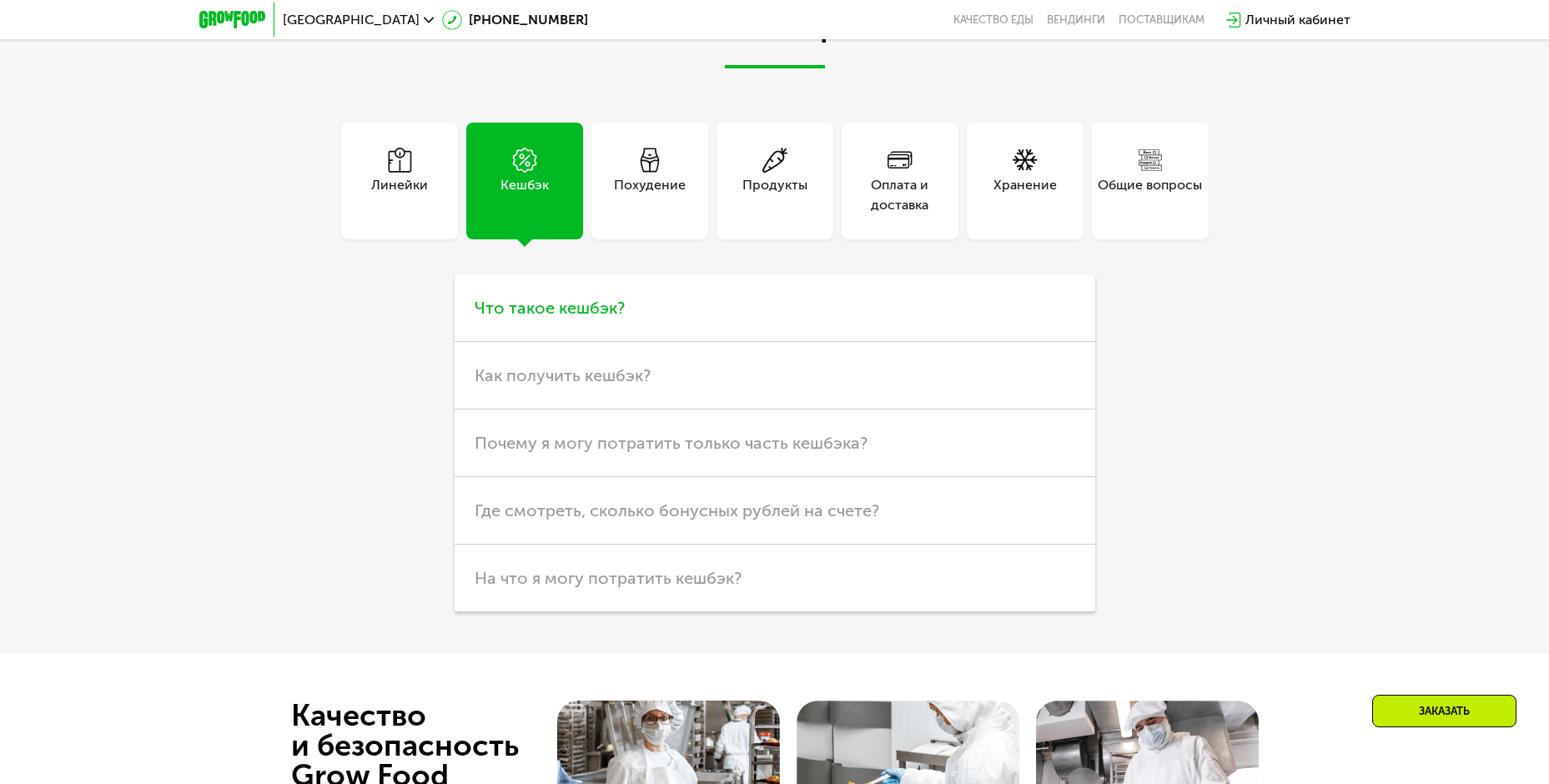
click at [558, 312] on span "Что такое кешбэк?" at bounding box center [549, 307] width 150 height 20
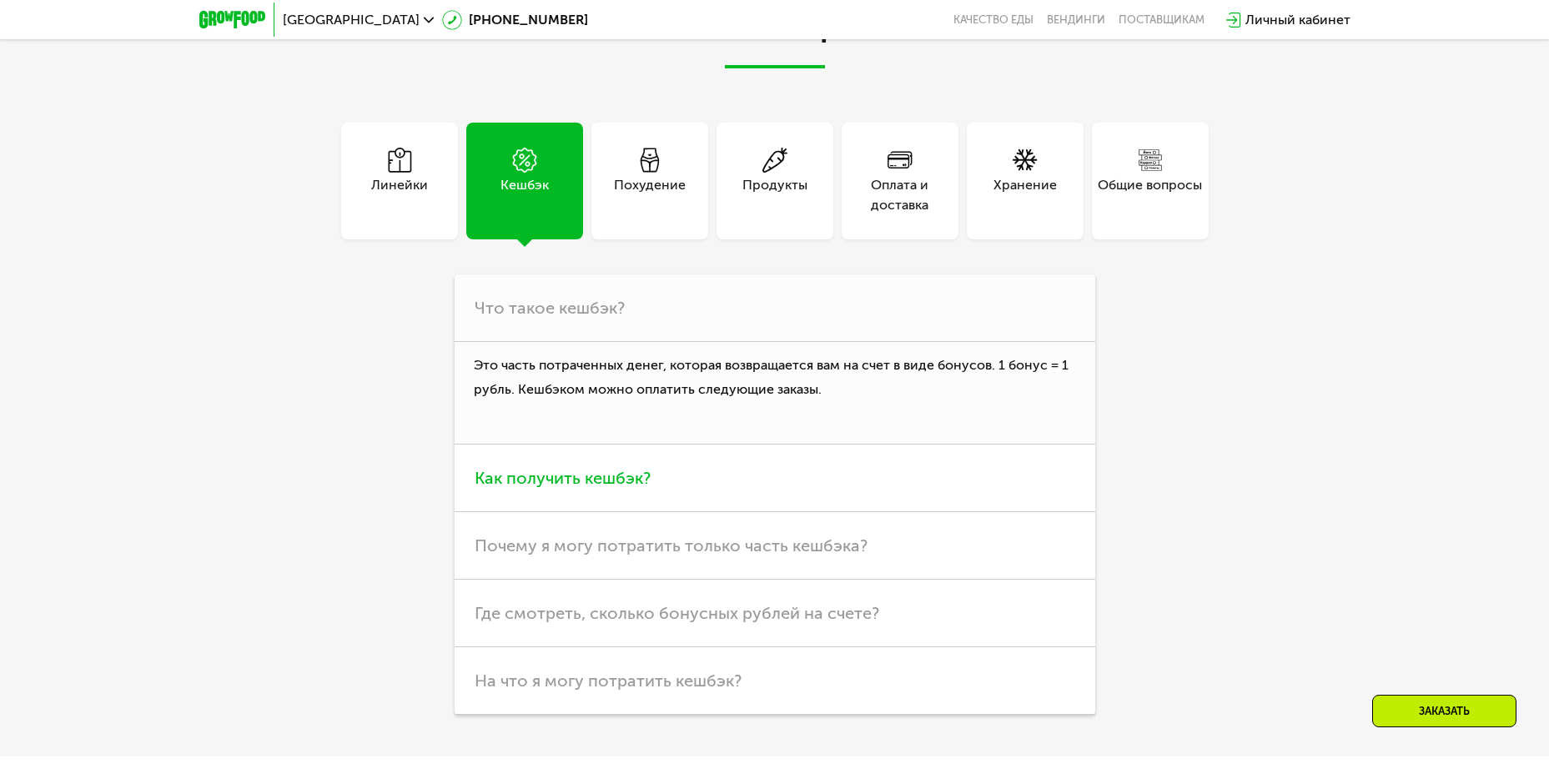
click at [562, 485] on span "Как получить кешбэк?" at bounding box center [562, 477] width 176 height 20
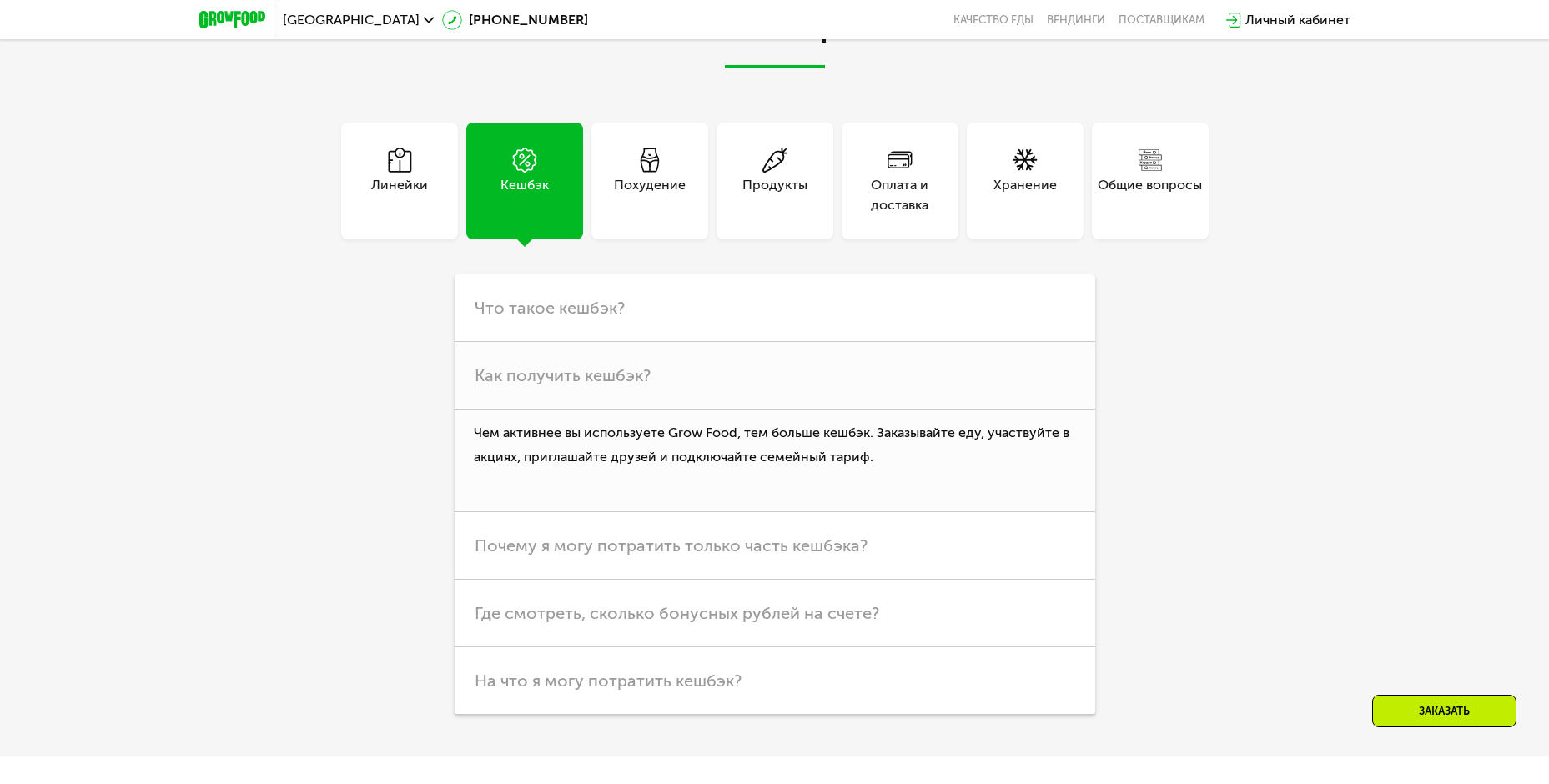
click at [311, 184] on div "Линейки Кешбэк Похудение Продукты Оплата и доставка Хранение Общие вопросы" at bounding box center [775, 181] width 934 height 117
click at [377, 184] on div "Линейки" at bounding box center [399, 195] width 56 height 40
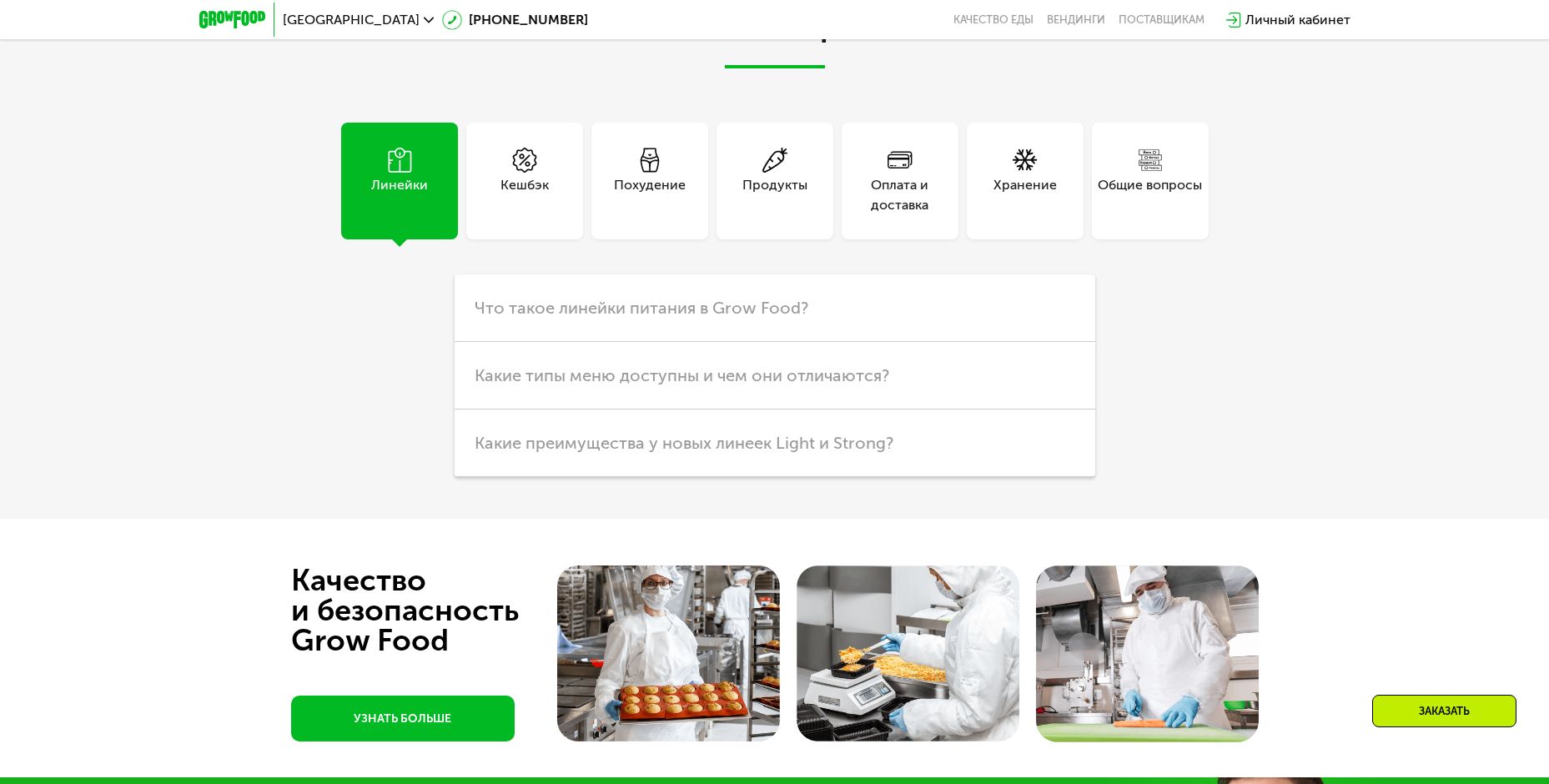
click at [514, 190] on div "Кешбэк" at bounding box center [524, 195] width 48 height 40
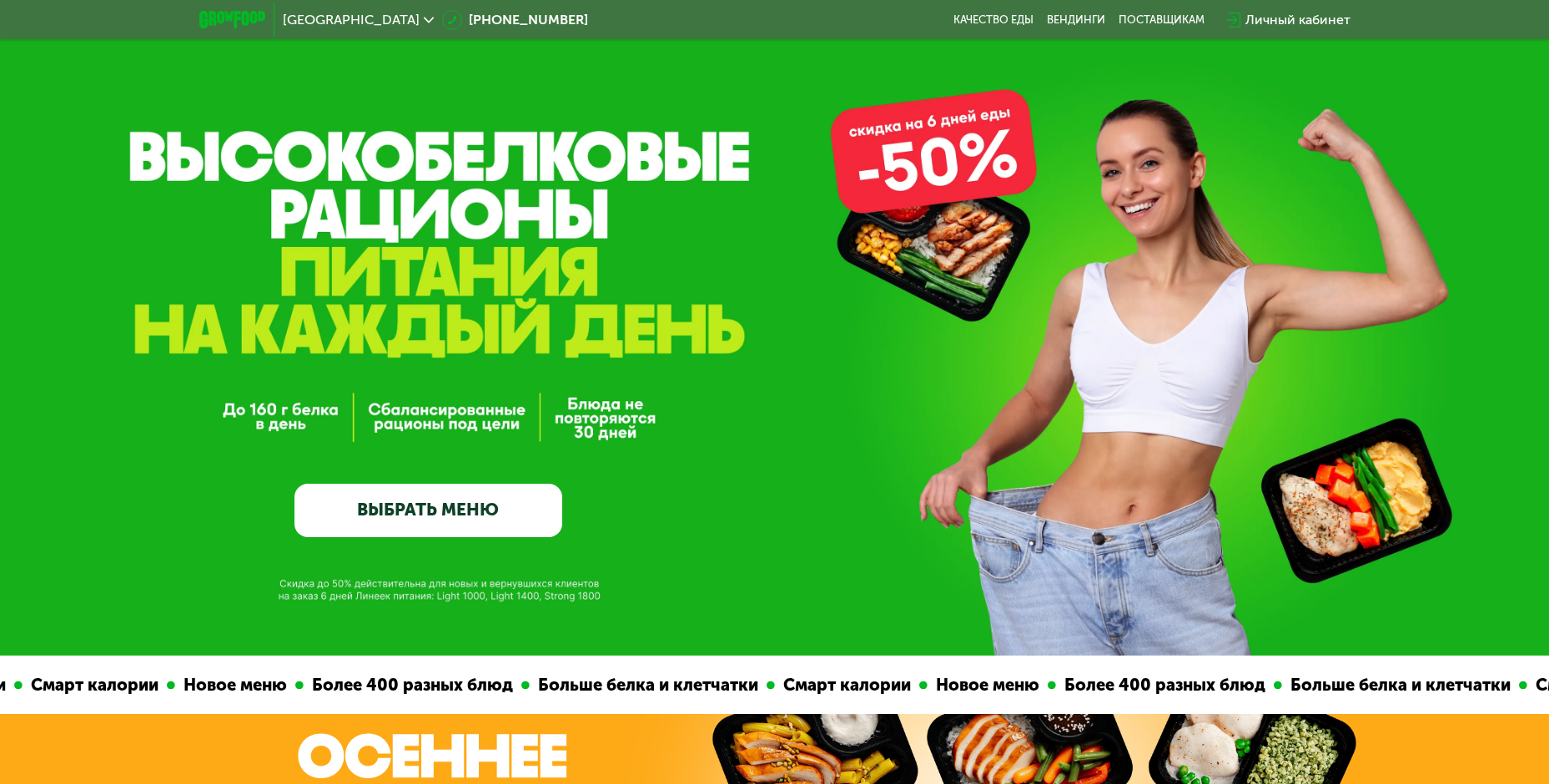
scroll to position [0, 0]
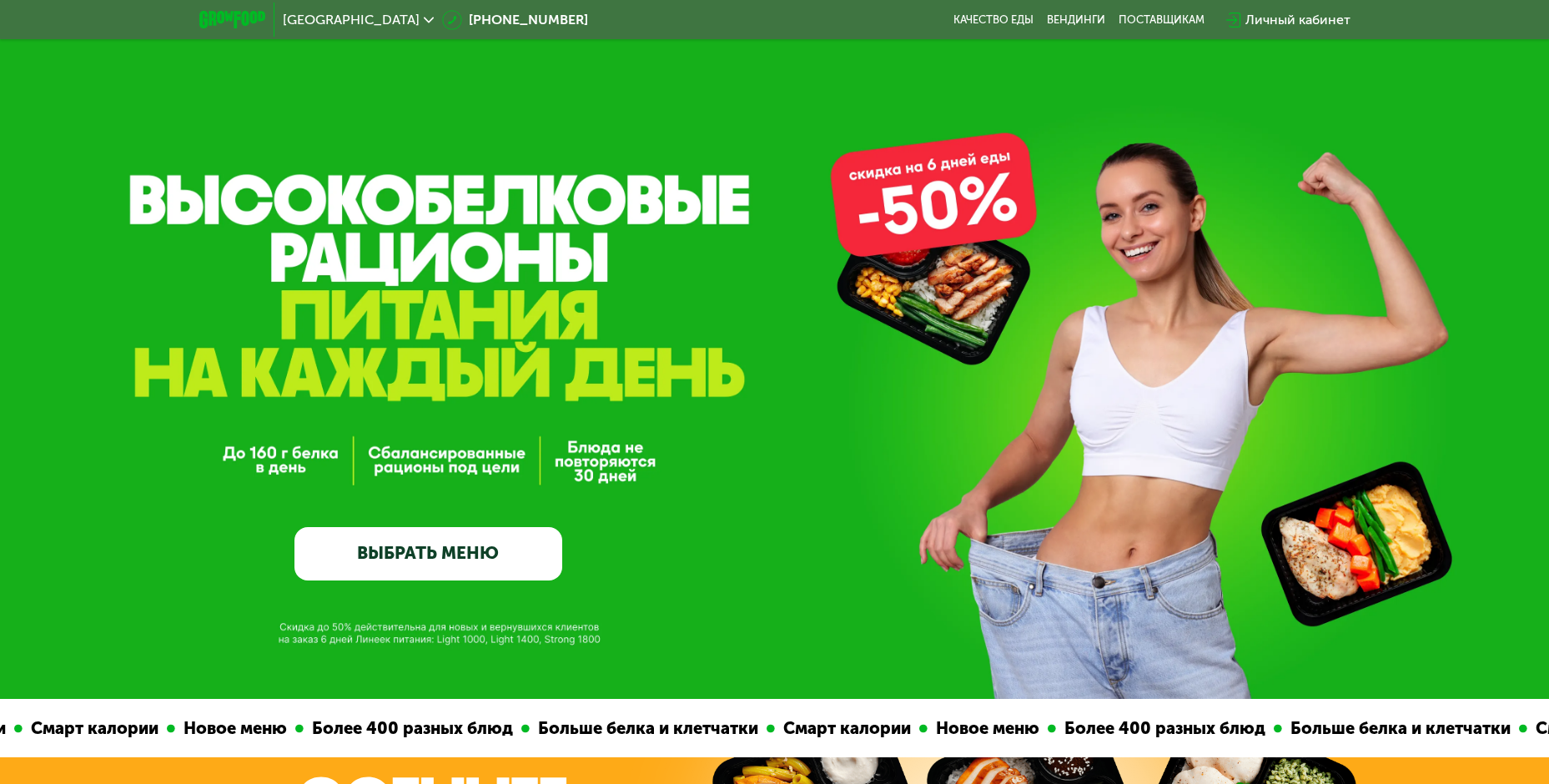
click at [1258, 21] on div "Личный кабинет" at bounding box center [1298, 20] width 105 height 20
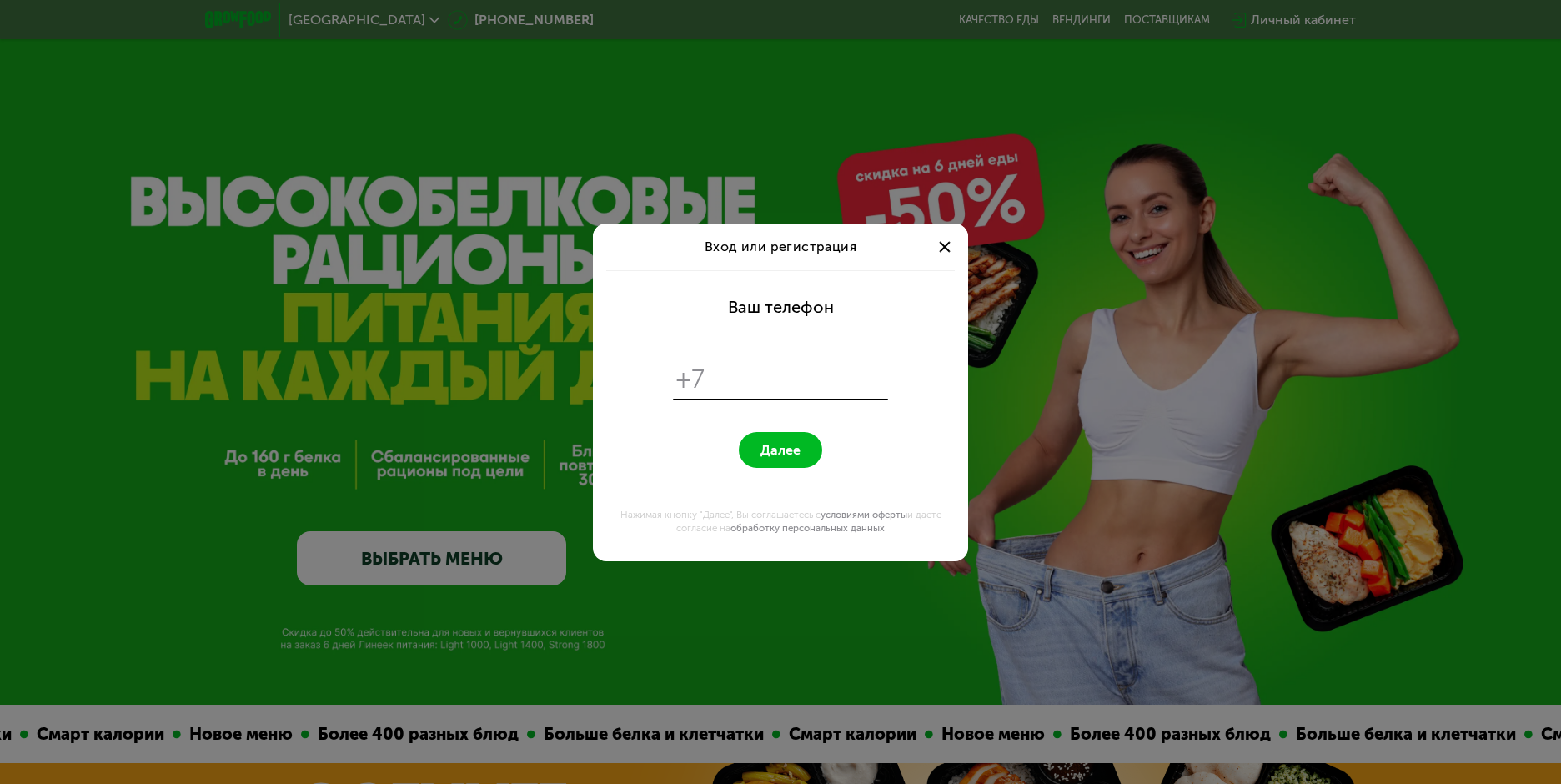
click at [937, 251] on div at bounding box center [944, 247] width 20 height 20
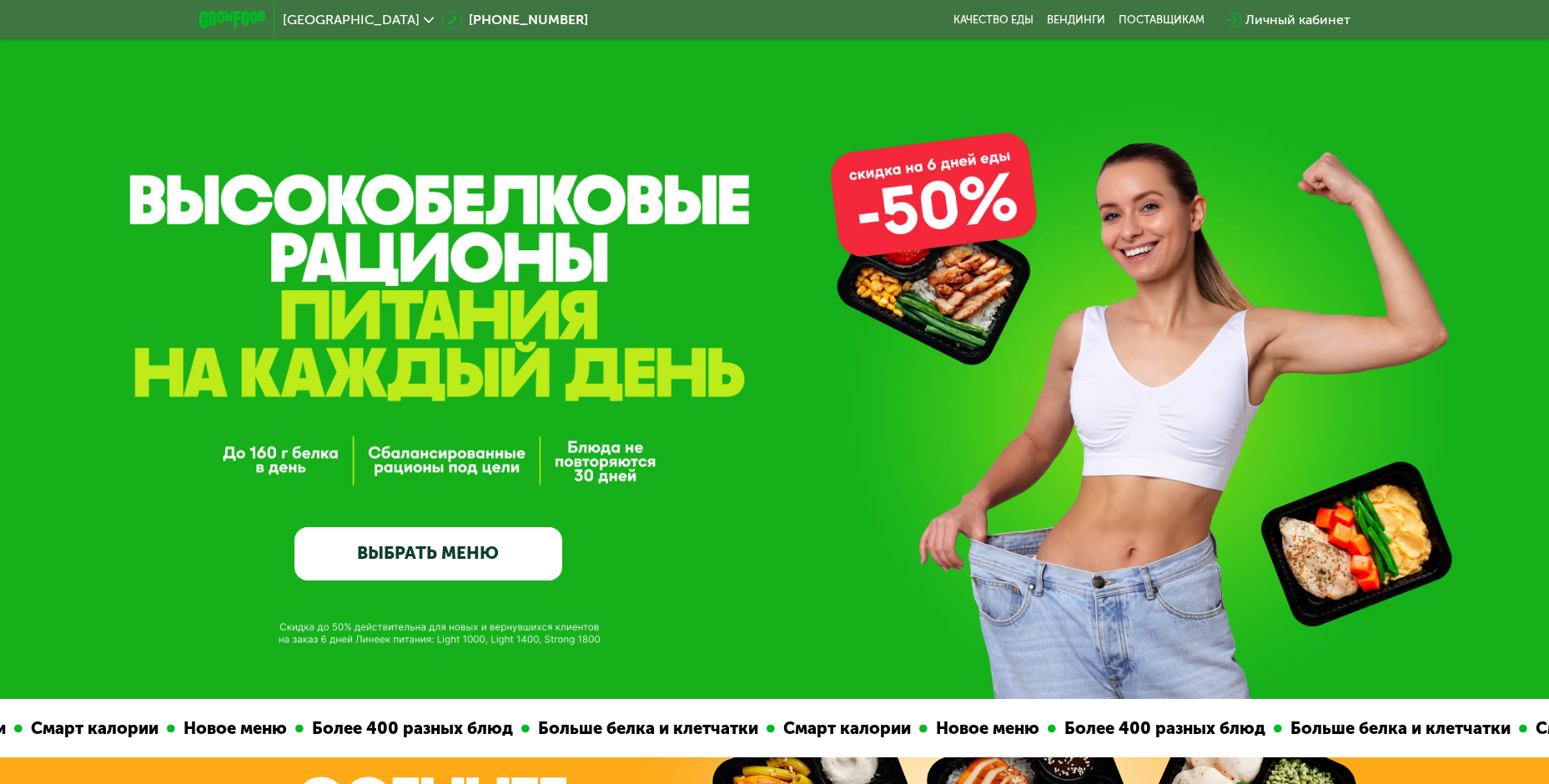
click at [382, 18] on span "[GEOGRAPHIC_DATA]" at bounding box center [350, 20] width 137 height 13
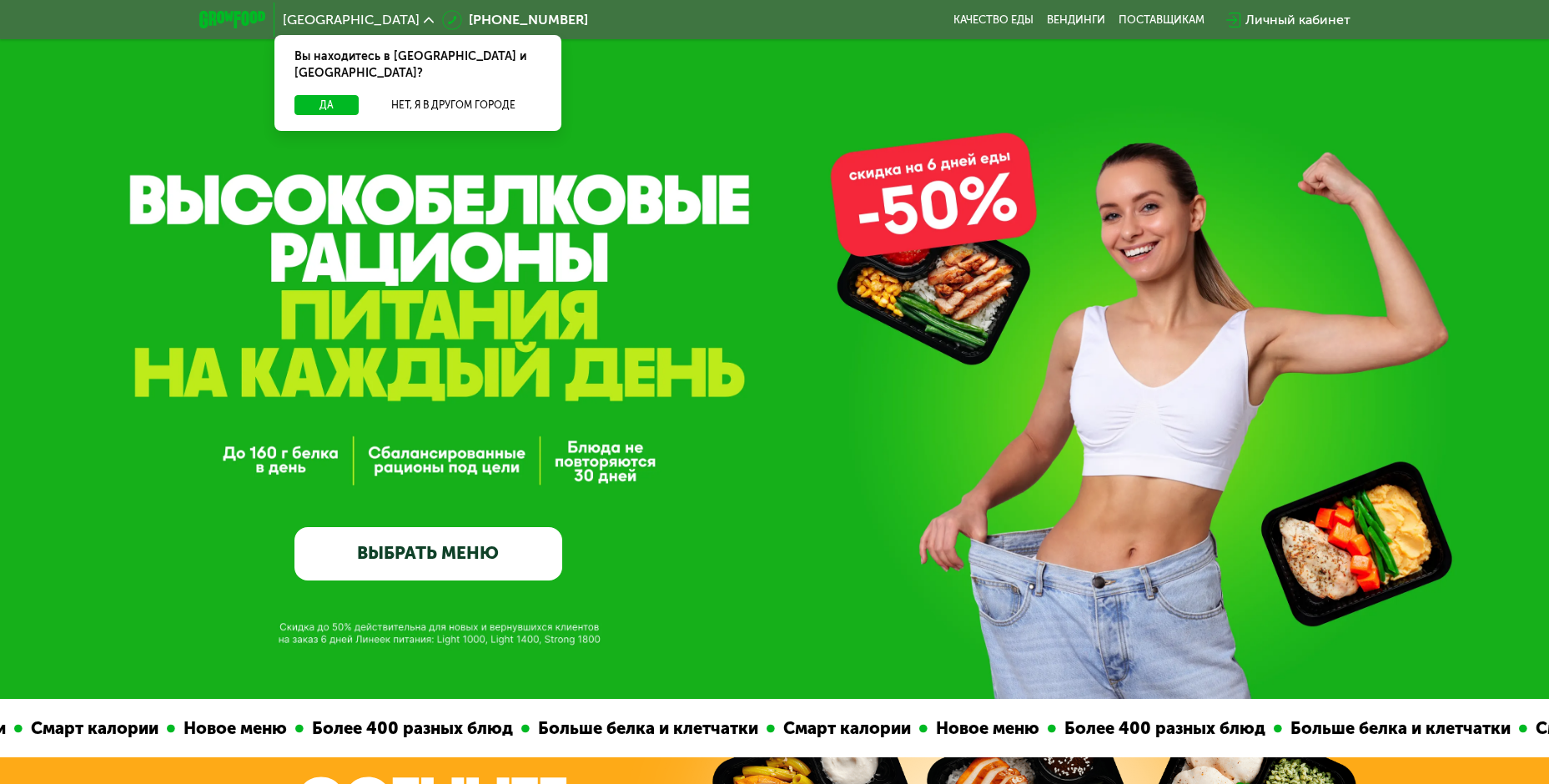
click at [382, 18] on span "[GEOGRAPHIC_DATA]" at bounding box center [350, 20] width 137 height 13
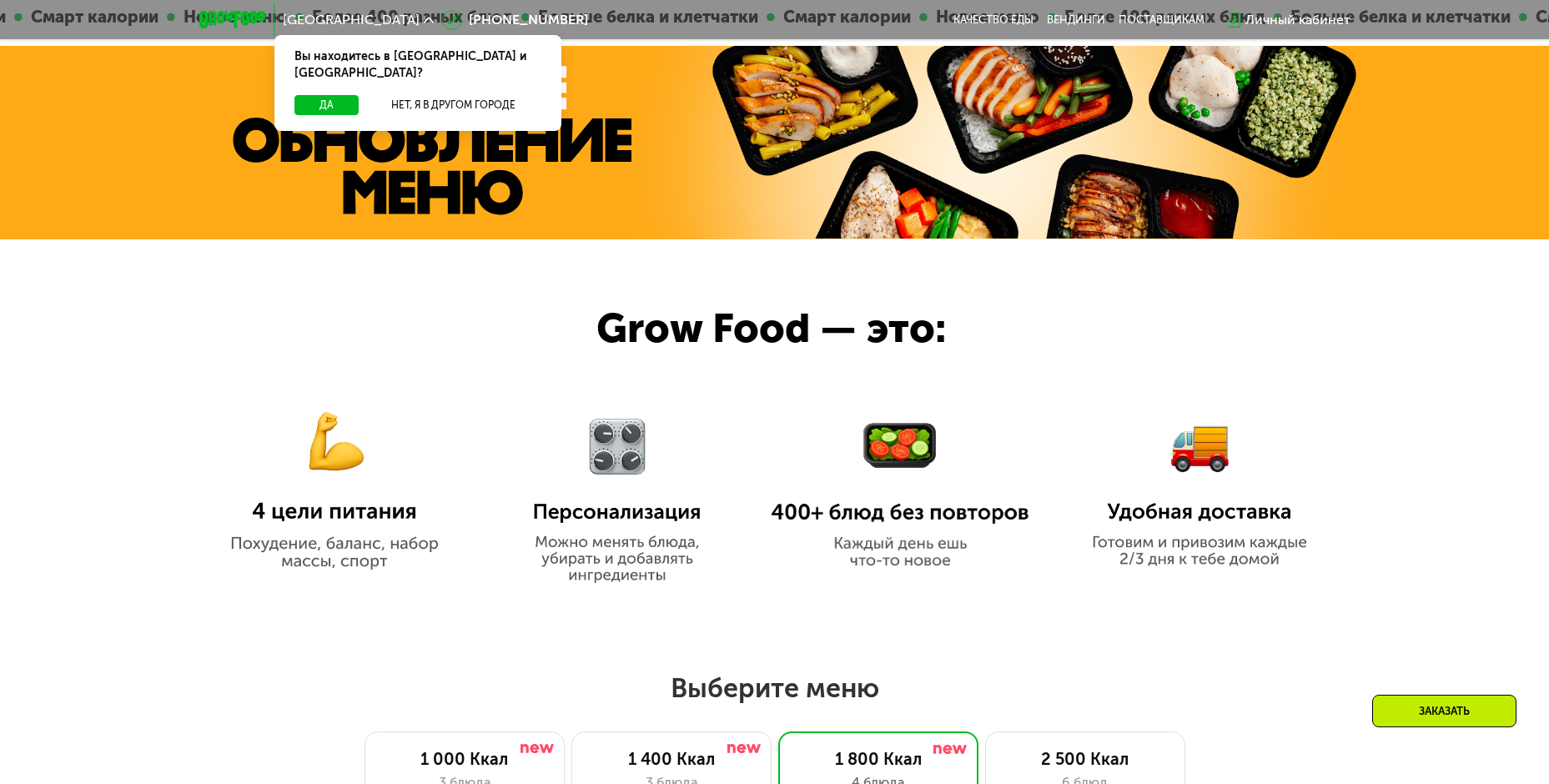
scroll to position [938, 0]
